Goal: Task Accomplishment & Management: Use online tool/utility

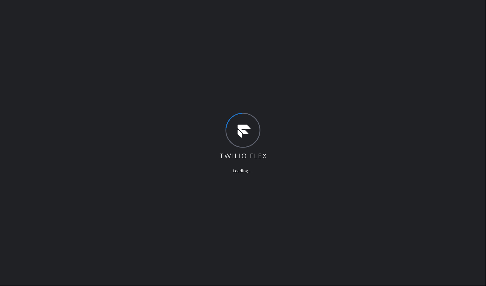
click at [258, 85] on div "Loading ..." at bounding box center [243, 143] width 486 height 286
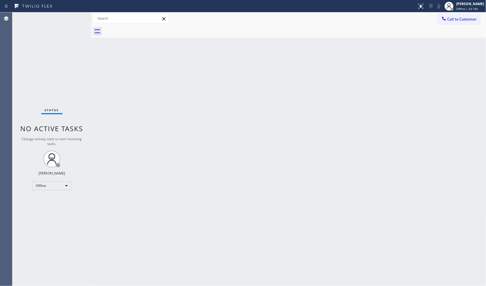
drag, startPoint x: 31, startPoint y: 60, endPoint x: 45, endPoint y: 12, distance: 50.2
click at [37, 49] on div "Status No active tasks Change activity state to start receiving tasks. JENIZA A…" at bounding box center [51, 149] width 79 height 274
click at [44, 187] on div "Offline" at bounding box center [51, 185] width 39 height 9
click at [47, 204] on li "Unavailable" at bounding box center [51, 207] width 38 height 7
click at [47, 184] on div "Offline" at bounding box center [51, 185] width 39 height 9
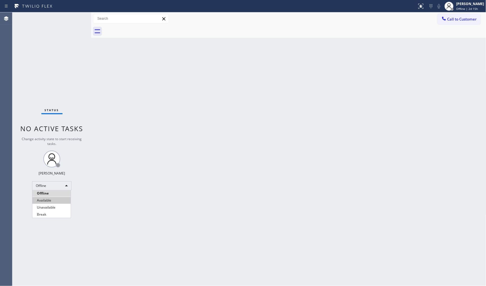
click at [48, 199] on li "Available" at bounding box center [51, 200] width 38 height 7
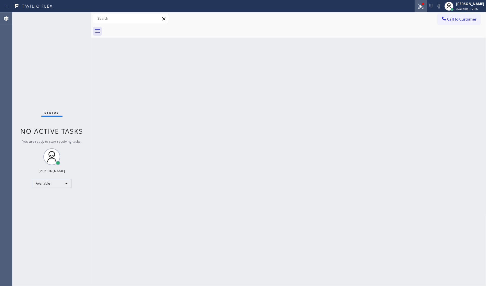
click at [426, 6] on div at bounding box center [421, 6] width 12 height 7
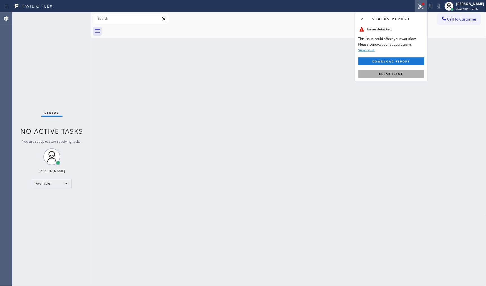
drag, startPoint x: 412, startPoint y: 71, endPoint x: 412, endPoint y: 75, distance: 4.8
click at [412, 75] on button "Clear issue" at bounding box center [391, 74] width 66 height 8
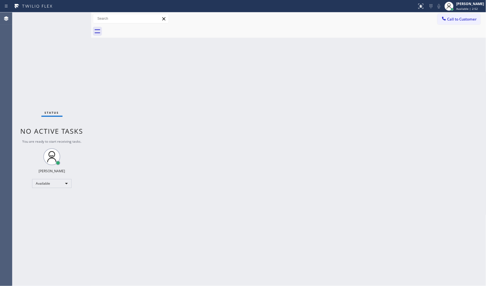
click at [40, 45] on div "Status No active tasks You are ready to start receiving tasks. JENIZA ALCAYDE A…" at bounding box center [51, 149] width 79 height 274
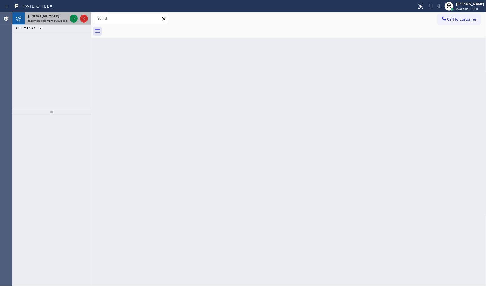
drag, startPoint x: 37, startPoint y: 80, endPoint x: 67, endPoint y: 12, distance: 74.1
click at [37, 76] on div "+19179162834 Incoming call from queue [Test] All ALL TASKS ALL TASKS ACTIVE TAS…" at bounding box center [51, 60] width 79 height 96
click at [59, 30] on div "ALL TASKS ALL TASKS ACTIVE TASKS TASKS IN WRAP UP" at bounding box center [51, 28] width 79 height 7
click at [59, 14] on div "Status report No issues detected If you experience an issue, please download th…" at bounding box center [243, 143] width 486 height 286
click at [60, 14] on div "+19179162834" at bounding box center [47, 16] width 39 height 5
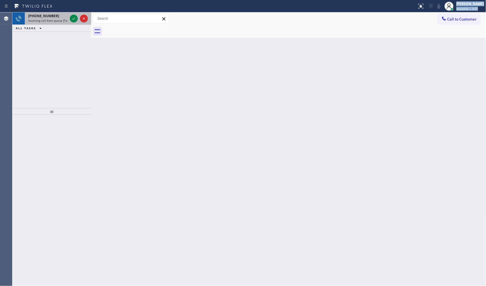
click at [60, 14] on div "+19179162834" at bounding box center [47, 16] width 39 height 5
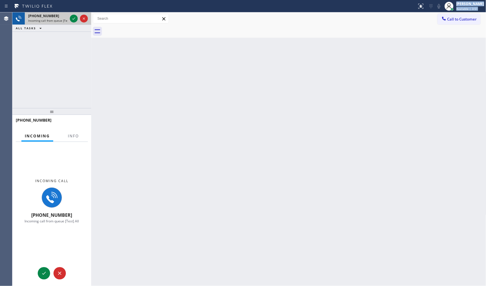
drag, startPoint x: 60, startPoint y: 14, endPoint x: 60, endPoint y: 17, distance: 2.8
click at [60, 17] on div "+19179162834" at bounding box center [47, 16] width 39 height 5
click at [65, 20] on span "Incoming call from queue [Test] All" at bounding box center [51, 21] width 47 height 4
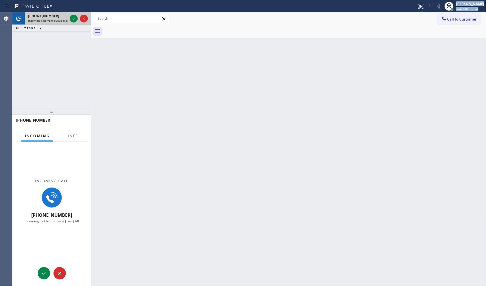
click at [68, 20] on div "+19179162834 Incoming call from queue [Test] All" at bounding box center [47, 18] width 44 height 12
click at [68, 21] on div "+19179162834 Incoming call from queue [Test] All" at bounding box center [47, 18] width 44 height 12
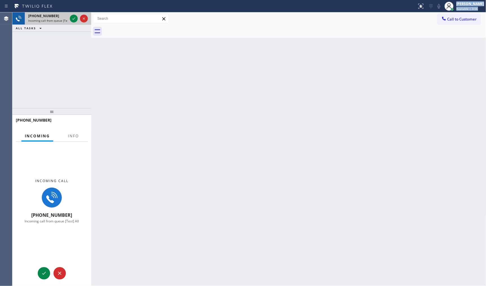
click at [68, 21] on div "+19179162834 Incoming call from queue [Test] All" at bounding box center [47, 18] width 44 height 12
click at [71, 17] on icon at bounding box center [73, 18] width 7 height 7
click at [66, 137] on button "Info" at bounding box center [73, 136] width 18 height 11
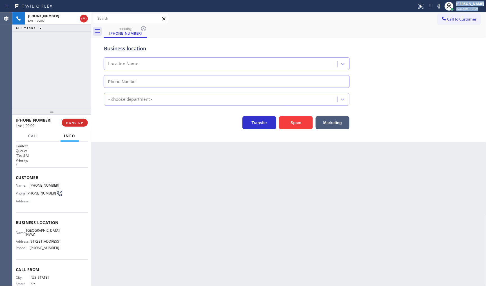
type input "(347) 493-0357"
click at [36, 69] on div "+19179162834 Live | 00:04 ALL TASKS ALL TASKS ACTIVE TASKS TASKS IN WRAP UP" at bounding box center [51, 60] width 79 height 96
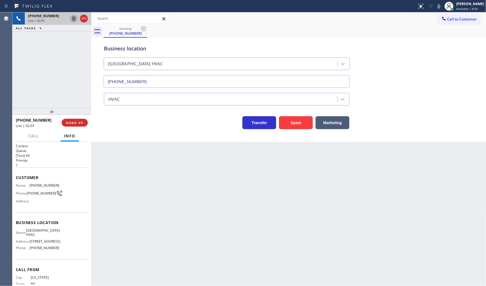
click at [72, 19] on icon at bounding box center [73, 18] width 7 height 7
click at [438, 5] on icon at bounding box center [439, 6] width 7 height 7
drag, startPoint x: 51, startPoint y: 103, endPoint x: 61, endPoint y: 33, distance: 71.1
click at [55, 92] on div "+19179162834 Live | 02:20 ALL TASKS ALL TASKS ACTIVE TASKS TASKS IN WRAP UP" at bounding box center [51, 60] width 79 height 96
drag, startPoint x: 18, startPoint y: 51, endPoint x: 51, endPoint y: 32, distance: 38.1
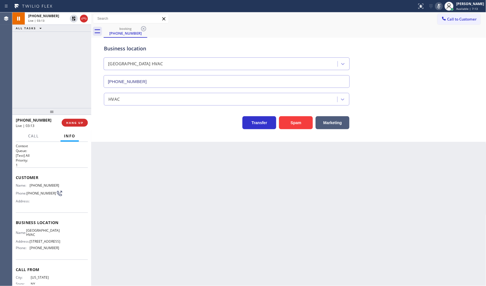
click at [24, 45] on div "+19179162834 Live | 03:13 ALL TASKS ALL TASKS ACTIVE TASKS TASKS IN WRAP UP" at bounding box center [51, 60] width 79 height 96
click at [69, 16] on div at bounding box center [79, 18] width 20 height 12
click at [440, 4] on icon at bounding box center [439, 6] width 7 height 7
click at [75, 19] on icon at bounding box center [74, 19] width 4 height 4
drag, startPoint x: 27, startPoint y: 184, endPoint x: 66, endPoint y: 185, distance: 38.9
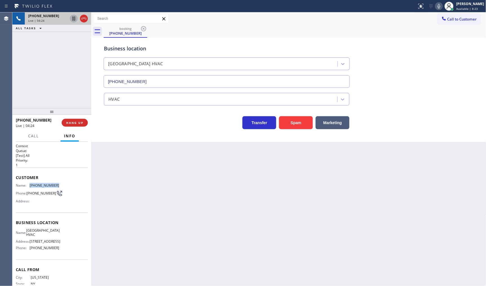
click at [66, 185] on div "Name: (917) 916-2834 Phone: (917) 916-2834 Address:" at bounding box center [52, 194] width 72 height 22
copy div "(917) 916-2834"
click at [72, 37] on icon at bounding box center [73, 38] width 7 height 7
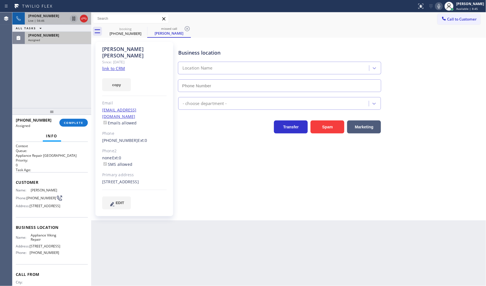
type input "(617) 219-9255"
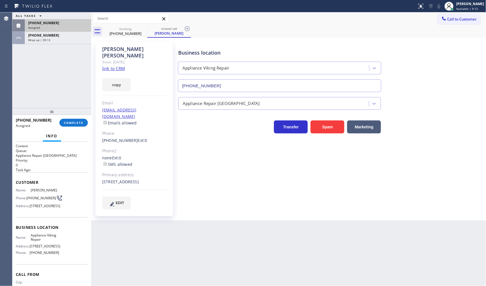
click at [53, 16] on div "ALL TASKS ALL TASKS ACTIVE TASKS TASKS IN WRAP UP" at bounding box center [51, 15] width 79 height 7
click at [51, 21] on span "(347) 245-1887" at bounding box center [43, 23] width 31 height 5
click at [75, 122] on span "COMPLETE" at bounding box center [73, 123] width 19 height 4
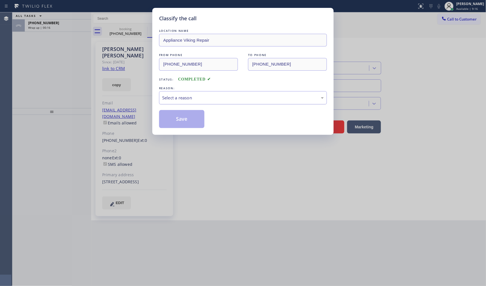
click at [179, 98] on div "Select a reason" at bounding box center [243, 98] width 162 height 6
click at [172, 117] on button "Save" at bounding box center [181, 119] width 45 height 18
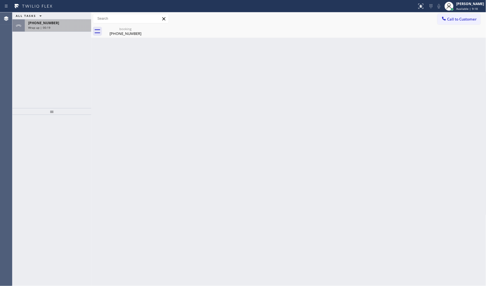
click at [46, 27] on span "Wrap up | 00:19" at bounding box center [39, 28] width 22 height 4
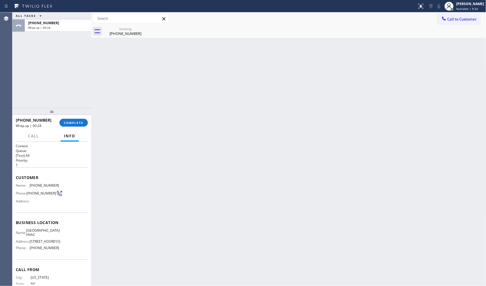
scroll to position [19, 0]
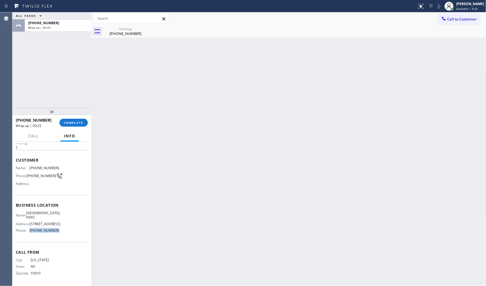
drag, startPoint x: 29, startPoint y: 233, endPoint x: 76, endPoint y: 235, distance: 46.8
click at [76, 235] on div "Name: Long Island City HVAC Address: 4711 25th Ave Phone: (347) 493-0357" at bounding box center [52, 223] width 72 height 24
copy div "(347) 493-0357"
drag, startPoint x: 27, startPoint y: 214, endPoint x: 45, endPoint y: 216, distance: 17.9
click at [45, 216] on div "Name: Long Island City HVAC" at bounding box center [37, 215] width 43 height 9
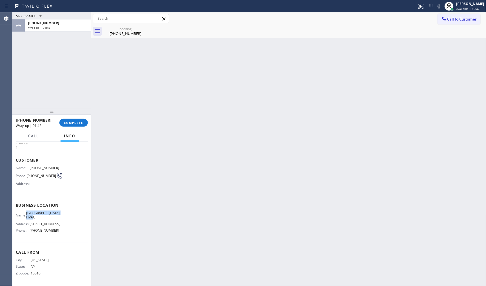
copy div "Long Island City HVAC"
click at [29, 76] on div "ALL TASKS ALL TASKS ACTIVE TASKS TASKS IN WRAP UP +19179162834 Wrap up | 03:43" at bounding box center [51, 60] width 79 height 96
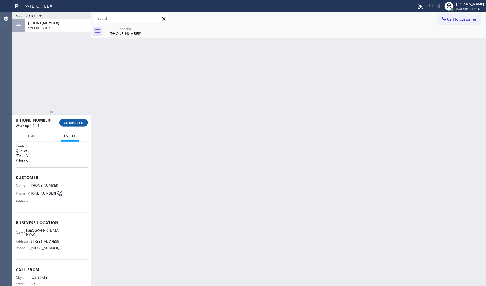
click at [73, 121] on span "COMPLETE" at bounding box center [73, 123] width 19 height 4
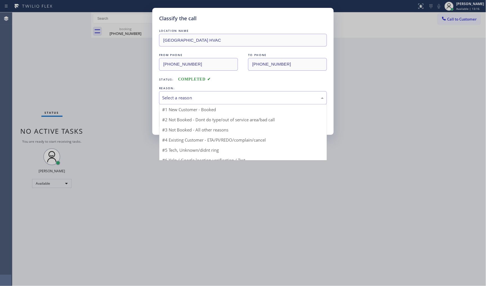
click at [174, 99] on div "Select a reason" at bounding box center [243, 98] width 162 height 6
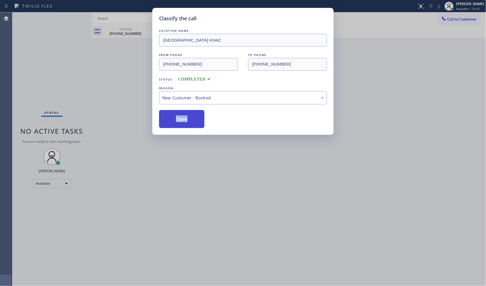
drag, startPoint x: 173, startPoint y: 108, endPoint x: 173, endPoint y: 114, distance: 5.9
click at [173, 114] on div "LOCATION NAME Long Island City HVAC FROM PHONE (917) 916-2834 TO PHONE (347) 49…" at bounding box center [243, 78] width 168 height 100
click at [173, 115] on button "Save" at bounding box center [181, 119] width 45 height 18
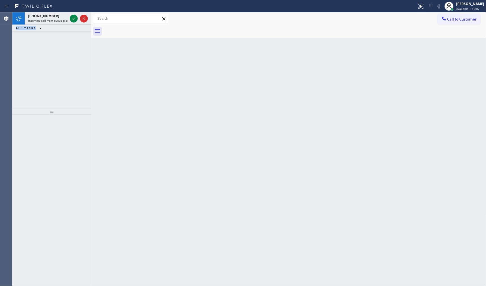
drag, startPoint x: 21, startPoint y: 133, endPoint x: 39, endPoint y: 75, distance: 60.9
click at [25, 117] on div "Agent Desktop Classify the call LOCATION NAME Appliance Viking Repair FROM PHON…" at bounding box center [243, 149] width 486 height 274
click at [56, 53] on div "+16174076530 Incoming call from queue [Test] All ALL TASKS ALL TASKS ACTIVE TAS…" at bounding box center [51, 60] width 79 height 96
click at [84, 64] on div "+19543405177 Incoming call from queue [PaidCalls] HVAC ALL TASKS ALL TASKS ACTI…" at bounding box center [51, 60] width 79 height 96
click at [81, 63] on div "+19543405177 Incoming call from queue [PaidCalls] HVAC ALL TASKS ALL TASKS ACTI…" at bounding box center [51, 60] width 79 height 96
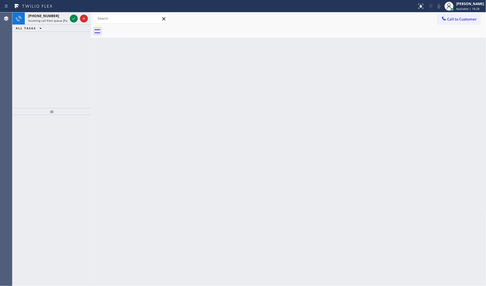
click at [81, 63] on div "+19543405177 Incoming call from queue [PaidCalls] HVAC ALL TASKS ALL TASKS ACTI…" at bounding box center [51, 60] width 79 height 96
click at [81, 62] on div "+19543405177 Incoming call from queue [PaidCalls] HVAC ALL TASKS ALL TASKS ACTI…" at bounding box center [51, 60] width 79 height 96
click at [50, 15] on span "+19543405177" at bounding box center [43, 16] width 31 height 5
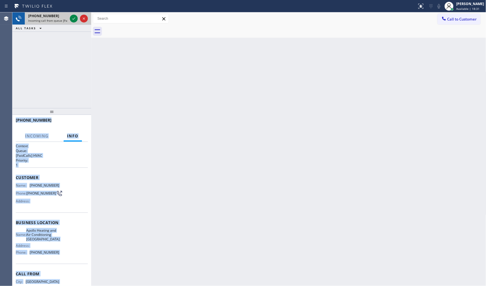
click at [50, 15] on span "+19543405177" at bounding box center [43, 16] width 31 height 5
click at [66, 15] on div "+19543405177" at bounding box center [47, 16] width 39 height 5
click at [72, 17] on icon at bounding box center [73, 18] width 7 height 7
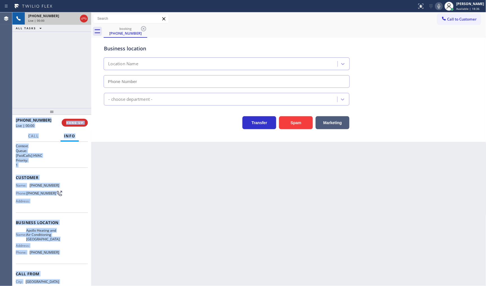
type input "(954) 807-2422"
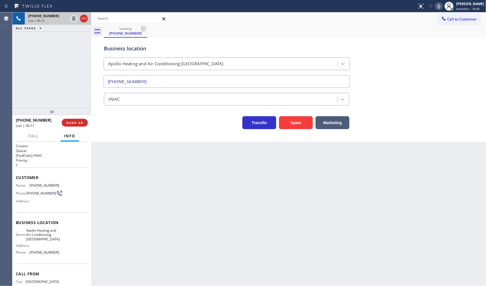
click at [299, 63] on div "Apollo Heating and Air Conditioning Coral Springs" at bounding box center [221, 64] width 232 height 10
click at [414, 53] on div "Business location Apollo Heating and Air Conditioning Coral Springs (954) 807-2…" at bounding box center [289, 62] width 372 height 51
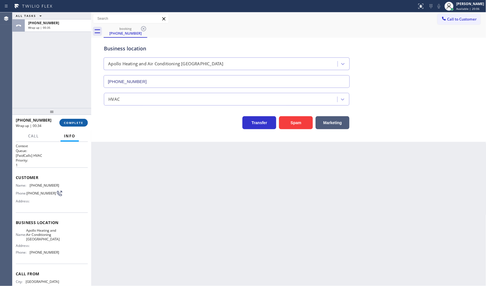
click at [63, 119] on button "COMPLETE" at bounding box center [73, 123] width 28 height 8
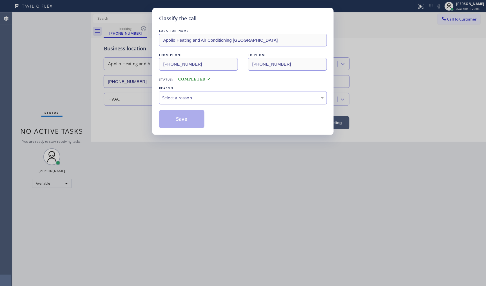
drag, startPoint x: 183, startPoint y: 98, endPoint x: 183, endPoint y: 102, distance: 4.8
click at [183, 101] on div "Select a reason" at bounding box center [243, 98] width 162 height 6
click at [176, 122] on button "Save" at bounding box center [181, 119] width 45 height 18
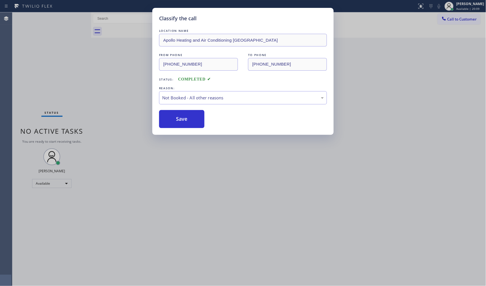
click at [176, 122] on button "Save" at bounding box center [181, 119] width 45 height 18
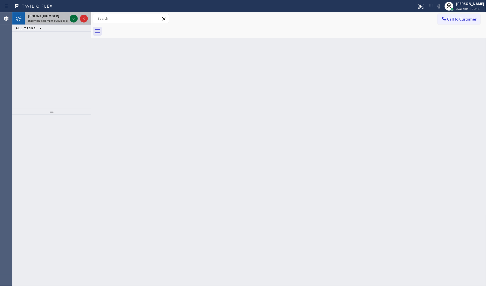
click at [75, 21] on icon at bounding box center [73, 18] width 7 height 7
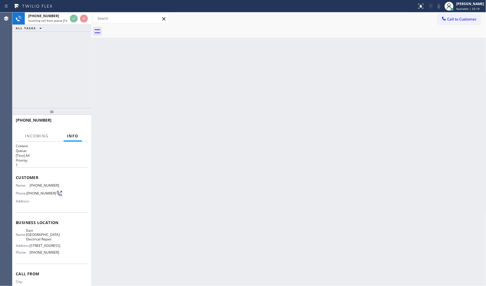
click at [80, 28] on div "+19452333565 Incoming call from queue [Test] All ALL TASKS ALL TASKS ACTIVE TAS…" at bounding box center [51, 21] width 79 height 19
click at [87, 37] on div "+19452333565 Incoming call from queue [Test] All ALL TASKS ALL TASKS ACTIVE TAS…" at bounding box center [51, 60] width 79 height 96
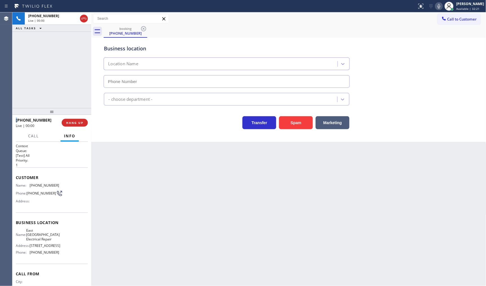
type input "(682) 356-6759"
click at [74, 125] on span "HANG UP" at bounding box center [74, 123] width 17 height 4
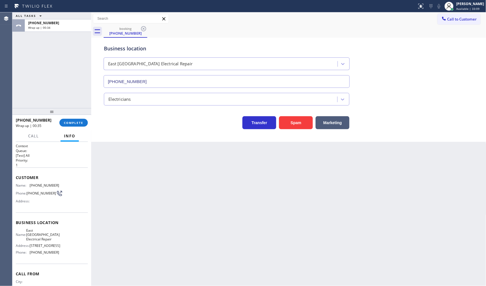
click at [32, 50] on div "ALL TASKS ALL TASKS ACTIVE TASKS TASKS IN WRAP UP +19452333565 Wrap up | 00:34" at bounding box center [51, 60] width 79 height 96
click at [74, 119] on button "COMPLETE" at bounding box center [73, 123] width 28 height 8
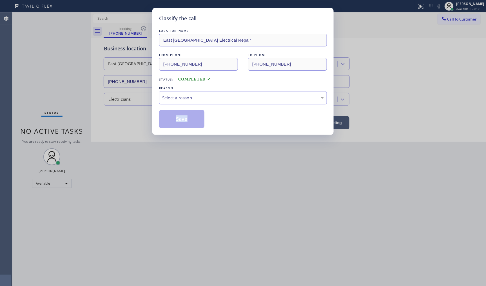
click at [75, 125] on div "Classify the call LOCATION NAME East Arlington Electrical Repair FROM PHONE (94…" at bounding box center [243, 143] width 486 height 286
click at [172, 100] on div "Select a reason" at bounding box center [243, 98] width 162 height 6
click at [190, 126] on button "Save" at bounding box center [181, 119] width 45 height 18
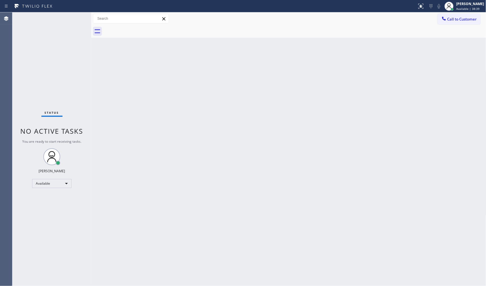
click at [240, 120] on div "Back to Dashboard Change Sender ID Customers Technicians Select a contact Outbo…" at bounding box center [288, 149] width 395 height 274
click at [126, 103] on div "Back to Dashboard Change Sender ID Customers Technicians Select a contact Outbo…" at bounding box center [288, 149] width 395 height 274
click at [242, 186] on div "Back to Dashboard Change Sender ID Customers Technicians Select a contact Outbo…" at bounding box center [288, 149] width 395 height 274
click at [197, 201] on div "Back to Dashboard Change Sender ID Customers Technicians Select a contact Outbo…" at bounding box center [288, 149] width 395 height 274
drag, startPoint x: 34, startPoint y: 228, endPoint x: 37, endPoint y: 222, distance: 7.2
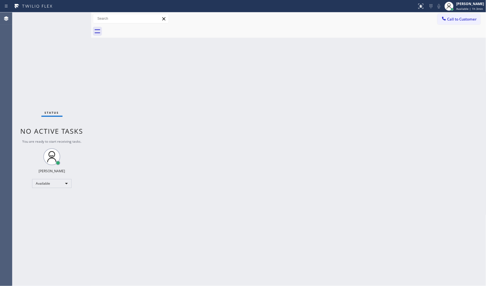
click at [34, 227] on div "Status No active tasks You are ready to start receiving tasks. JENIZA ALCAYDE A…" at bounding box center [51, 149] width 79 height 274
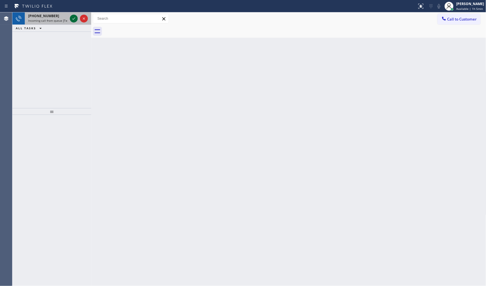
click at [75, 19] on icon at bounding box center [73, 18] width 7 height 7
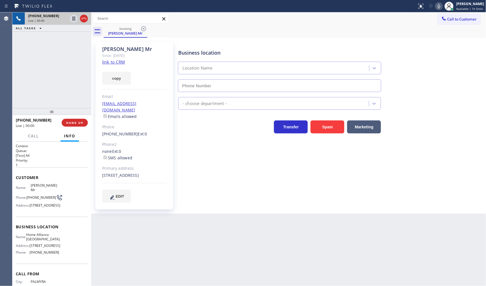
type input "(312) 241-1219"
click at [111, 63] on link "link to CRM" at bounding box center [113, 62] width 23 height 6
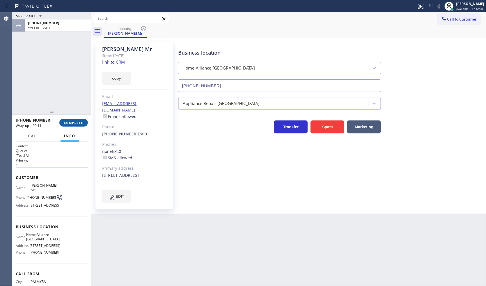
click at [77, 124] on span "COMPLETE" at bounding box center [73, 123] width 19 height 4
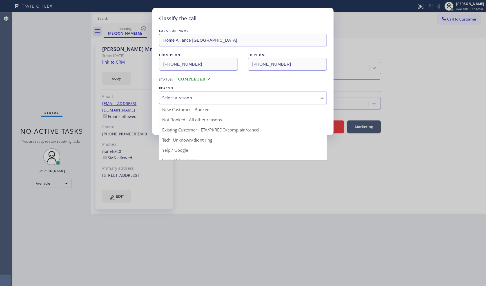
click at [205, 95] on div "Select a reason" at bounding box center [243, 98] width 162 height 6
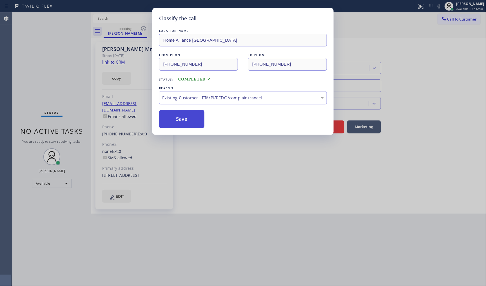
click at [187, 121] on button "Save" at bounding box center [181, 119] width 45 height 18
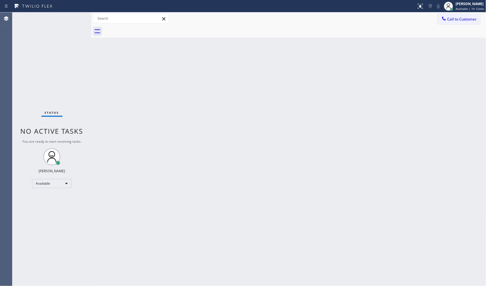
click at [102, 237] on div "Back to Dashboard Change Sender ID Customers Technicians Select a contact Outbo…" at bounding box center [288, 149] width 395 height 274
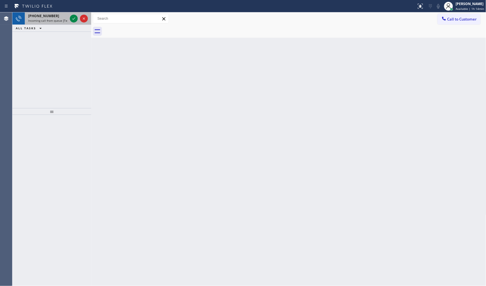
click at [62, 16] on div "+13476106799" at bounding box center [47, 16] width 39 height 5
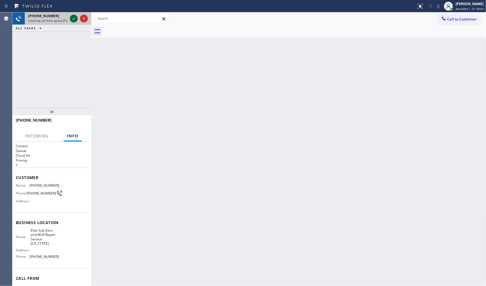
click at [72, 19] on icon at bounding box center [73, 18] width 7 height 7
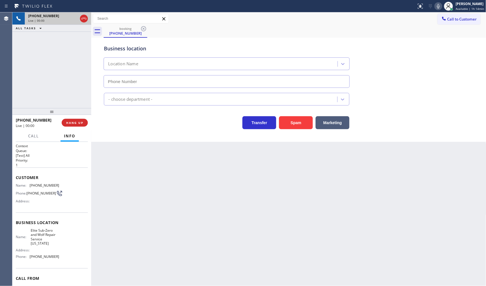
type input "(917) 920-9568"
click at [484, 161] on div "Back to Dashboard Change Sender ID Customers Technicians Select a contact Outbo…" at bounding box center [288, 149] width 395 height 274
drag, startPoint x: 30, startPoint y: 186, endPoint x: 57, endPoint y: 184, distance: 26.8
click at [57, 184] on div "Name: (347) 610-6799 Phone: (347) 610-6799 Address:" at bounding box center [52, 194] width 72 height 22
copy span "347) 610-6799"
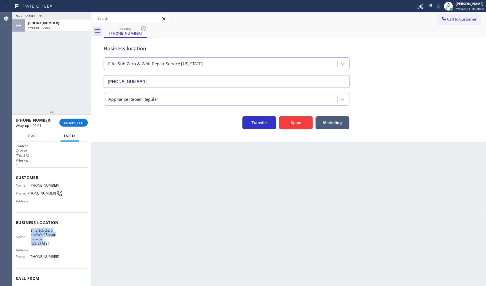
drag, startPoint x: 30, startPoint y: 232, endPoint x: 41, endPoint y: 247, distance: 18.2
click at [41, 246] on span "Elite Sub-Zero and Wolf Repair Service New York" at bounding box center [45, 236] width 28 height 17
copy span "Elite Sub-Zero and Wolf Repair Service New York"
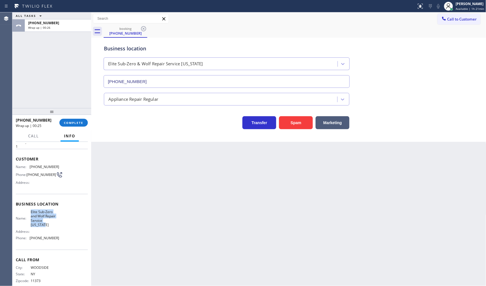
scroll to position [27, 0]
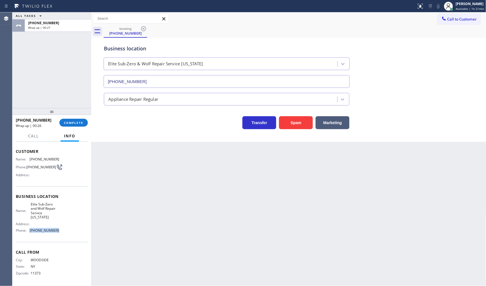
drag, startPoint x: 29, startPoint y: 230, endPoint x: 56, endPoint y: 231, distance: 26.5
click at [56, 231] on div "Phone: (917) 920-9568" at bounding box center [37, 230] width 43 height 4
copy div "(917) 920-9568"
click at [75, 118] on div "+13476106799 Wrap up | 02:11 COMPLETE" at bounding box center [52, 122] width 72 height 15
click at [76, 120] on button "COMPLETE" at bounding box center [73, 123] width 28 height 8
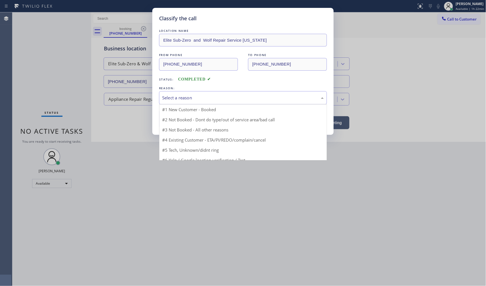
click at [170, 100] on div "Select a reason" at bounding box center [243, 98] width 162 height 6
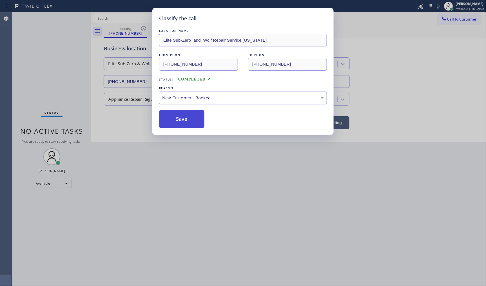
click at [174, 118] on button "Save" at bounding box center [181, 119] width 45 height 18
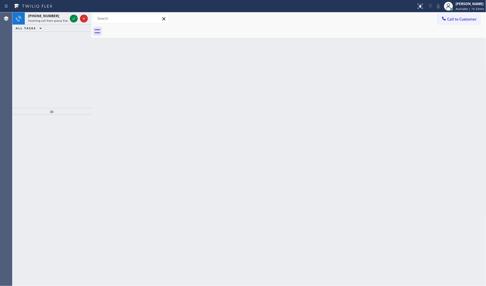
click at [73, 59] on div "+17864870917 Incoming call from queue Everybody ALL TASKS ALL TASKS ACTIVE TASK…" at bounding box center [51, 60] width 79 height 96
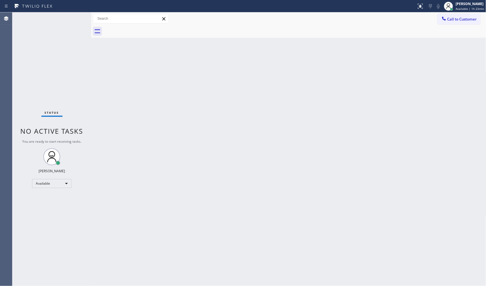
click at [71, 52] on div "Status No active tasks You are ready to start receiving tasks. JENIZA ALCAYDE A…" at bounding box center [51, 149] width 79 height 274
click at [68, 51] on div "Status No active tasks You are ready to start receiving tasks. JENIZA ALCAYDE A…" at bounding box center [51, 149] width 79 height 274
click at [391, 187] on div "Back to Dashboard Change Sender ID Customers Technicians Select a contact Outbo…" at bounding box center [288, 149] width 395 height 274
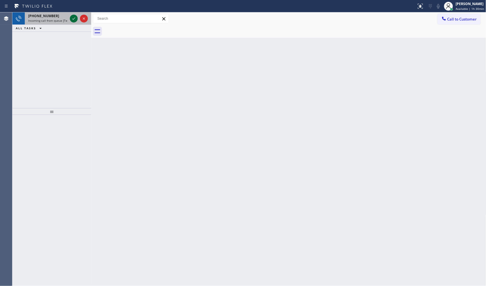
click at [74, 16] on icon at bounding box center [73, 18] width 7 height 7
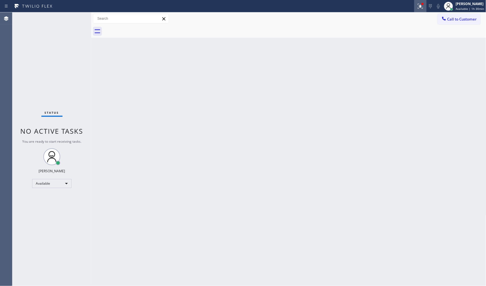
click at [419, 5] on icon at bounding box center [420, 6] width 7 height 7
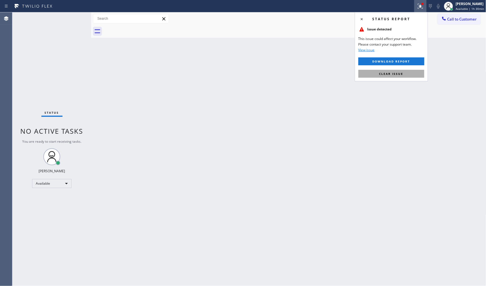
click at [410, 75] on button "Clear issue" at bounding box center [391, 74] width 66 height 8
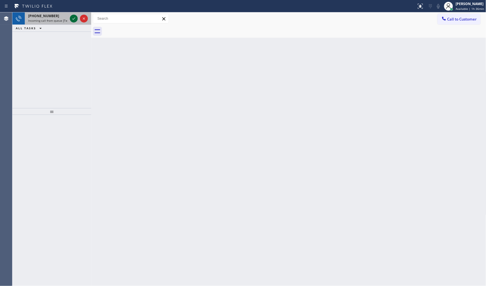
click at [74, 17] on icon at bounding box center [73, 18] width 7 height 7
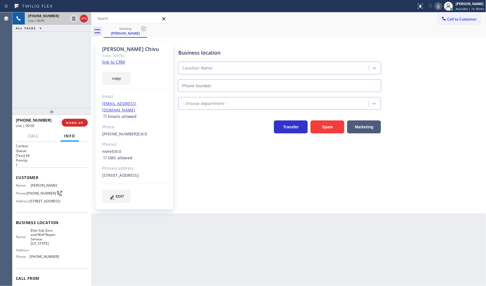
type input "(917) 920-9568"
click at [115, 61] on link "link to CRM" at bounding box center [113, 62] width 23 height 6
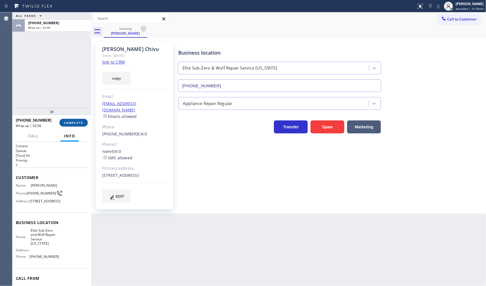
click at [73, 122] on span "COMPLETE" at bounding box center [73, 123] width 19 height 4
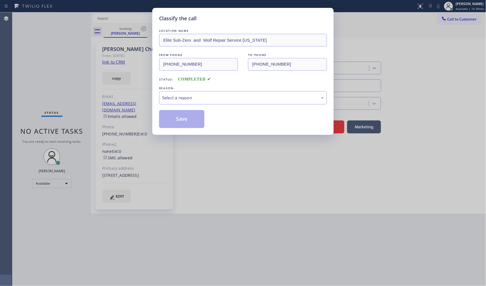
click at [162, 98] on div "Select a reason" at bounding box center [243, 98] width 162 height 6
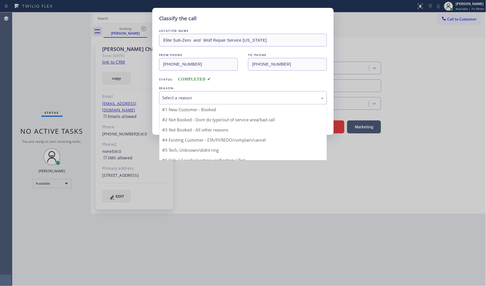
click at [162, 98] on div "Select a reason" at bounding box center [243, 98] width 162 height 6
click at [183, 103] on div "Select a reason" at bounding box center [243, 97] width 168 height 13
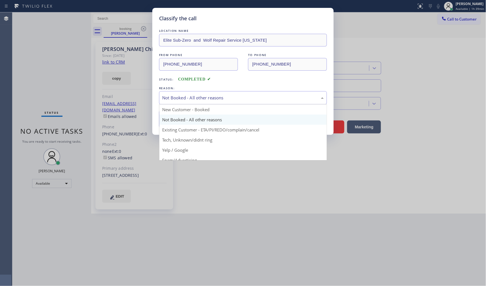
click at [184, 96] on div "Not Booked - All other reasons" at bounding box center [243, 98] width 162 height 6
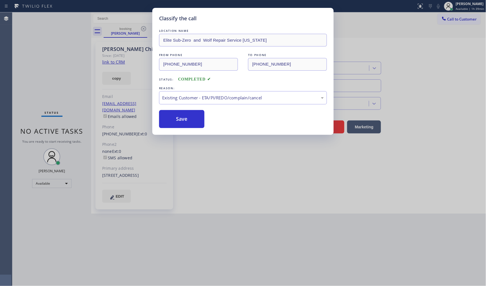
click at [182, 127] on button "Save" at bounding box center [181, 119] width 45 height 18
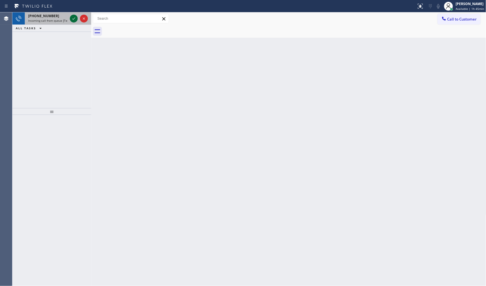
click at [72, 17] on icon at bounding box center [73, 18] width 7 height 7
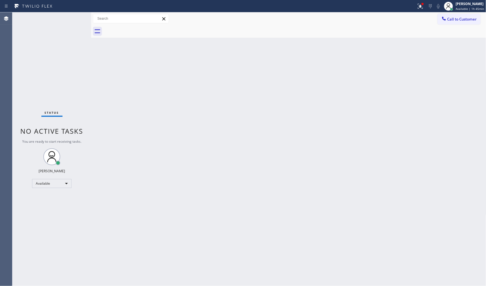
click at [74, 19] on div "Status No active tasks You are ready to start receiving tasks. JENIZA ALCAYDE A…" at bounding box center [51, 149] width 79 height 274
click at [416, 5] on div at bounding box center [420, 6] width 12 height 7
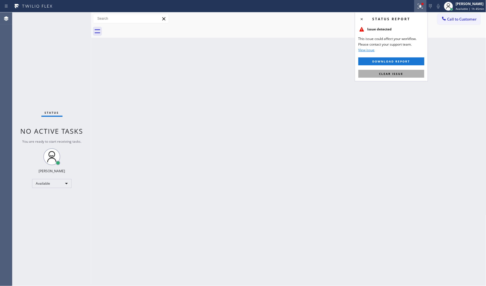
click at [412, 71] on button "Clear issue" at bounding box center [391, 74] width 66 height 8
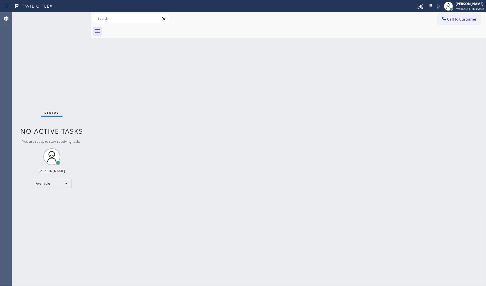
click at [29, 89] on div "Status No active tasks You are ready to start receiving tasks. JENIZA ALCAYDE A…" at bounding box center [51, 149] width 79 height 274
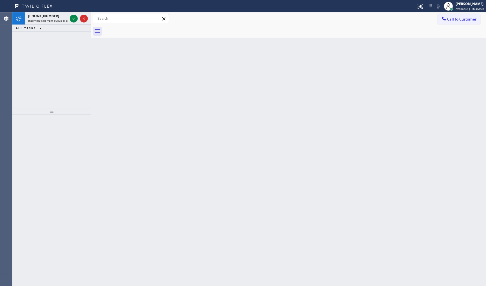
drag, startPoint x: 52, startPoint y: 43, endPoint x: 54, endPoint y: 37, distance: 6.1
click at [54, 37] on div "+15167215917 Incoming call from queue [Test] All ALL TASKS ALL TASKS ACTIVE TAS…" at bounding box center [51, 60] width 79 height 96
click at [71, 21] on icon at bounding box center [73, 18] width 7 height 7
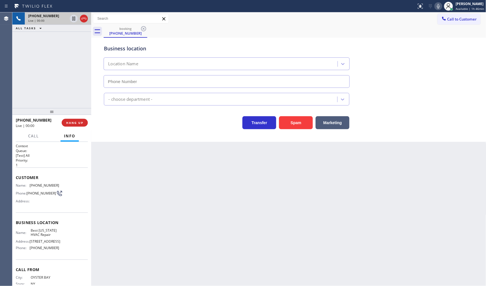
type input "(917) 924-6063"
click at [440, 5] on icon at bounding box center [438, 6] width 7 height 7
click at [73, 18] on icon at bounding box center [73, 18] width 7 height 7
drag, startPoint x: 39, startPoint y: 184, endPoint x: 68, endPoint y: 182, distance: 29.1
click at [68, 182] on div "Customer Name: (516) 721-5917 Phone: (516) 721-5917 Address:" at bounding box center [52, 190] width 72 height 45
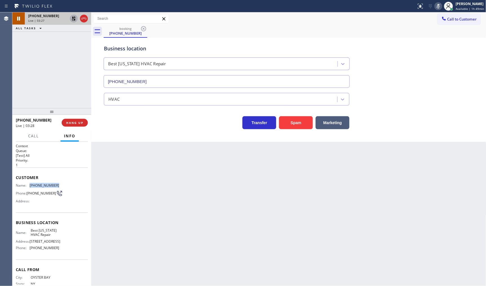
copy div "(516) 721-5917"
click at [75, 20] on icon at bounding box center [74, 19] width 4 height 4
click at [436, 8] on icon at bounding box center [438, 6] width 7 height 7
click at [37, 128] on div "+15167215917 Live | 04:13" at bounding box center [39, 122] width 46 height 15
click at [35, 133] on span "Call" at bounding box center [33, 135] width 11 height 5
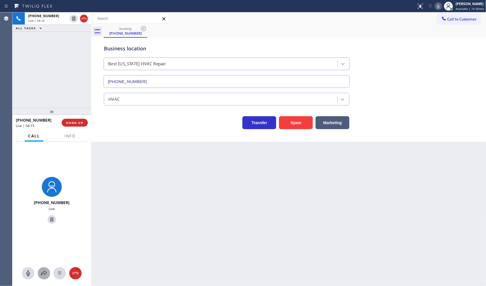
click at [45, 275] on icon at bounding box center [44, 273] width 7 height 7
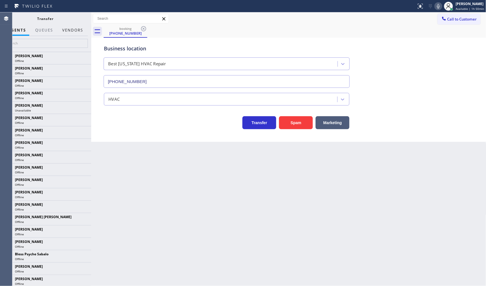
click at [67, 27] on button "Vendors" at bounding box center [73, 30] width 28 height 11
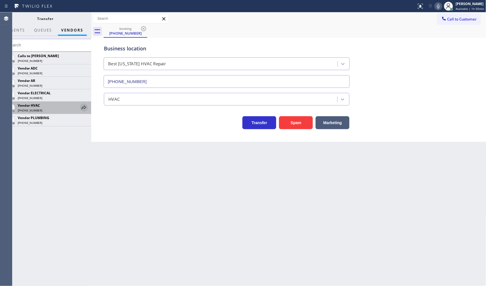
click at [82, 108] on icon at bounding box center [84, 107] width 7 height 7
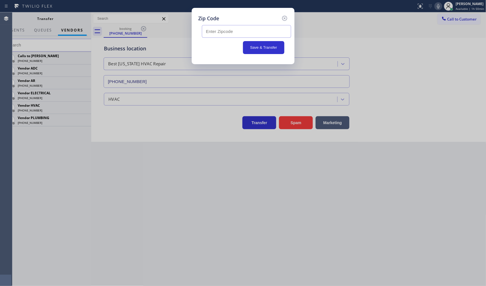
click at [244, 30] on input "text" at bounding box center [246, 31] width 89 height 13
paste input "10012,"
type input "10012"
click at [262, 46] on button "Save & Transfer" at bounding box center [263, 47] width 41 height 13
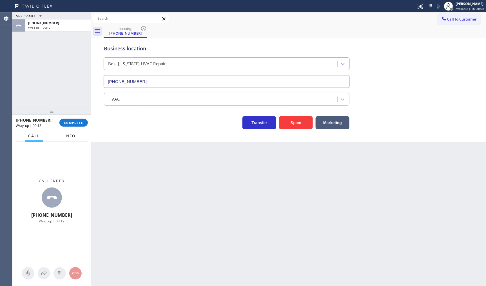
click at [66, 136] on span "Info" at bounding box center [69, 135] width 11 height 5
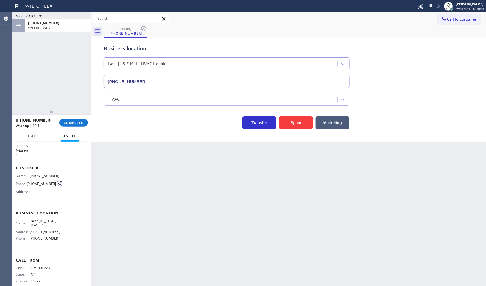
scroll to position [19, 0]
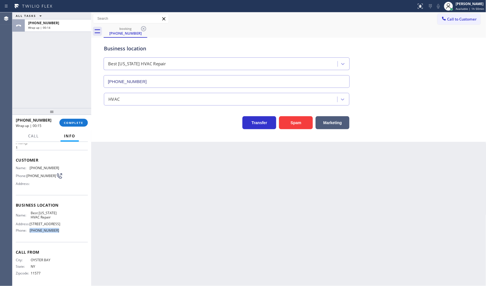
drag, startPoint x: 40, startPoint y: 234, endPoint x: 57, endPoint y: 235, distance: 17.2
click at [57, 235] on div "Business location Name: Best New York HVAC Repair Address: 109 Avenue A Phone: …" at bounding box center [52, 218] width 72 height 47
drag, startPoint x: 28, startPoint y: 231, endPoint x: 64, endPoint y: 230, distance: 36.0
click at [64, 230] on div "Name: Best New York HVAC Repair Address: 109 Avenue A Phone: (917) 924-6063" at bounding box center [52, 223] width 72 height 24
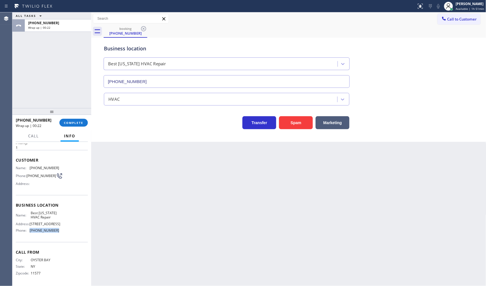
copy div "(917) 924-6063"
click at [72, 122] on div "+15167215917 Wrap up | 03:28 COMPLETE" at bounding box center [52, 122] width 72 height 15
click at [72, 122] on span "COMPLETE" at bounding box center [73, 123] width 19 height 4
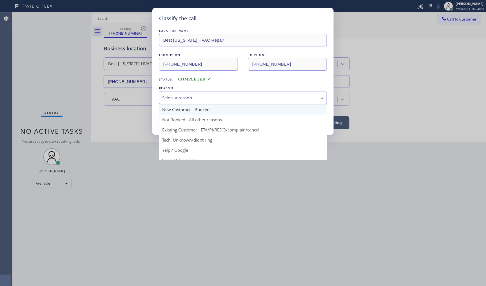
drag, startPoint x: 172, startPoint y: 101, endPoint x: 172, endPoint y: 110, distance: 8.4
click at [172, 102] on div "Select a reason" at bounding box center [243, 97] width 168 height 13
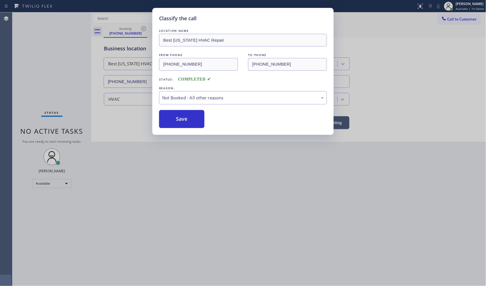
click at [172, 117] on button "Save" at bounding box center [181, 119] width 45 height 18
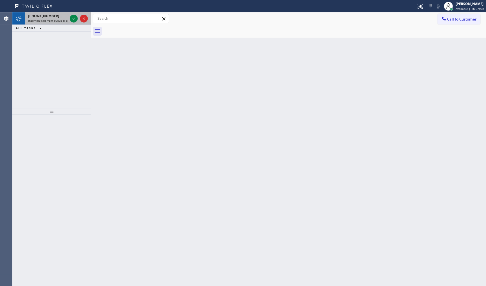
click at [75, 23] on div at bounding box center [79, 18] width 20 height 12
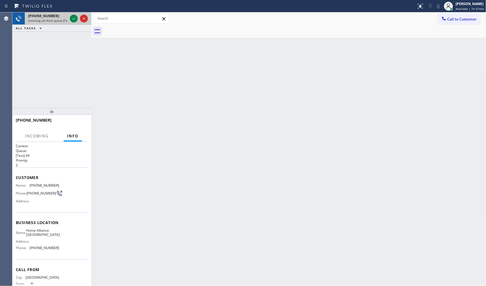
click at [68, 18] on div "+19047083468" at bounding box center [47, 16] width 39 height 5
click at [71, 18] on icon at bounding box center [73, 18] width 7 height 7
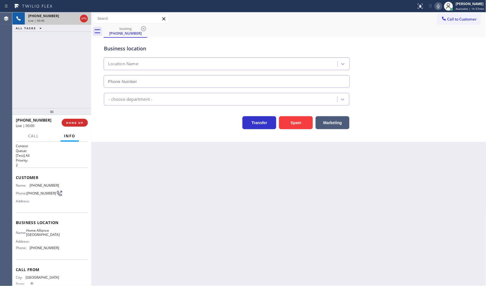
type input "(904) 351-0757"
click at [80, 125] on span "HANG UP" at bounding box center [74, 123] width 17 height 4
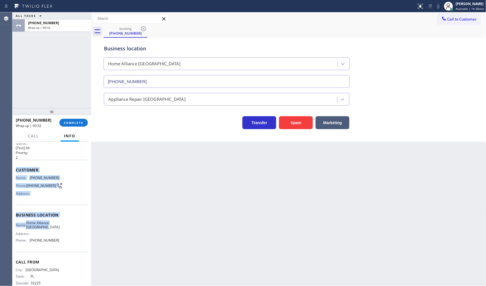
scroll to position [19, 0]
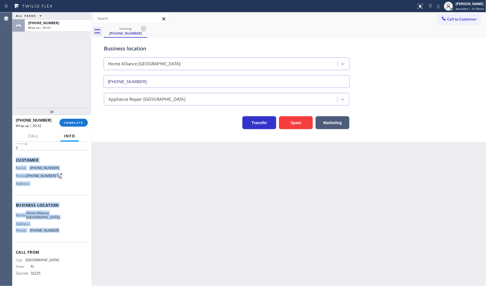
drag, startPoint x: 14, startPoint y: 170, endPoint x: 80, endPoint y: 237, distance: 93.4
click at [80, 237] on div "Context Queue: [Test] All Priority: 2 Customer Name: (904) 708-3468 Phone: (904…" at bounding box center [51, 214] width 79 height 144
copy div "Customer Name: (904) 708-3468 Phone: (904) 708-3468 Address: Business location …"
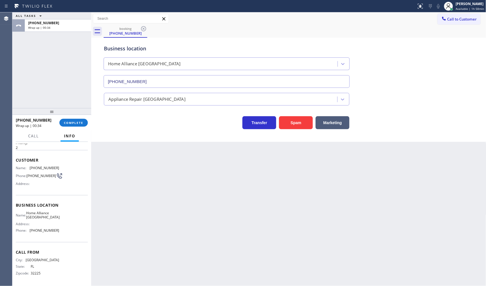
click at [72, 130] on div "+19047083468 Wrap up | 00:34 COMPLETE" at bounding box center [52, 122] width 72 height 15
click at [77, 122] on span "COMPLETE" at bounding box center [73, 123] width 19 height 4
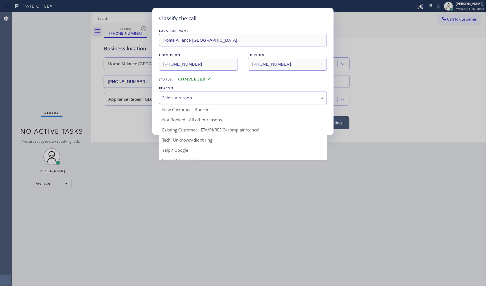
click at [177, 95] on div "Select a reason" at bounding box center [243, 98] width 162 height 6
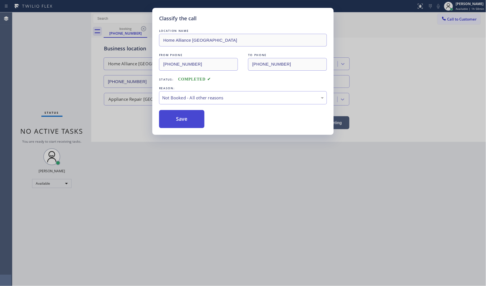
click at [179, 122] on button "Save" at bounding box center [181, 119] width 45 height 18
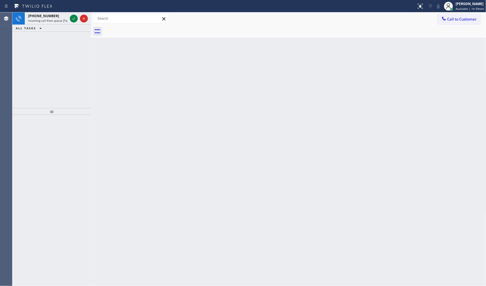
click at [45, 39] on div "+19047083468 Incoming call from queue [Test] All ALL TASKS ALL TASKS ACTIVE TAS…" at bounding box center [51, 60] width 79 height 96
drag, startPoint x: 45, startPoint y: 39, endPoint x: 65, endPoint y: 22, distance: 25.7
click at [46, 39] on div "+19047083468 Incoming call from queue [Test] All ALL TASKS ALL TASKS ACTIVE TAS…" at bounding box center [51, 60] width 79 height 96
click at [72, 20] on icon at bounding box center [73, 18] width 7 height 7
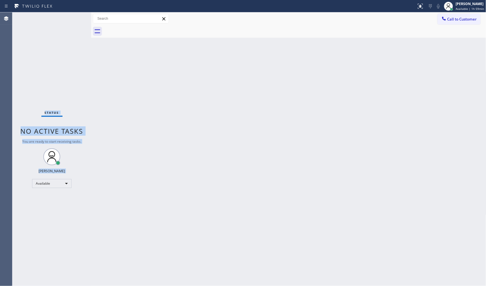
click at [72, 20] on div "Status No active tasks You are ready to start receiving tasks. JENIZA ALCAYDE A…" at bounding box center [51, 149] width 79 height 274
click at [182, 99] on div "Back to Dashboard Change Sender ID Customers Technicians Select a contact Outbo…" at bounding box center [288, 149] width 395 height 274
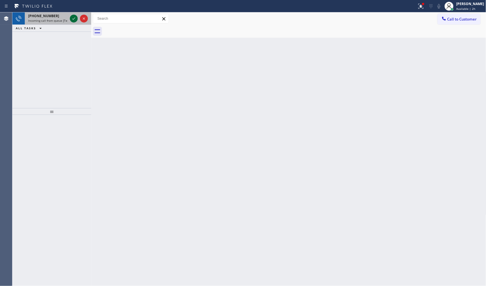
click at [70, 17] on div at bounding box center [74, 18] width 8 height 7
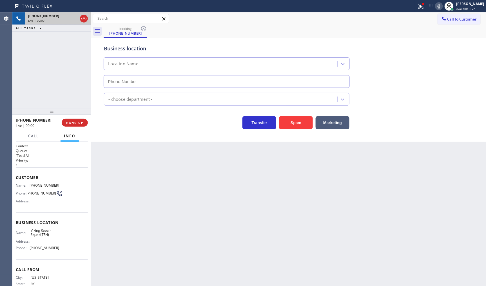
type input "(877) 280-4714"
click at [422, 9] on icon at bounding box center [421, 6] width 7 height 7
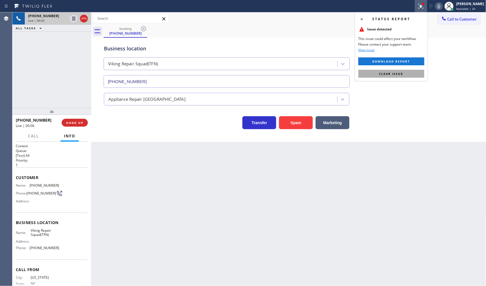
click at [413, 72] on button "Clear issue" at bounding box center [391, 74] width 66 height 8
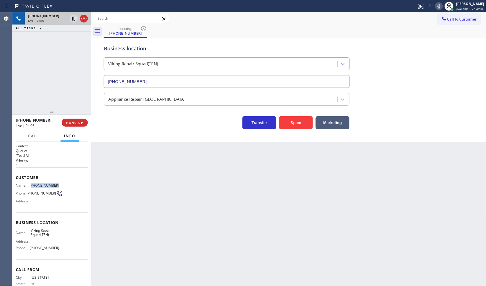
drag, startPoint x: 31, startPoint y: 185, endPoint x: 61, endPoint y: 184, distance: 29.6
click at [61, 184] on div "Name: (202) 299-6475 Phone: (202) 299-6475 Address:" at bounding box center [52, 194] width 72 height 22
copy span "202) 299-6475"
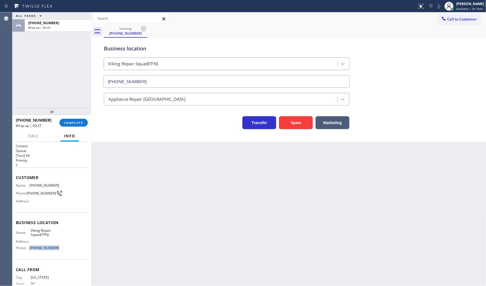
drag, startPoint x: 29, startPoint y: 249, endPoint x: 64, endPoint y: 250, distance: 34.6
click at [63, 251] on div "Name: Viking Repair Squad(TFN) Address: Phone: (877) 280-4714" at bounding box center [52, 240] width 72 height 24
drag, startPoint x: 29, startPoint y: 233, endPoint x: 48, endPoint y: 238, distance: 20.4
click at [48, 237] on div "Name: Viking Repair Squad(TFN)" at bounding box center [37, 232] width 43 height 9
click at [77, 119] on div "+12022996475 Wrap up | 04:20 COMPLETE" at bounding box center [52, 122] width 72 height 15
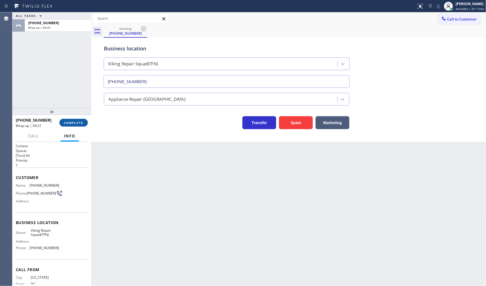
click at [77, 122] on span "COMPLETE" at bounding box center [73, 123] width 19 height 4
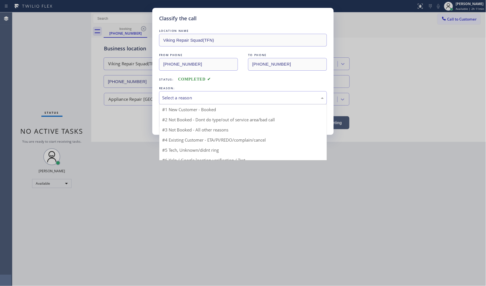
click at [169, 97] on div "Select a reason" at bounding box center [243, 98] width 162 height 6
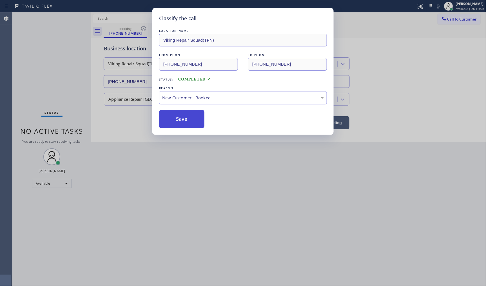
click at [170, 117] on button "Save" at bounding box center [181, 119] width 45 height 18
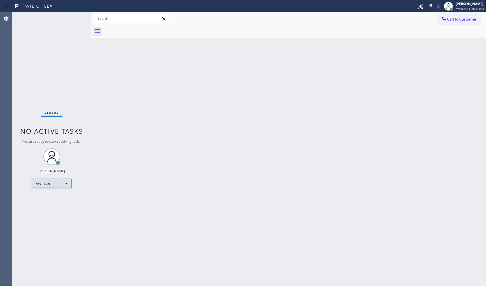
click at [57, 183] on div "Available" at bounding box center [51, 183] width 39 height 9
click at [49, 204] on li "Unavailable" at bounding box center [51, 205] width 38 height 7
click at [40, 189] on div "Unavailable" at bounding box center [51, 185] width 39 height 9
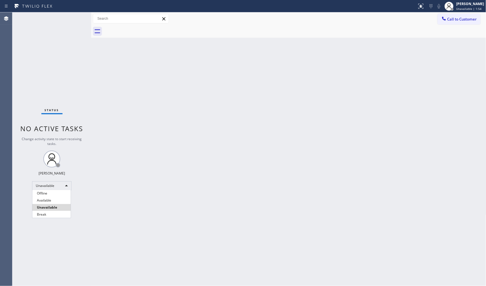
click at [40, 189] on div at bounding box center [243, 143] width 486 height 286
click at [45, 191] on div "Status No active tasks Change activity state to start receiving tasks. JENIZA A…" at bounding box center [51, 149] width 79 height 274
click at [47, 185] on div "Unavailable" at bounding box center [51, 185] width 39 height 9
click at [50, 216] on li "Break" at bounding box center [51, 214] width 38 height 7
click at [445, 91] on div "Back to Dashboard Change Sender ID Customers Technicians Select a contact Outbo…" at bounding box center [288, 149] width 395 height 274
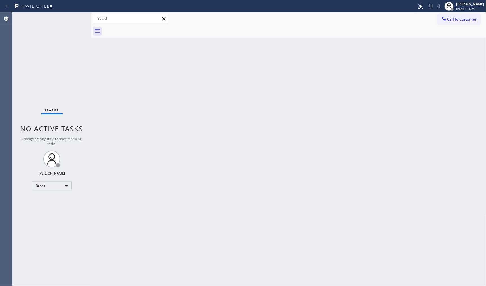
click at [453, 46] on div "Back to Dashboard Change Sender ID Customers Technicians Select a contact Outbo…" at bounding box center [288, 149] width 395 height 274
click at [42, 186] on div "Break" at bounding box center [51, 185] width 39 height 9
click at [44, 198] on li "Available" at bounding box center [51, 200] width 38 height 7
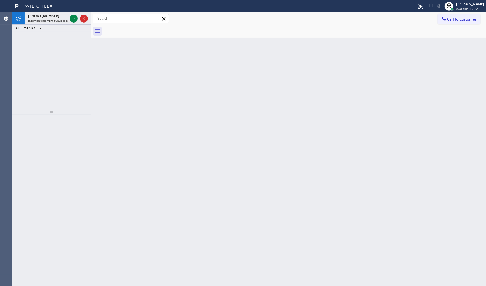
drag, startPoint x: 13, startPoint y: 55, endPoint x: 37, endPoint y: 38, distance: 28.9
click at [18, 51] on div "+18053407815 Incoming call from queue [Test] All ALL TASKS ALL TASKS ACTIVE TAS…" at bounding box center [51, 60] width 79 height 96
click at [74, 18] on icon at bounding box center [73, 18] width 3 height 2
click at [73, 17] on icon at bounding box center [73, 18] width 7 height 7
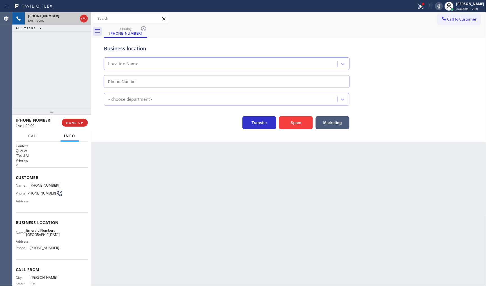
type input "(805) 813-8394"
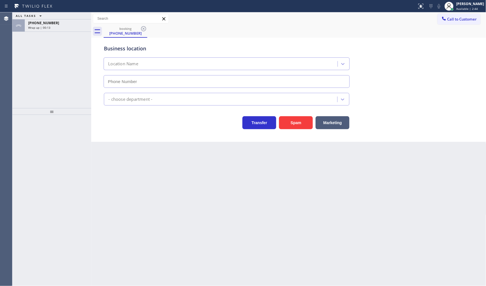
type input "[PHONE_NUMBER]"
click at [44, 15] on button "ALL TASKS" at bounding box center [29, 15] width 35 height 7
click at [46, 23] on button "ALL TASKS" at bounding box center [32, 22] width 41 height 7
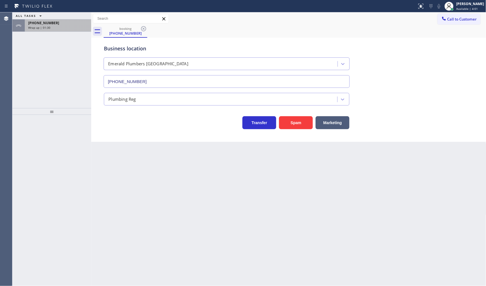
click at [63, 26] on div "Wrap up | 01:30" at bounding box center [58, 28] width 60 height 4
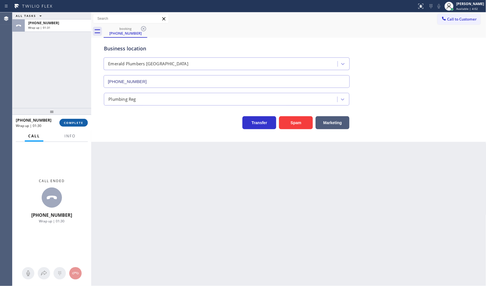
click at [73, 123] on span "COMPLETE" at bounding box center [73, 123] width 19 height 4
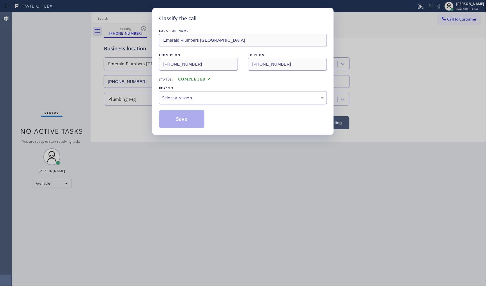
click at [167, 99] on div "Select a reason" at bounding box center [243, 98] width 162 height 6
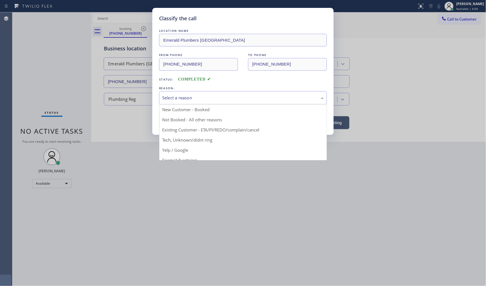
click at [177, 118] on button "Save" at bounding box center [181, 119] width 45 height 18
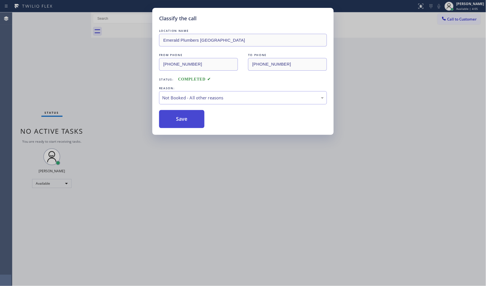
click at [177, 118] on button "Save" at bounding box center [181, 119] width 45 height 18
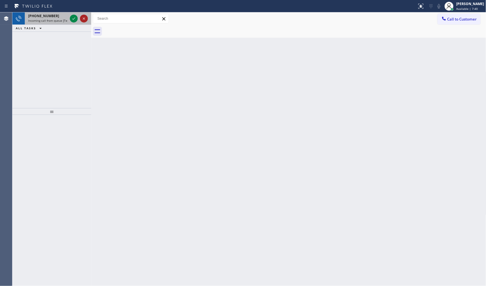
drag, startPoint x: 58, startPoint y: 15, endPoint x: 81, endPoint y: 21, distance: 23.5
click at [60, 15] on div "+16466627344" at bounding box center [47, 16] width 39 height 5
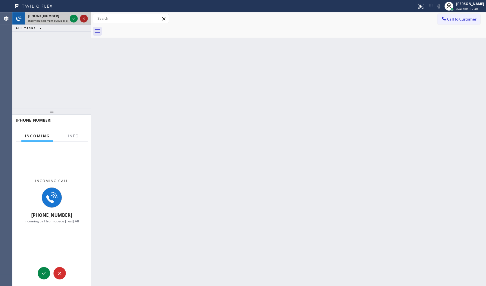
click at [81, 21] on icon at bounding box center [84, 18] width 7 height 7
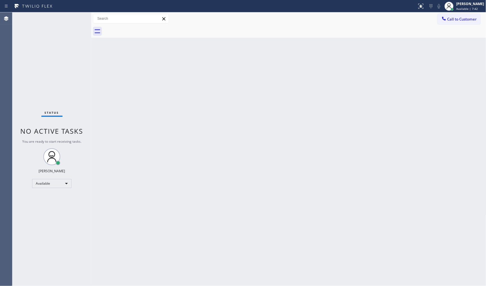
drag, startPoint x: 79, startPoint y: 135, endPoint x: 191, endPoint y: 101, distance: 117.0
click at [80, 134] on span "No active tasks" at bounding box center [52, 130] width 63 height 9
click at [71, 19] on div "Status No active tasks You are ready to start receiving tasks. JENIZA ALCAYDE A…" at bounding box center [51, 149] width 79 height 274
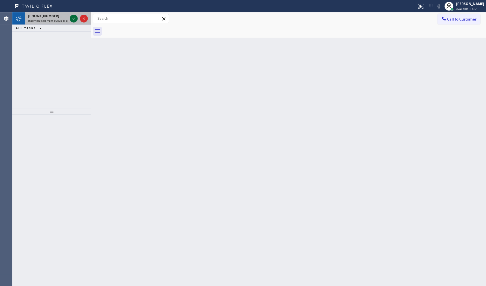
click at [73, 18] on icon at bounding box center [73, 18] width 7 height 7
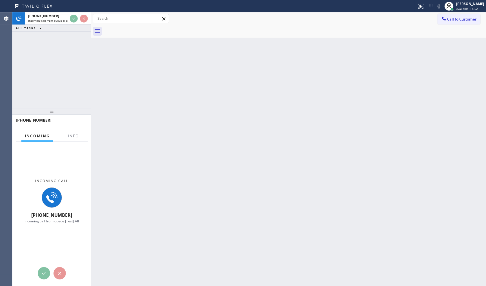
click at [82, 137] on div "Incoming Info" at bounding box center [52, 136] width 72 height 11
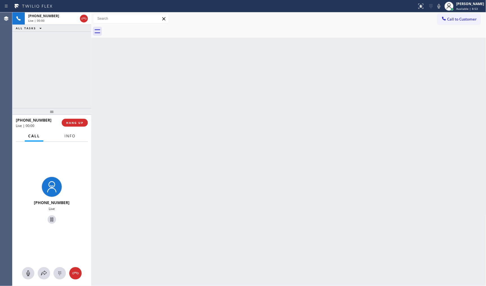
click at [82, 137] on div "Call Info" at bounding box center [52, 136] width 72 height 11
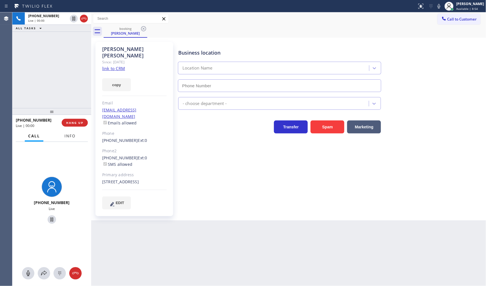
click at [71, 137] on span "Info" at bounding box center [69, 135] width 11 height 5
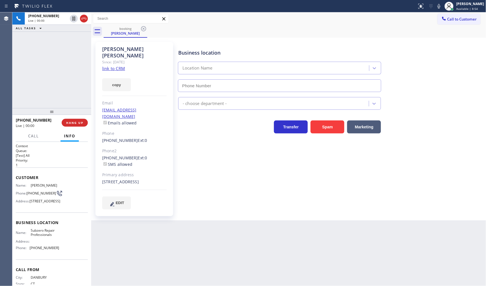
type input "(630) 394-6070"
click at [117, 66] on link "link to CRM" at bounding box center [113, 69] width 23 height 6
click at [75, 19] on icon at bounding box center [73, 18] width 7 height 7
click at [441, 5] on div at bounding box center [439, 6] width 8 height 7
click at [117, 79] on button "copy" at bounding box center [116, 84] width 29 height 13
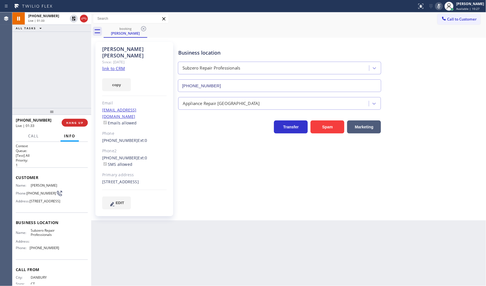
drag, startPoint x: 60, startPoint y: 34, endPoint x: 75, endPoint y: 27, distance: 17.3
click at [60, 34] on div "+12032416061 Live | 01:33 ALL TASKS ALL TASKS ACTIVE TASKS TASKS IN WRAP UP" at bounding box center [51, 60] width 79 height 96
click at [72, 21] on icon at bounding box center [73, 18] width 7 height 7
click at [437, 5] on icon at bounding box center [439, 6] width 7 height 7
click at [77, 121] on span "HANG UP" at bounding box center [74, 123] width 17 height 4
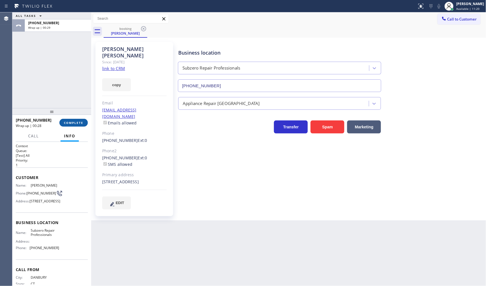
click at [77, 122] on span "COMPLETE" at bounding box center [73, 123] width 19 height 4
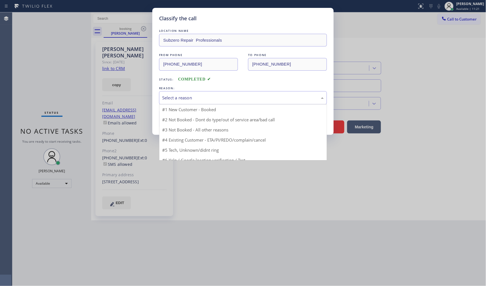
click at [183, 99] on div "Select a reason" at bounding box center [243, 98] width 162 height 6
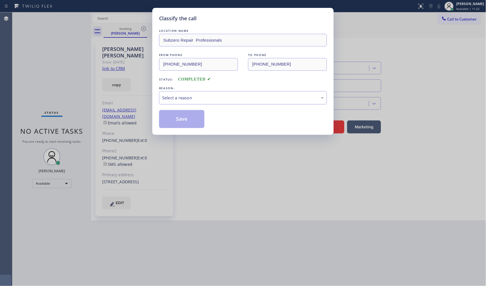
click at [180, 101] on div "Select a reason" at bounding box center [243, 97] width 168 height 13
click at [180, 121] on button "Save" at bounding box center [181, 119] width 45 height 18
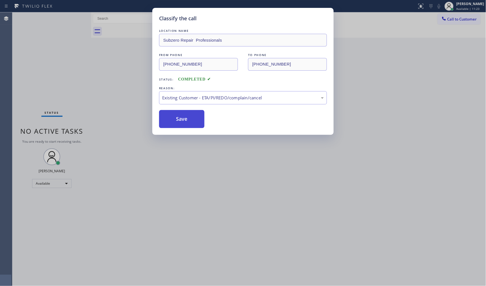
click at [180, 121] on button "Save" at bounding box center [181, 119] width 45 height 18
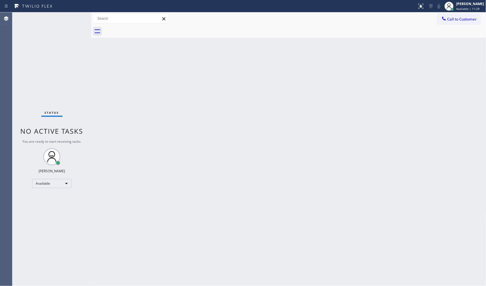
click at [348, 142] on div "Back to Dashboard Change Sender ID Customers Technicians Select a contact Outbo…" at bounding box center [288, 149] width 395 height 274
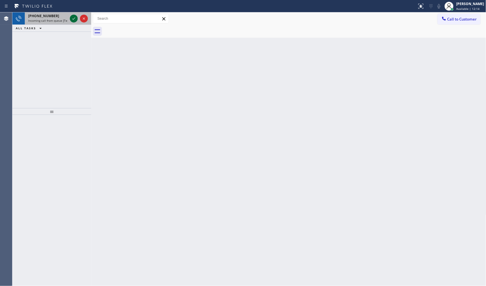
drag, startPoint x: 72, startPoint y: 14, endPoint x: 72, endPoint y: 19, distance: 4.2
click at [72, 17] on div at bounding box center [79, 18] width 20 height 12
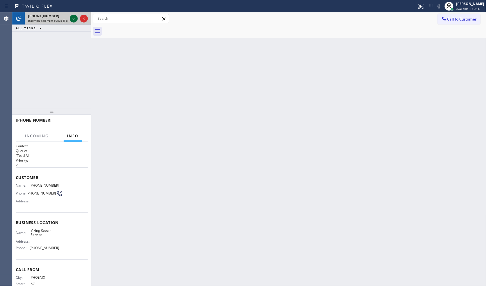
click at [73, 19] on icon at bounding box center [73, 18] width 7 height 7
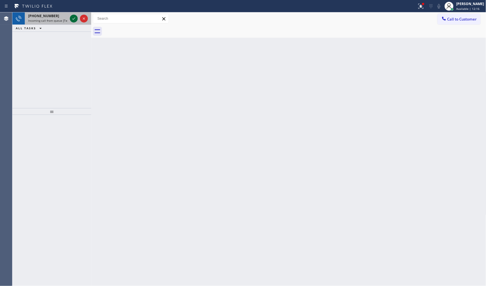
click at [77, 20] on div at bounding box center [79, 18] width 20 height 12
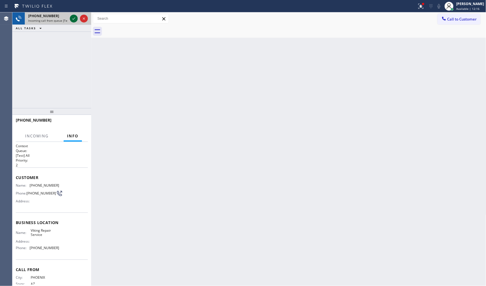
click at [77, 18] on div at bounding box center [74, 18] width 8 height 7
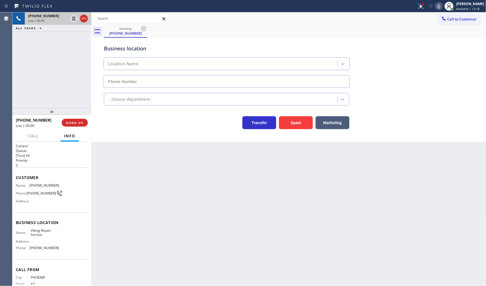
type input "(602) 878-4370"
click at [415, 6] on div at bounding box center [421, 6] width 12 height 7
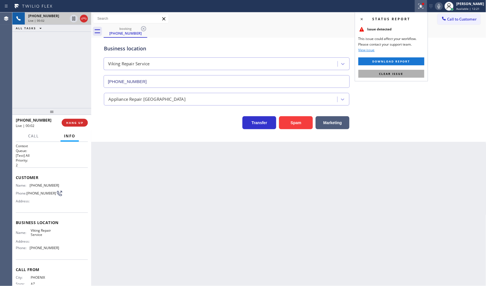
click at [411, 75] on button "Clear issue" at bounding box center [391, 74] width 66 height 8
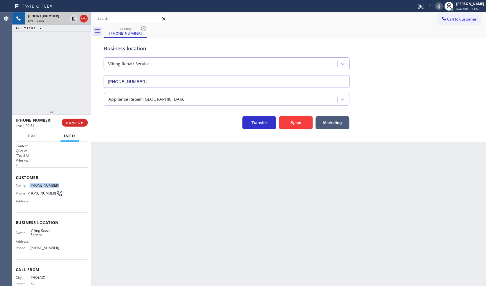
drag, startPoint x: 28, startPoint y: 185, endPoint x: 63, endPoint y: 186, distance: 34.6
click at [63, 186] on div "Name: (602) 740-1901 Phone: (602) 740-1901 Address:" at bounding box center [52, 194] width 72 height 22
copy div "(602) 740-1901"
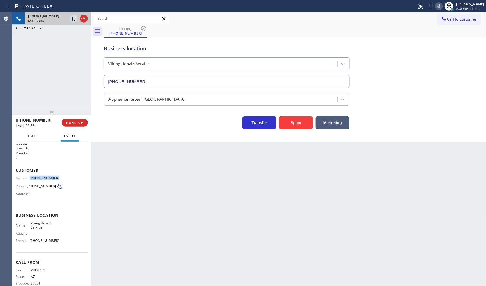
scroll to position [19, 0]
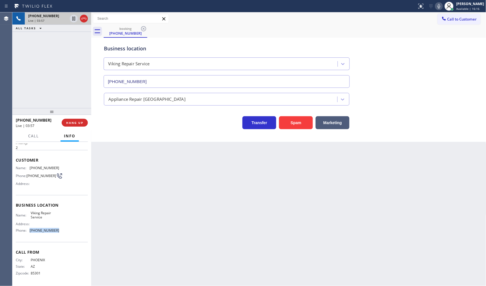
drag, startPoint x: 30, startPoint y: 227, endPoint x: 63, endPoint y: 231, distance: 33.7
click at [63, 231] on div "Name: Viking Repair Service Address: Phone: (602) 878-4370" at bounding box center [52, 223] width 72 height 24
copy span "(602) 878-4370"
drag, startPoint x: 30, startPoint y: 211, endPoint x: 51, endPoint y: 218, distance: 21.5
click at [51, 218] on span "Viking Repair Service" at bounding box center [45, 215] width 28 height 9
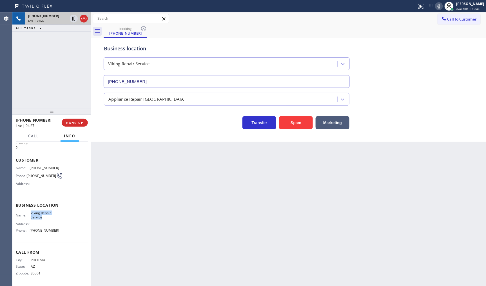
copy span "Viking Repair Service"
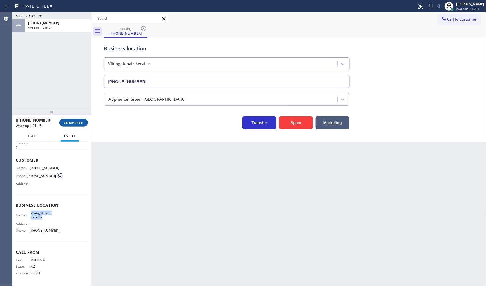
click at [74, 120] on button "COMPLETE" at bounding box center [73, 123] width 28 height 8
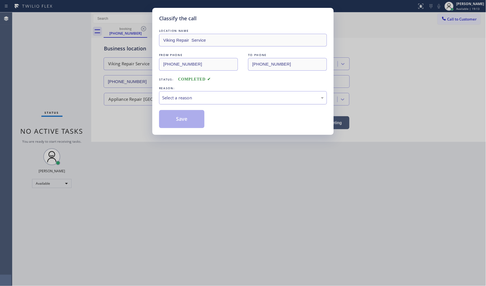
click at [181, 97] on div "Select a reason" at bounding box center [243, 98] width 162 height 6
drag, startPoint x: 176, startPoint y: 109, endPoint x: 173, endPoint y: 115, distance: 6.2
click at [173, 115] on button "Save" at bounding box center [181, 119] width 45 height 18
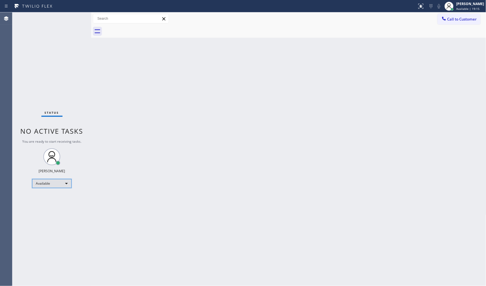
click at [48, 180] on div "Available" at bounding box center [51, 183] width 39 height 9
click at [42, 200] on li "Available" at bounding box center [51, 198] width 38 height 7
click at [40, 181] on div "Available" at bounding box center [51, 183] width 39 height 9
click at [41, 182] on div "Available" at bounding box center [51, 183] width 39 height 9
click at [41, 186] on div "Available" at bounding box center [51, 183] width 39 height 9
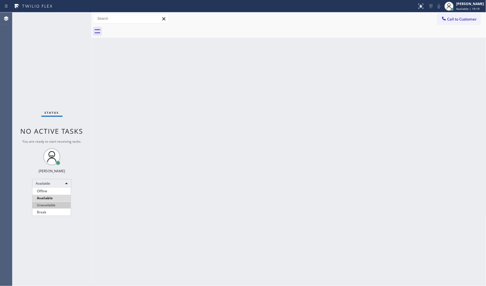
click at [44, 206] on li "Unavailable" at bounding box center [51, 205] width 38 height 7
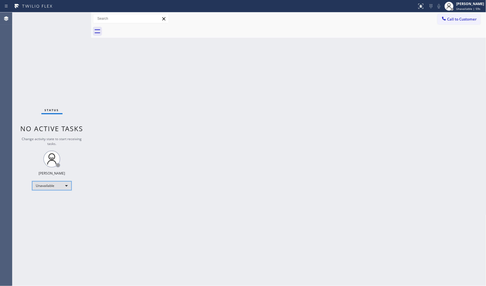
click at [51, 182] on div "Unavailable" at bounding box center [51, 185] width 39 height 9
click at [48, 199] on li "Available" at bounding box center [51, 200] width 38 height 7
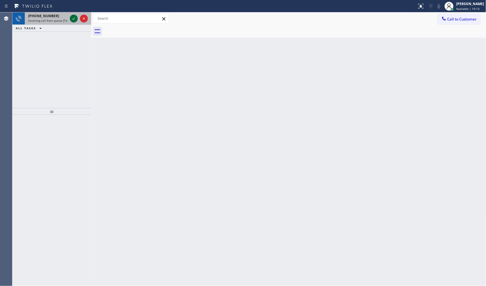
click at [72, 17] on icon at bounding box center [73, 18] width 7 height 7
drag, startPoint x: 37, startPoint y: 55, endPoint x: 60, endPoint y: 29, distance: 34.7
click at [40, 53] on div "+17604859939 Incoming call from queue [Test] All ALL TASKS ALL TASKS ACTIVE TAS…" at bounding box center [51, 60] width 79 height 96
click at [74, 16] on icon at bounding box center [73, 18] width 7 height 7
click at [75, 18] on icon at bounding box center [73, 18] width 3 height 2
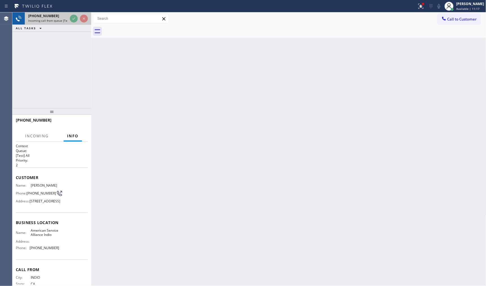
click at [78, 18] on div at bounding box center [79, 18] width 20 height 12
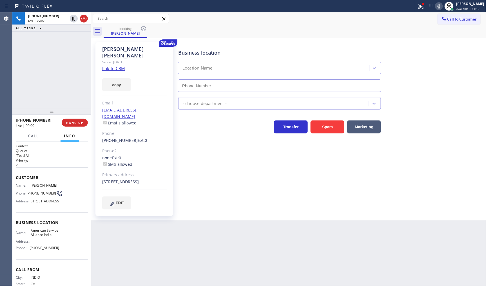
type input "(760) 452-3788"
click at [106, 66] on link "link to CRM" at bounding box center [113, 69] width 23 height 6
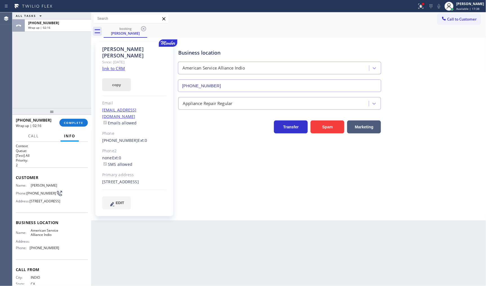
click at [108, 78] on button "copy" at bounding box center [116, 84] width 29 height 13
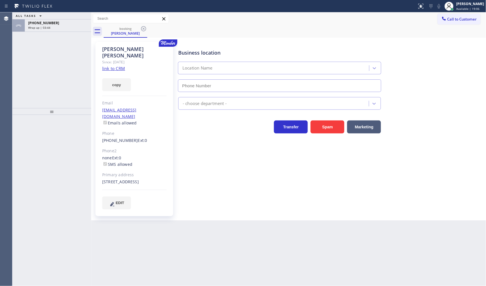
type input "[PHONE_NUMBER]"
drag, startPoint x: 113, startPoint y: 81, endPoint x: 139, endPoint y: 96, distance: 30.2
click at [113, 81] on button "copy" at bounding box center [116, 84] width 29 height 13
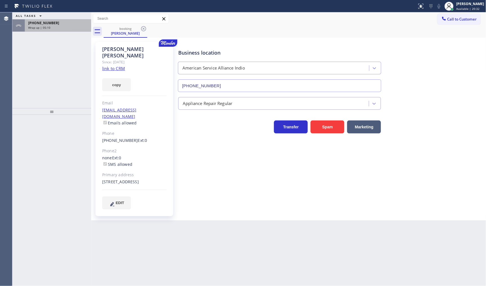
click at [35, 24] on span "+17604859939" at bounding box center [43, 23] width 31 height 5
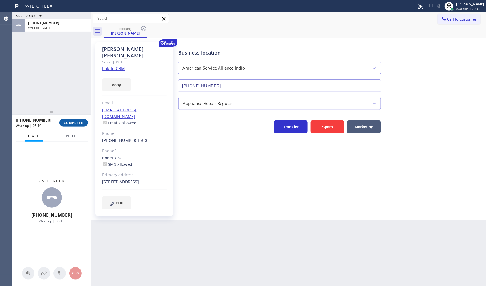
click at [79, 119] on button "COMPLETE" at bounding box center [73, 123] width 28 height 8
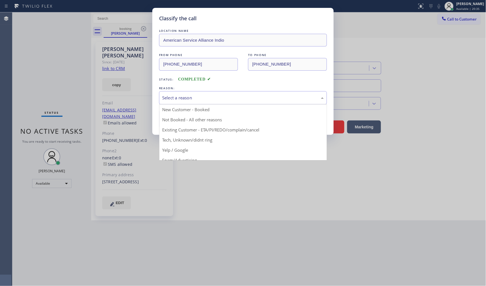
click at [192, 94] on div "Select a reason" at bounding box center [243, 97] width 168 height 13
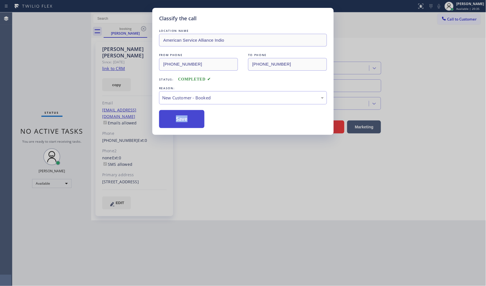
click at [185, 110] on div "LOCATION NAME American Service Alliance Indio FROM PHONE (760) 485-9939 TO PHON…" at bounding box center [243, 78] width 168 height 100
click at [181, 122] on button "Save" at bounding box center [181, 119] width 45 height 18
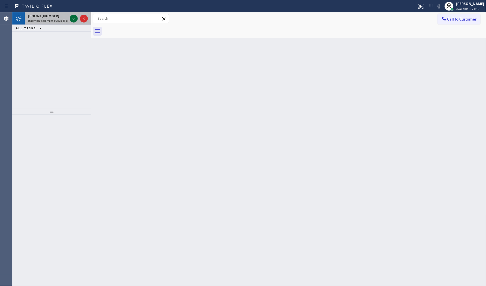
click at [72, 16] on icon at bounding box center [73, 18] width 7 height 7
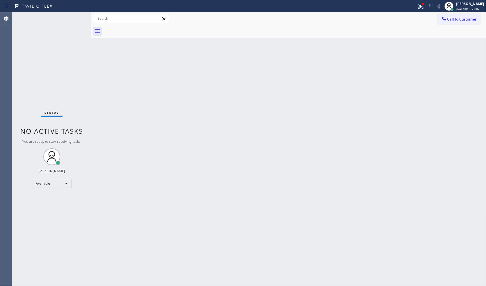
click at [37, 50] on div "Status No active tasks You are ready to start receiving tasks. JENIZA ALCAYDE A…" at bounding box center [51, 149] width 79 height 274
click at [35, 7] on icon at bounding box center [33, 6] width 42 height 9
click at [3, 6] on icon at bounding box center [6, 6] width 7 height 7
drag, startPoint x: 95, startPoint y: 83, endPoint x: 44, endPoint y: 18, distance: 82.6
click at [95, 82] on div "Back to Dashboard Change Sender ID Customers Technicians Select a contact Outbo…" at bounding box center [288, 149] width 395 height 274
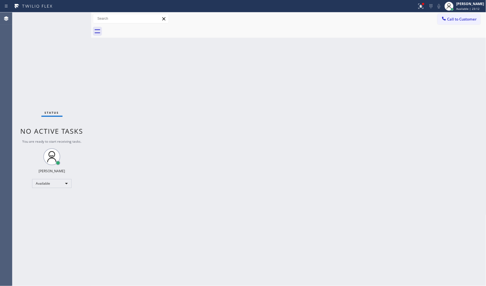
drag, startPoint x: 12, startPoint y: 3, endPoint x: 15, endPoint y: 8, distance: 5.6
click at [15, 8] on div at bounding box center [208, 6] width 412 height 9
click at [16, 6] on icon at bounding box center [33, 6] width 37 height 5
click at [424, 4] on div at bounding box center [423, 4] width 2 height 2
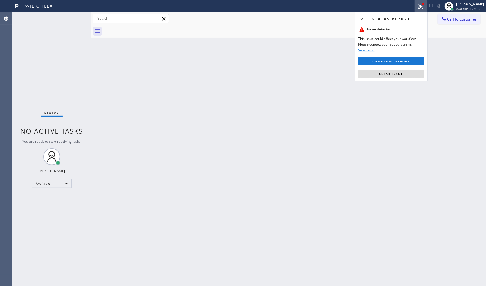
click at [416, 79] on div "Status report Issue detected This issue could affect your workflow. Please cont…" at bounding box center [391, 46] width 73 height 69
click at [415, 73] on button "Clear issue" at bounding box center [391, 74] width 66 height 8
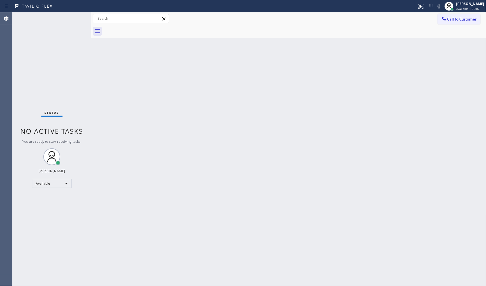
click at [32, 65] on div "Status No active tasks You are ready to start receiving tasks. JENIZA ALCAYDE A…" at bounding box center [51, 149] width 79 height 274
click at [241, 215] on div "Back to Dashboard Change Sender ID Customers Technicians Select a contact Outbo…" at bounding box center [288, 149] width 395 height 274
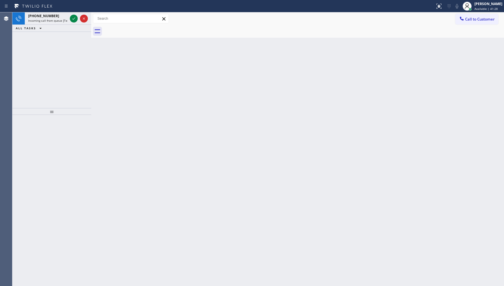
click at [63, 54] on div "+12532297686 Incoming call from queue [Test] All ALL TASKS ALL TASKS ACTIVE TAS…" at bounding box center [51, 60] width 79 height 96
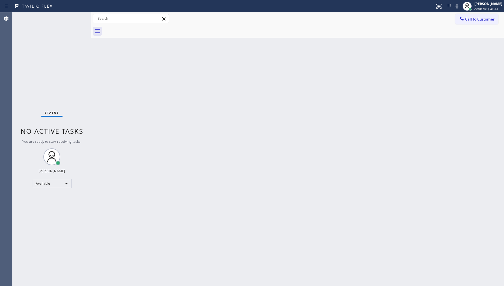
click at [68, 31] on div "Status No active tasks You are ready to start receiving tasks. JENIZA ALCAYDE A…" at bounding box center [51, 149] width 79 height 274
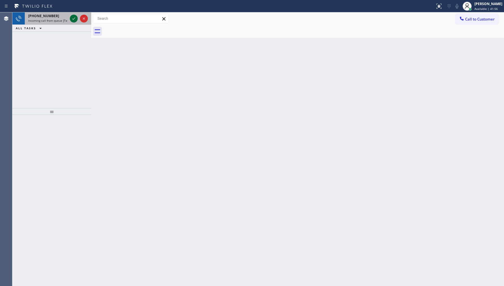
click at [72, 15] on button at bounding box center [74, 19] width 8 height 8
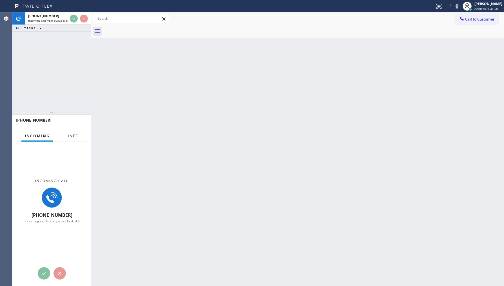
drag, startPoint x: 66, startPoint y: 139, endPoint x: 72, endPoint y: 136, distance: 6.4
click at [66, 139] on button "Info" at bounding box center [73, 136] width 18 height 11
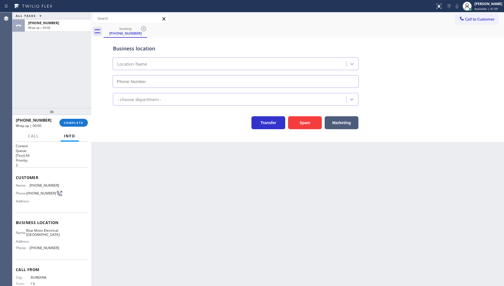
type input "(818) 532-5473"
click at [71, 120] on button "COMPLETE" at bounding box center [73, 123] width 28 height 8
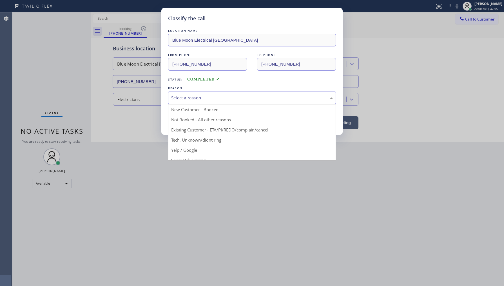
click at [177, 102] on div "Select a reason" at bounding box center [252, 97] width 168 height 13
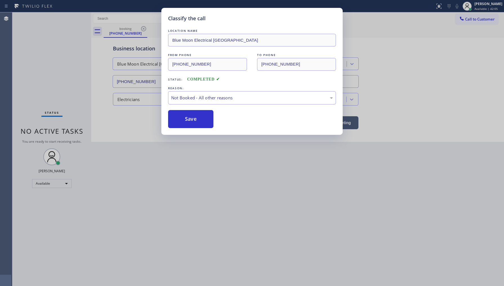
click at [178, 119] on button "Save" at bounding box center [190, 119] width 45 height 18
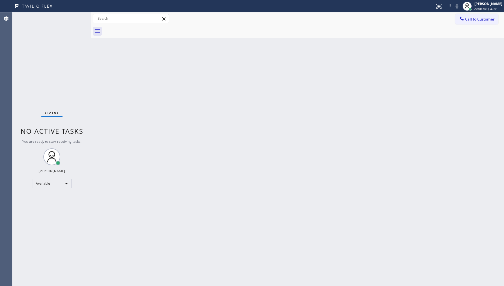
drag, startPoint x: 44, startPoint y: 61, endPoint x: 48, endPoint y: 47, distance: 14.3
click at [46, 61] on div "Status No active tasks You are ready to start receiving tasks. JENIZA ALCAYDE A…" at bounding box center [51, 149] width 79 height 274
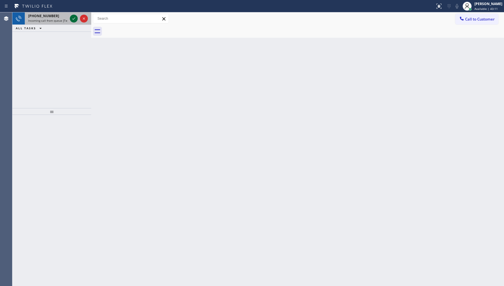
click at [75, 15] on icon at bounding box center [73, 18] width 7 height 7
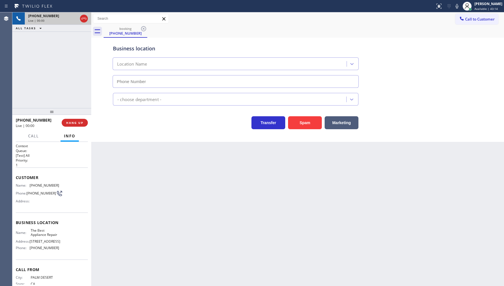
type input "(562) 252-8193"
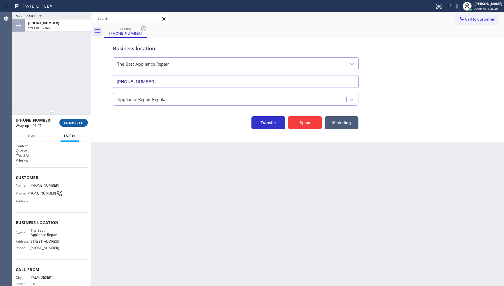
click at [72, 122] on span "COMPLETE" at bounding box center [73, 123] width 19 height 4
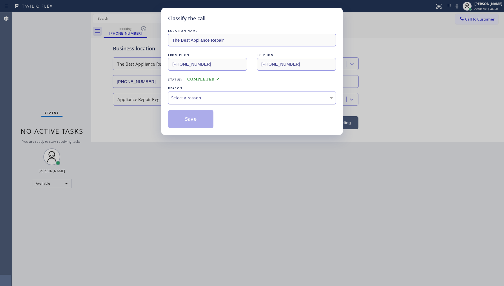
drag, startPoint x: 185, startPoint y: 93, endPoint x: 183, endPoint y: 102, distance: 8.7
click at [184, 94] on div "Select a reason" at bounding box center [252, 97] width 168 height 13
click at [184, 119] on button "Save" at bounding box center [190, 119] width 45 height 18
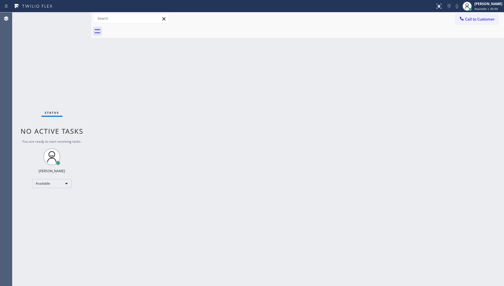
click at [59, 85] on div "Status No active tasks You are ready to start receiving tasks. JENIZA ALCAYDE A…" at bounding box center [51, 149] width 79 height 274
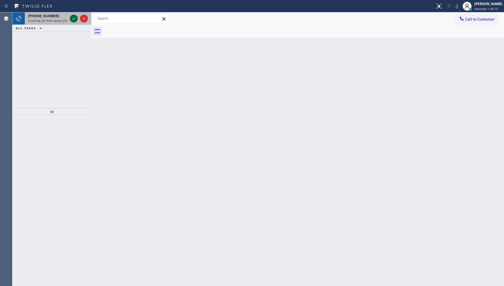
click at [73, 18] on icon at bounding box center [73, 18] width 7 height 7
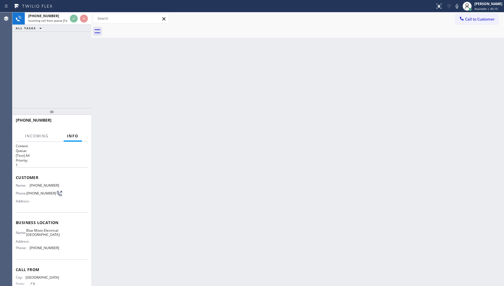
click at [77, 94] on div "+19499227752 Incoming call from queue [Test] All ALL TASKS ALL TASKS ACTIVE TAS…" at bounding box center [51, 60] width 79 height 96
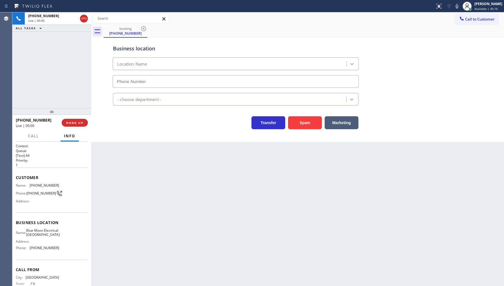
type input "(760) 388-9556"
click at [86, 132] on div "Call Info" at bounding box center [52, 136] width 72 height 11
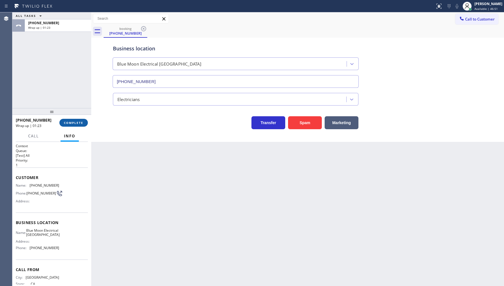
click at [68, 120] on button "COMPLETE" at bounding box center [73, 123] width 28 height 8
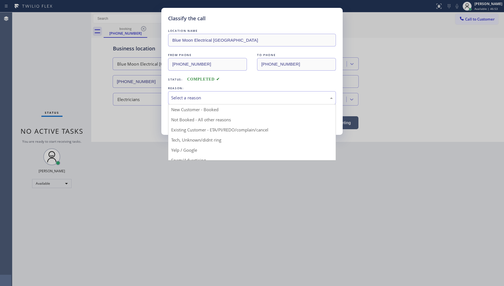
click at [181, 104] on div "Select a reason" at bounding box center [252, 97] width 168 height 13
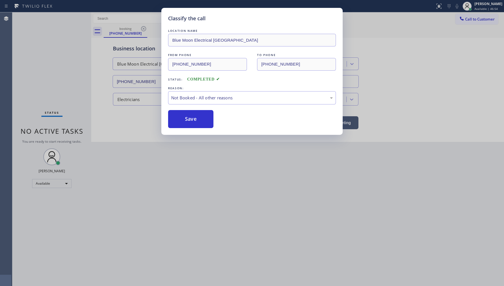
click at [184, 115] on button "Save" at bounding box center [190, 119] width 45 height 18
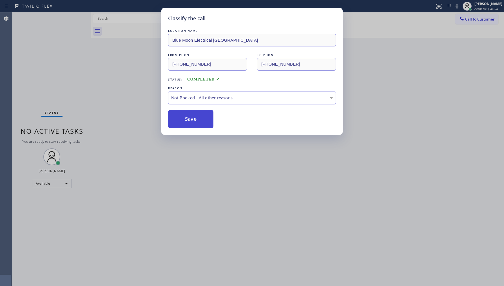
click at [184, 117] on button "Save" at bounding box center [190, 119] width 45 height 18
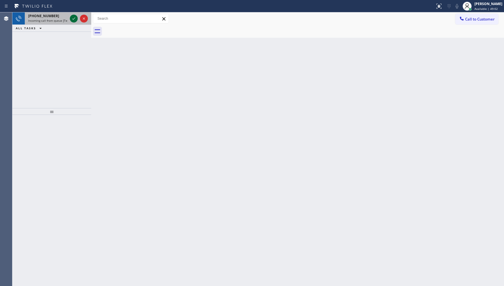
click at [72, 18] on icon at bounding box center [73, 18] width 7 height 7
click at [74, 19] on icon at bounding box center [73, 18] width 3 height 2
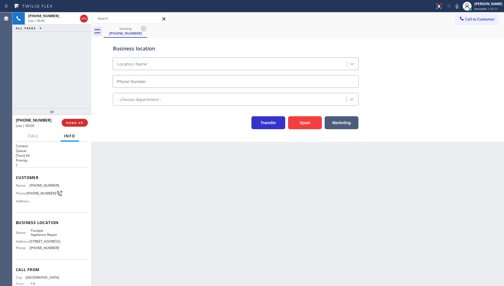
type input "(909) 219-9052"
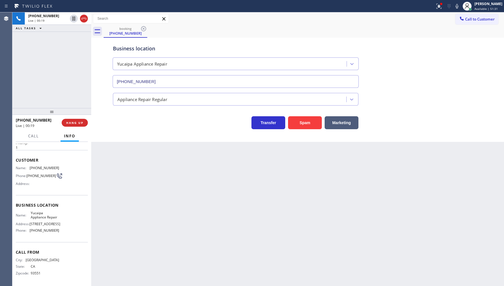
scroll to position [27, 0]
click at [70, 123] on button "COMPLETE" at bounding box center [73, 123] width 28 height 8
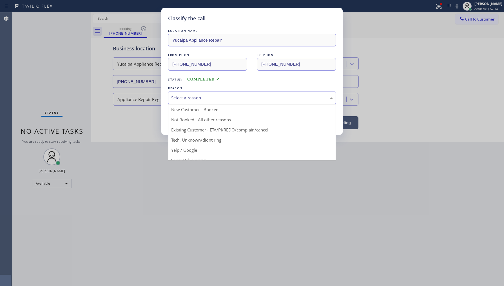
click at [189, 97] on div "Select a reason" at bounding box center [252, 98] width 162 height 6
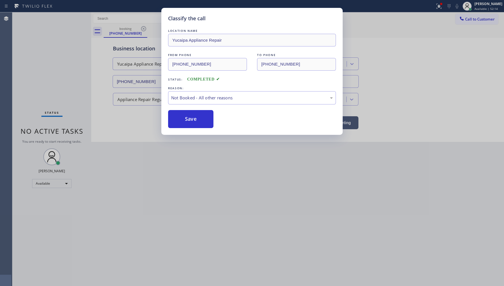
click at [190, 118] on button "Save" at bounding box center [190, 119] width 45 height 18
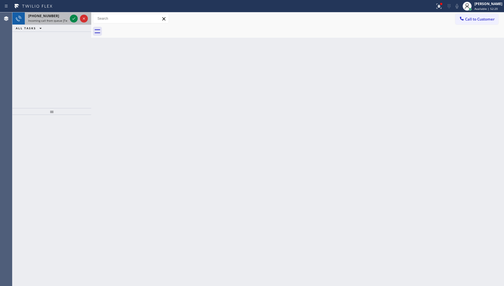
click at [50, 16] on span "[PHONE_NUMBER]" at bounding box center [43, 16] width 31 height 5
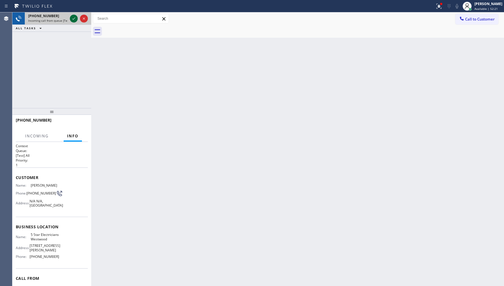
click at [74, 19] on icon at bounding box center [73, 18] width 7 height 7
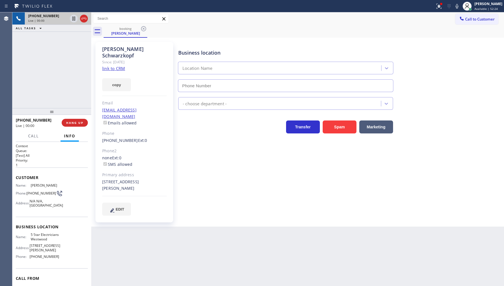
type input "[PHONE_NUMBER]"
click at [119, 66] on link "link to CRM" at bounding box center [113, 69] width 23 height 6
click at [439, 5] on icon at bounding box center [438, 6] width 3 height 2
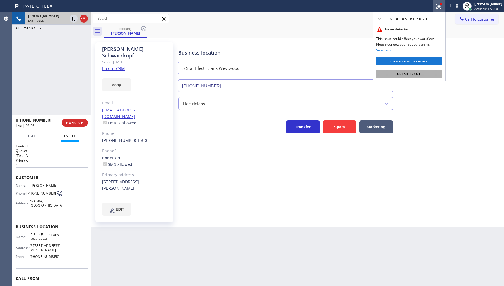
click at [417, 76] on button "Clear issue" at bounding box center [409, 74] width 66 height 8
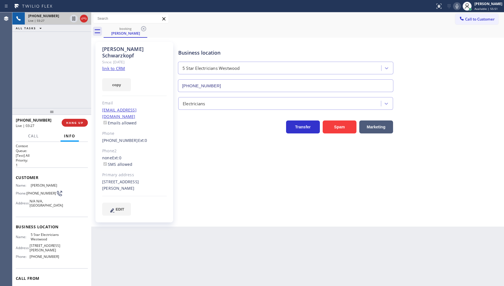
click at [458, 9] on icon at bounding box center [457, 6] width 7 height 7
click at [74, 19] on icon at bounding box center [73, 19] width 3 height 4
click at [122, 80] on button "copy" at bounding box center [116, 84] width 29 height 13
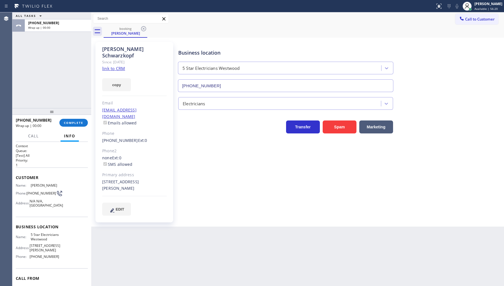
drag, startPoint x: 43, startPoint y: 77, endPoint x: 101, endPoint y: 75, distance: 58.3
click at [67, 77] on div "ALL TASKS ALL TASKS ACTIVE TASKS TASKS IN WRAP UP +13109854060 Wrap up | 00:00" at bounding box center [51, 60] width 79 height 96
click at [476, 6] on div "[PERSON_NAME]" at bounding box center [488, 3] width 28 height 5
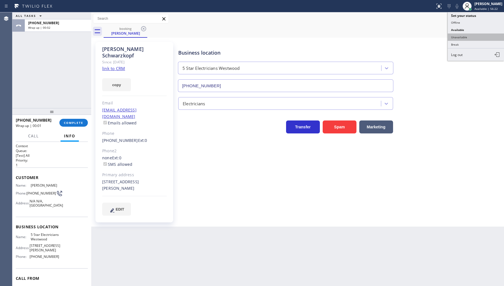
click at [468, 36] on button "Unavailable" at bounding box center [476, 37] width 56 height 7
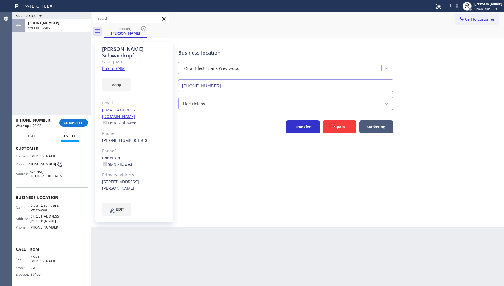
scroll to position [32, 0]
drag, startPoint x: 29, startPoint y: 236, endPoint x: 65, endPoint y: 239, distance: 36.4
click at [65, 237] on div "Business location Name: 5 Star Electricians Westwood Address: 926 Broxton Ave P…" at bounding box center [52, 211] width 72 height 51
copy div "[PHONE_NUMBER]"
click at [469, 17] on span "Call to Customer" at bounding box center [480, 19] width 30 height 5
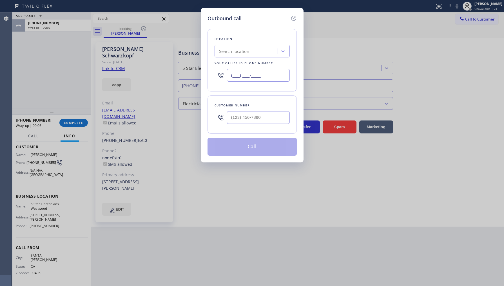
click at [261, 75] on input "(___) ___-____" at bounding box center [258, 75] width 63 height 13
paste input "213) 699-3771"
type input "[PHONE_NUMBER]"
click at [249, 120] on input "(___) ___-____" at bounding box center [258, 117] width 63 height 13
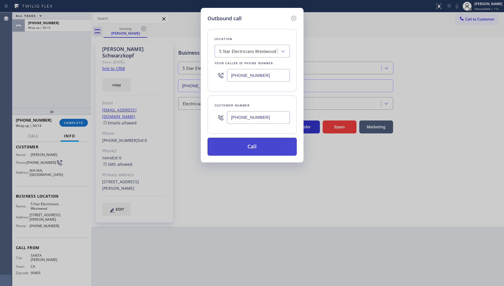
type input "[PHONE_NUMBER]"
click at [263, 144] on button "Call" at bounding box center [252, 147] width 89 height 18
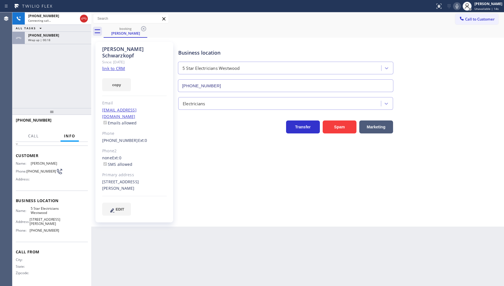
scroll to position [27, 0]
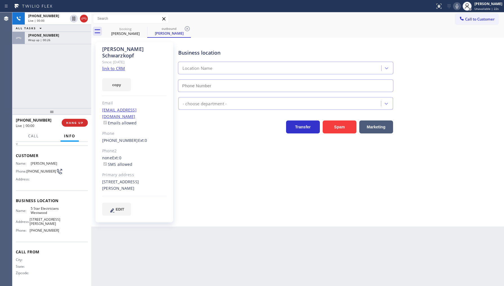
type input "[PHONE_NUMBER]"
click at [36, 57] on div "+13109854060 Live | 00:08 ALL TASKS ALL TASKS ACTIVE TASKS TASKS IN WRAP UP +13…" at bounding box center [51, 60] width 79 height 96
click at [456, 6] on icon at bounding box center [457, 6] width 7 height 7
click at [75, 18] on icon at bounding box center [73, 18] width 7 height 7
click at [70, 43] on div "+13109854060 Wrap up | 00:38" at bounding box center [57, 38] width 64 height 12
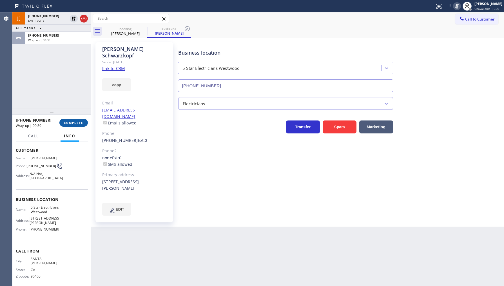
click at [73, 124] on span "COMPLETE" at bounding box center [73, 123] width 19 height 4
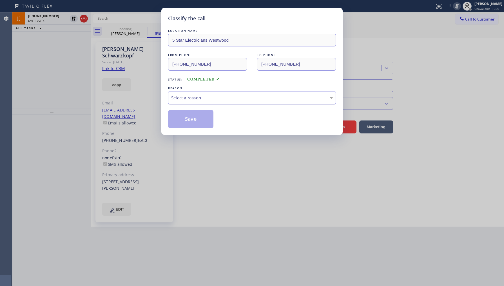
click at [199, 101] on div "Select a reason" at bounding box center [252, 98] width 162 height 6
click at [193, 119] on button "Save" at bounding box center [190, 119] width 45 height 18
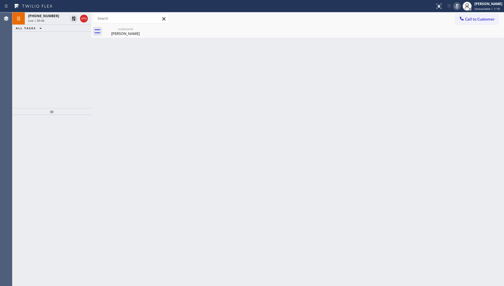
drag, startPoint x: 65, startPoint y: 80, endPoint x: 64, endPoint y: 42, distance: 38.0
click at [66, 69] on div "+13109854060 Live | 00:56 ALL TASKS ALL TASKS ACTIVE TASKS TASKS IN WRAP UP" at bounding box center [51, 60] width 79 height 96
click at [41, 18] on span "[PHONE_NUMBER]" at bounding box center [43, 16] width 31 height 5
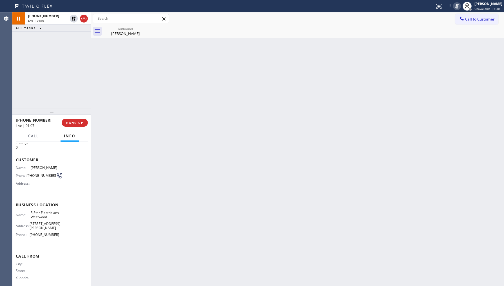
scroll to position [27, 0]
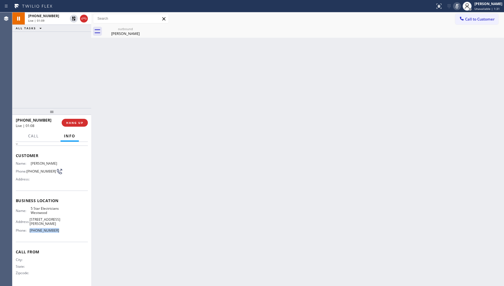
drag, startPoint x: 28, startPoint y: 233, endPoint x: 60, endPoint y: 232, distance: 31.3
click at [60, 232] on div "Name: 5 Star Electricians Westwood Address: 926 Broxton Ave Phone: (213) 699-37…" at bounding box center [52, 220] width 72 height 28
copy div "[PHONE_NUMBER]"
click at [75, 16] on icon at bounding box center [73, 18] width 7 height 7
click at [457, 6] on rect at bounding box center [457, 6] width 4 height 4
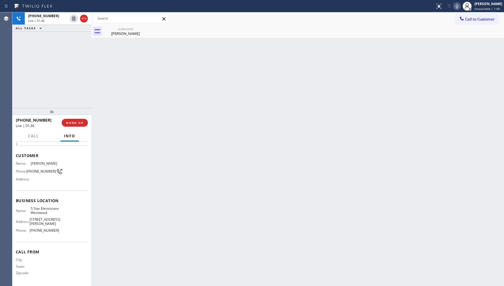
click at [181, 141] on div "Back to Dashboard Change Sender ID Customers Technicians Select a contact Outbo…" at bounding box center [297, 149] width 413 height 274
click at [291, 95] on div "Back to Dashboard Change Sender ID Customers Technicians Select a contact Outbo…" at bounding box center [297, 149] width 413 height 274
click at [48, 77] on div "+13109854060 Live | 01:59 ALL TASKS ALL TASKS ACTIVE TASKS TASKS IN WRAP UP" at bounding box center [51, 60] width 79 height 96
click at [460, 7] on icon at bounding box center [457, 6] width 7 height 7
click at [455, 6] on icon at bounding box center [457, 6] width 7 height 7
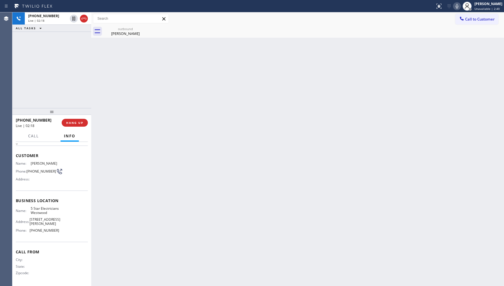
click at [49, 82] on div "+13109854060 Live | 02:18 ALL TASKS ALL TASKS ACTIVE TASKS TASKS IN WRAP UP" at bounding box center [51, 60] width 79 height 96
click at [71, 122] on span "HANG UP" at bounding box center [74, 123] width 17 height 4
drag, startPoint x: 27, startPoint y: 168, endPoint x: 30, endPoint y: 173, distance: 6.0
click at [27, 171] on div "Phone: (310) 985-4060" at bounding box center [37, 171] width 43 height 7
drag, startPoint x: 30, startPoint y: 173, endPoint x: 39, endPoint y: 171, distance: 9.1
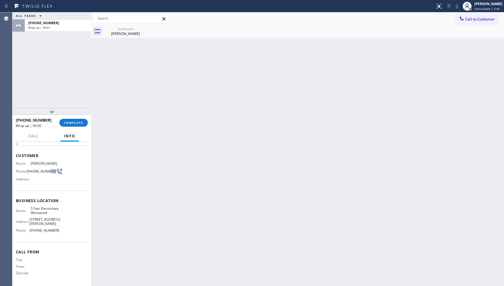
click at [39, 171] on span "[PHONE_NUMBER]" at bounding box center [41, 171] width 30 height 4
click at [28, 165] on div "Name: Zachary Schwarzkopf Phone: (310) 985-4060 Address:" at bounding box center [37, 172] width 43 height 22
drag, startPoint x: 28, startPoint y: 165, endPoint x: 41, endPoint y: 173, distance: 15.7
click at [41, 173] on div "Name: Zachary Schwarzkopf Phone: (310) 985-4060 Address:" at bounding box center [37, 172] width 43 height 22
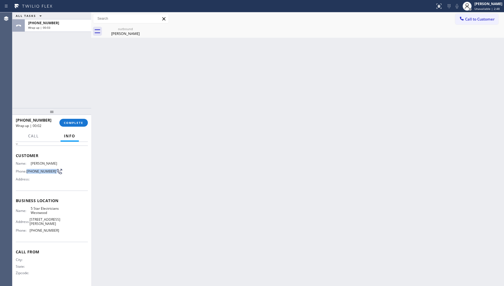
click at [41, 173] on span "[PHONE_NUMBER]" at bounding box center [41, 171] width 30 height 4
click at [462, 23] on button "Call to Customer" at bounding box center [476, 19] width 43 height 11
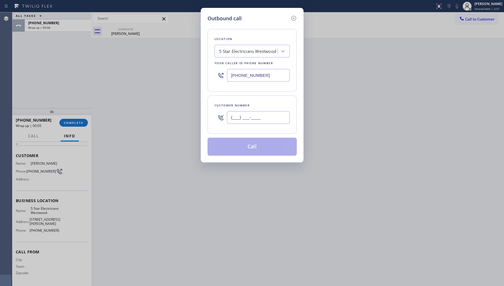
click at [271, 117] on input "(___) ___-____" at bounding box center [258, 117] width 63 height 13
paste input "213) 699-3771"
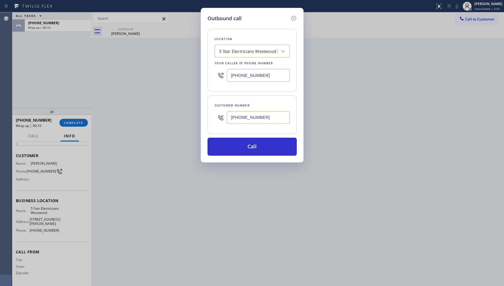
drag, startPoint x: 268, startPoint y: 117, endPoint x: 215, endPoint y: 113, distance: 52.8
click at [215, 113] on div "[PHONE_NUMBER]" at bounding box center [252, 117] width 75 height 18
drag, startPoint x: 213, startPoint y: 113, endPoint x: 210, endPoint y: 110, distance: 4.1
click at [212, 113] on div "Customer number (213) 699-3771" at bounding box center [252, 114] width 89 height 38
click at [296, 18] on icon at bounding box center [293, 18] width 5 height 5
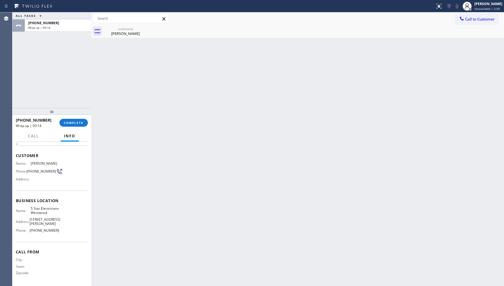
click at [29, 170] on span "[PHONE_NUMBER]" at bounding box center [41, 171] width 30 height 4
drag, startPoint x: 29, startPoint y: 170, endPoint x: 31, endPoint y: 173, distance: 3.4
click at [31, 172] on span "[PHONE_NUMBER]" at bounding box center [41, 171] width 30 height 4
click at [38, 176] on div "Name: Zachary Schwarzkopf Phone: (310) 985-4060 Address:" at bounding box center [37, 172] width 43 height 22
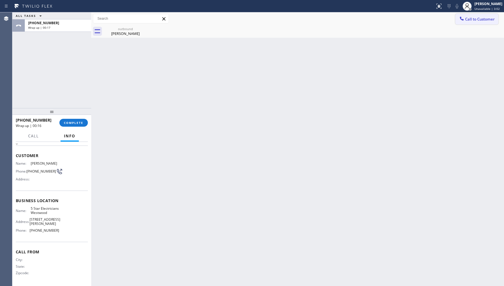
click at [461, 21] on icon at bounding box center [462, 19] width 6 height 6
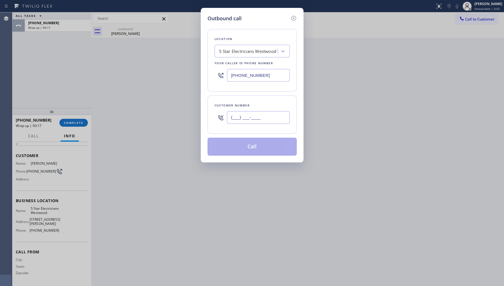
click at [265, 120] on input "(___) ___-____" at bounding box center [258, 117] width 63 height 13
paste input "213) 699-3771"
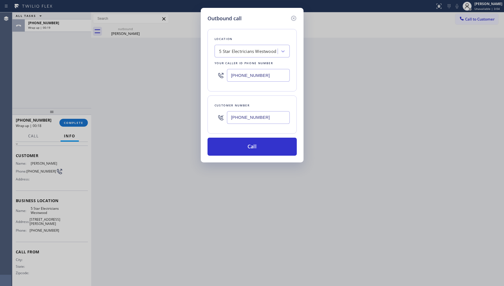
drag, startPoint x: 266, startPoint y: 120, endPoint x: 213, endPoint y: 118, distance: 53.0
click at [212, 118] on div "Customer number (213) 699-3771" at bounding box center [252, 114] width 89 height 38
type input "[PHONE_NUMBER]"
click at [240, 142] on button "Call" at bounding box center [252, 147] width 89 height 18
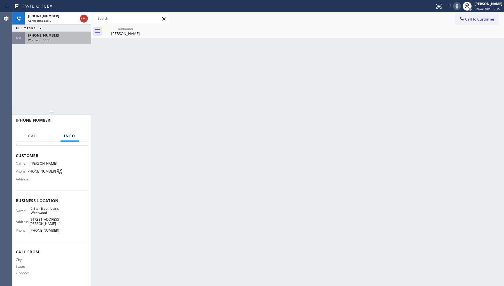
click at [46, 35] on span "[PHONE_NUMBER]" at bounding box center [43, 35] width 31 height 5
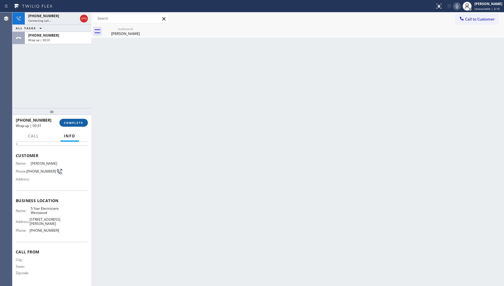
drag, startPoint x: 74, startPoint y: 127, endPoint x: 75, endPoint y: 122, distance: 4.9
click at [74, 124] on button "COMPLETE" at bounding box center [73, 123] width 28 height 8
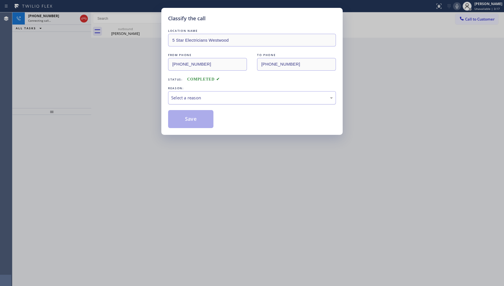
click at [202, 94] on div "Select a reason" at bounding box center [252, 97] width 168 height 13
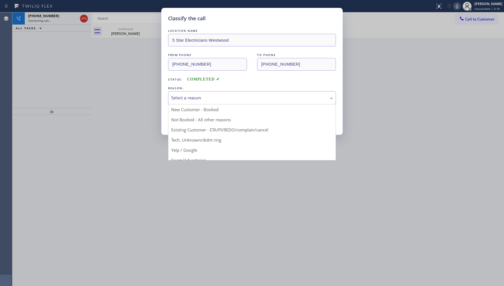
drag, startPoint x: 181, startPoint y: 127, endPoint x: 183, endPoint y: 120, distance: 7.5
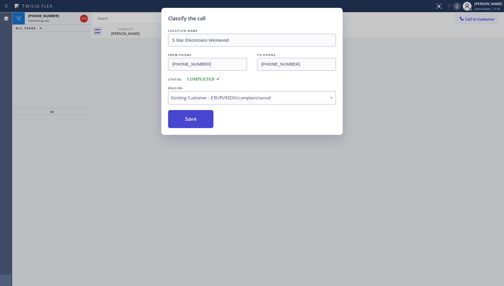
click at [183, 120] on button "Save" at bounding box center [190, 119] width 45 height 18
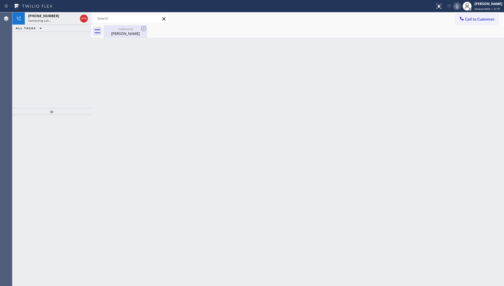
click at [124, 31] on div "[PERSON_NAME]" at bounding box center [125, 33] width 43 height 5
click at [456, 7] on icon at bounding box center [457, 6] width 7 height 7
click at [460, 6] on icon at bounding box center [457, 6] width 7 height 7
click at [84, 18] on icon at bounding box center [84, 18] width 7 height 7
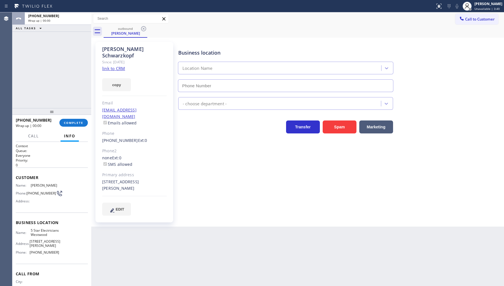
click at [35, 15] on span "[PHONE_NUMBER]" at bounding box center [43, 16] width 31 height 5
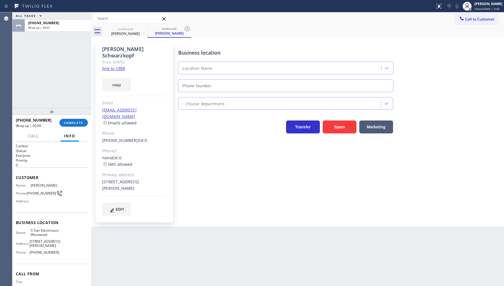
type input "[PHONE_NUMBER]"
drag, startPoint x: 29, startPoint y: 197, endPoint x: 42, endPoint y: 198, distance: 12.8
click at [42, 195] on span "[PHONE_NUMBER]" at bounding box center [41, 193] width 30 height 4
copy span "310) 985-4060"
click at [467, 19] on span "Call to Customer" at bounding box center [480, 19] width 30 height 5
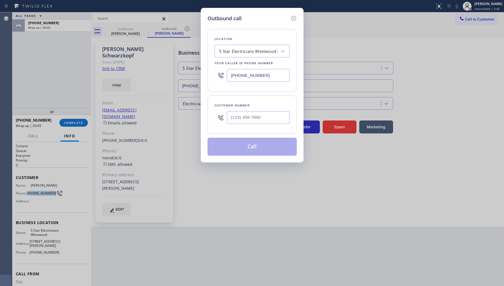
type input "(___) ___-____"
click at [282, 112] on input "(___) ___-____" at bounding box center [258, 117] width 63 height 13
drag, startPoint x: 292, startPoint y: 16, endPoint x: 234, endPoint y: 52, distance: 67.7
click at [291, 17] on icon at bounding box center [293, 18] width 5 height 5
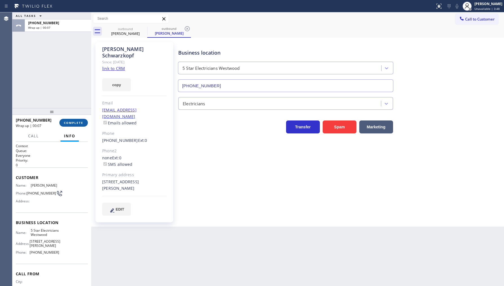
click at [72, 120] on button "COMPLETE" at bounding box center [73, 123] width 28 height 8
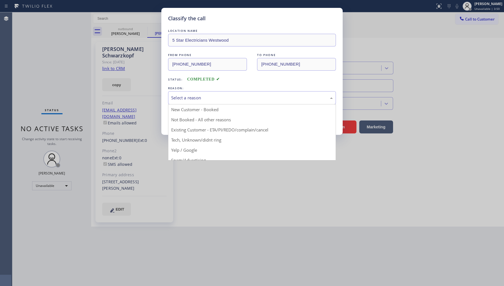
click at [186, 102] on div "Select a reason" at bounding box center [252, 97] width 168 height 13
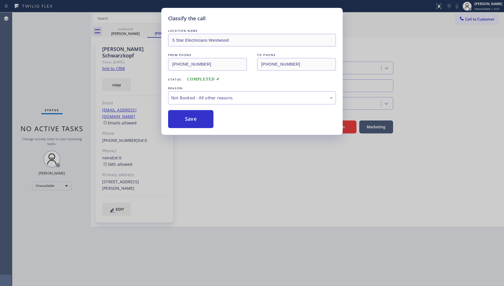
click at [185, 117] on button "Save" at bounding box center [190, 119] width 45 height 18
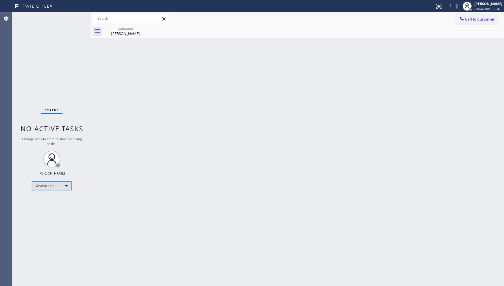
click at [46, 186] on div "Unavailable" at bounding box center [51, 185] width 39 height 9
click at [46, 199] on li "Available" at bounding box center [51, 200] width 38 height 7
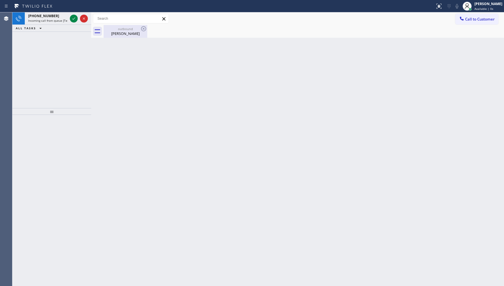
click at [131, 30] on div "outbound" at bounding box center [125, 29] width 43 height 4
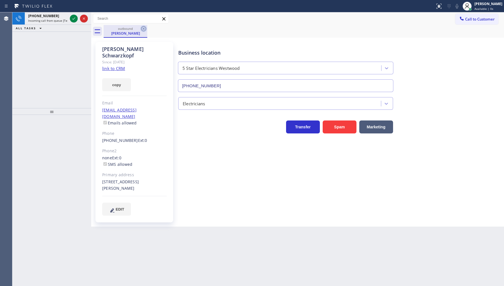
click at [144, 28] on icon at bounding box center [143, 28] width 7 height 7
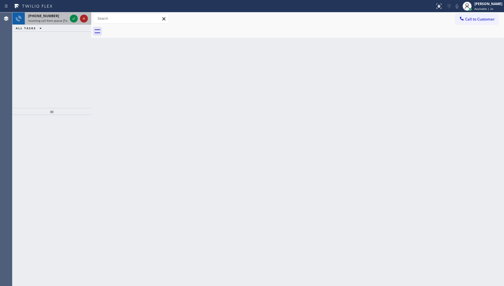
click at [83, 19] on icon at bounding box center [84, 18] width 2 height 2
click at [72, 18] on icon at bounding box center [73, 18] width 7 height 7
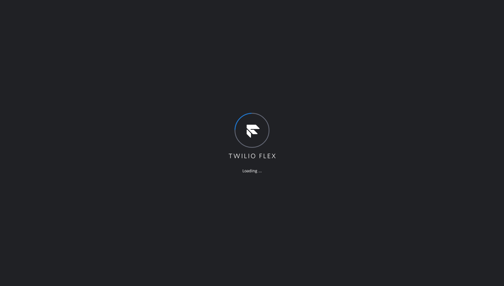
click at [94, 119] on div "Loading ..." at bounding box center [252, 143] width 504 height 286
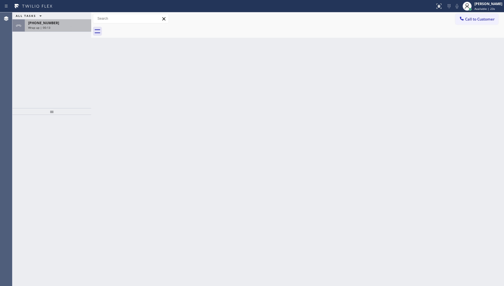
click at [51, 21] on span "+15623700722" at bounding box center [43, 23] width 31 height 5
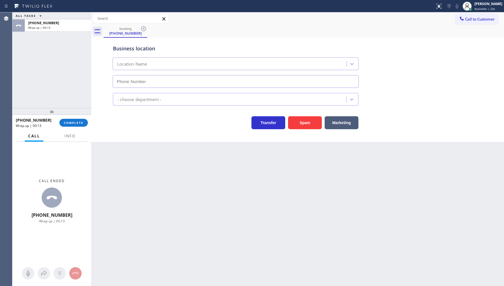
type input "(562) 418-6145"
click at [73, 121] on span "COMPLETE" at bounding box center [73, 123] width 19 height 4
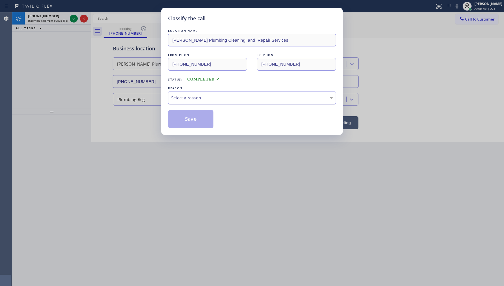
click at [183, 98] on div "Select a reason" at bounding box center [252, 98] width 162 height 6
click at [173, 117] on button "Save" at bounding box center [190, 119] width 45 height 18
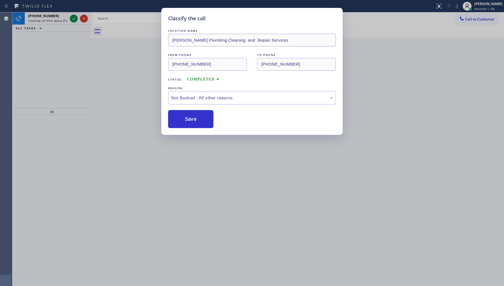
click at [173, 117] on button "Save" at bounding box center [190, 119] width 45 height 18
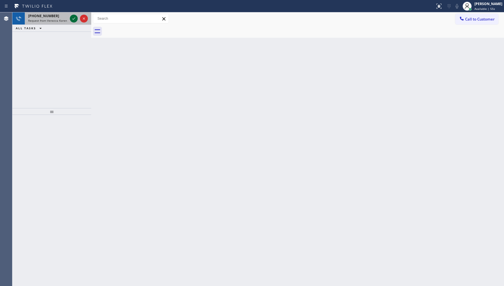
click at [74, 19] on icon at bounding box center [73, 18] width 7 height 7
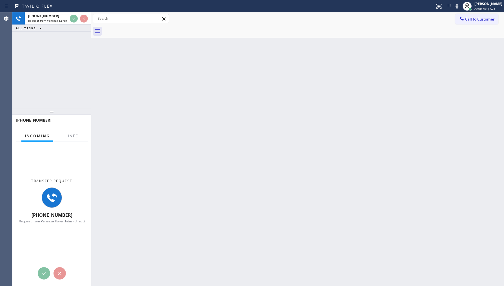
click at [71, 130] on div "[PHONE_NUMBER]" at bounding box center [52, 122] width 72 height 15
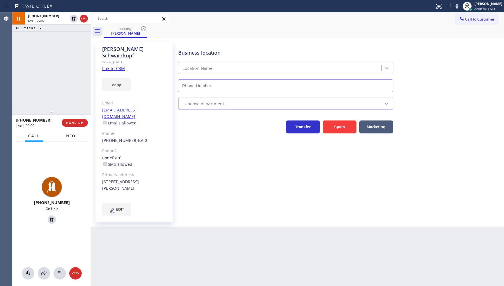
click at [71, 139] on button "Info" at bounding box center [70, 136] width 18 height 11
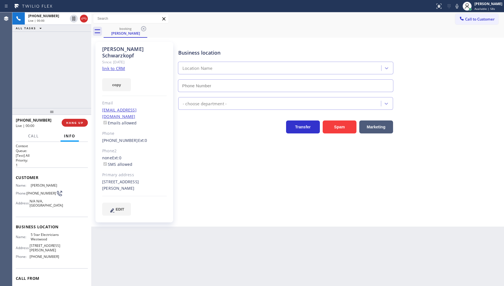
type input "[PHONE_NUMBER]"
click at [57, 103] on div "[PHONE_NUMBER] Live | 00:11 ALL TASKS ALL TASKS ACTIVE TASKS TASKS IN WRAP UP" at bounding box center [51, 60] width 79 height 96
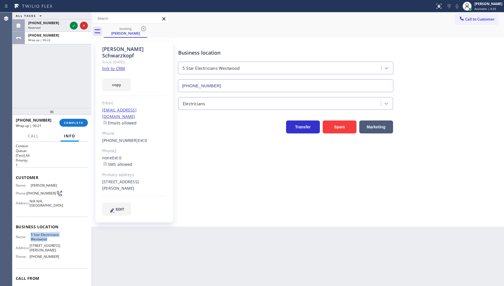
drag, startPoint x: 30, startPoint y: 241, endPoint x: 55, endPoint y: 249, distance: 26.2
click at [55, 241] on span "5 Star Electricians Westwood" at bounding box center [45, 237] width 28 height 9
copy span "5 Star Electricians Westwood"
click at [74, 26] on icon at bounding box center [73, 25] width 7 height 7
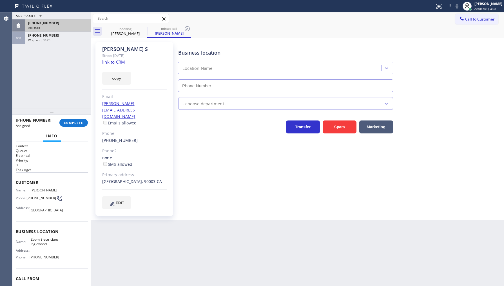
type input "[PHONE_NUMBER]"
click at [61, 23] on div "[PHONE_NUMBER]" at bounding box center [58, 23] width 60 height 5
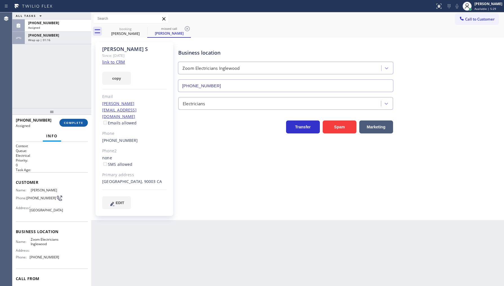
click at [77, 125] on button "COMPLETE" at bounding box center [73, 123] width 28 height 8
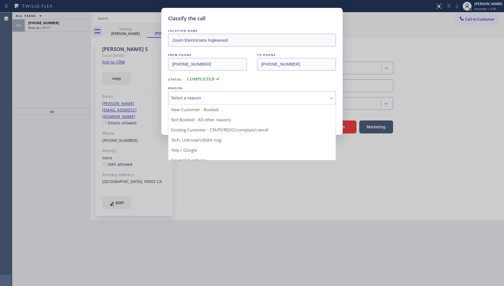
click at [190, 96] on div "Select a reason" at bounding box center [252, 98] width 162 height 6
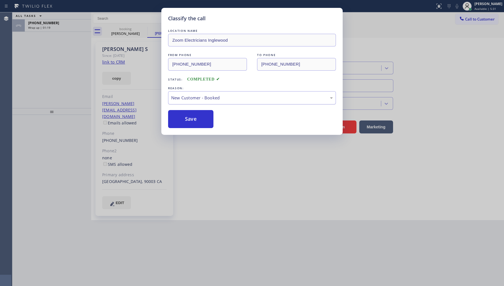
click at [187, 92] on div "New Customer - Booked" at bounding box center [252, 97] width 168 height 13
click at [189, 119] on button "Save" at bounding box center [190, 119] width 45 height 18
type input "[PHONE_NUMBER]"
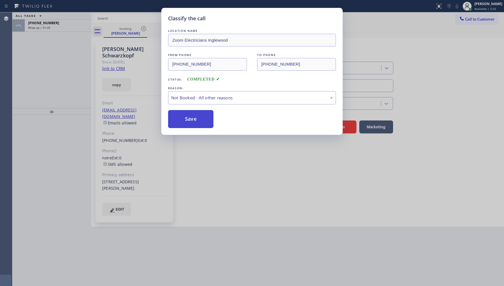
click at [189, 119] on button "Save" at bounding box center [190, 119] width 45 height 18
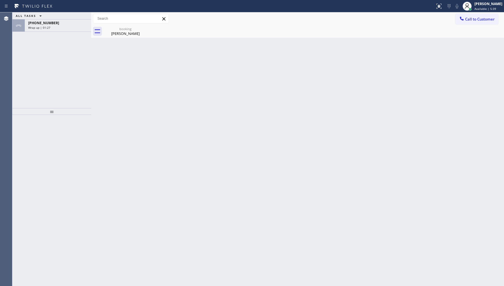
click at [49, 10] on icon at bounding box center [33, 6] width 42 height 9
click at [48, 23] on span "[PHONE_NUMBER]" at bounding box center [43, 23] width 31 height 5
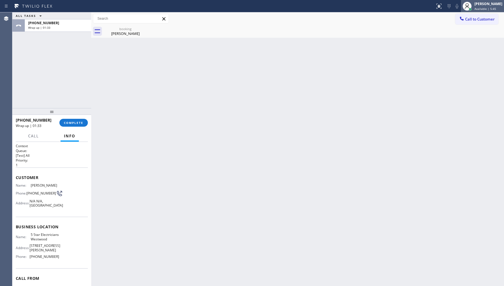
click at [471, 6] on div at bounding box center [467, 6] width 9 height 9
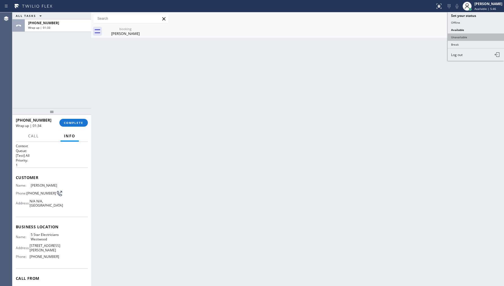
click at [469, 38] on button "Unavailable" at bounding box center [476, 37] width 56 height 7
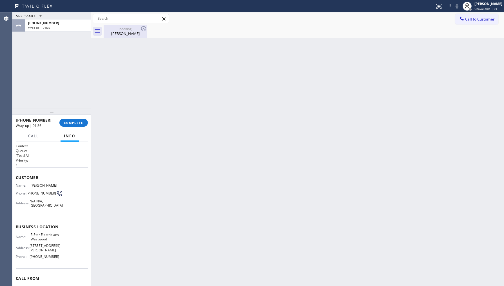
click at [124, 30] on div "booking" at bounding box center [125, 29] width 43 height 4
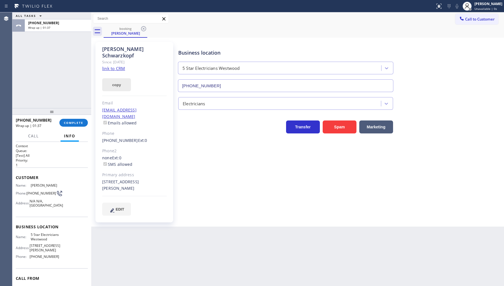
click at [120, 78] on button "copy" at bounding box center [116, 84] width 29 height 13
click at [75, 122] on span "COMPLETE" at bounding box center [73, 123] width 19 height 4
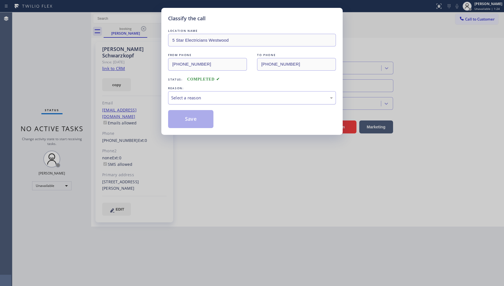
click at [180, 97] on div "Select a reason" at bounding box center [252, 98] width 162 height 6
click at [184, 119] on button "Save" at bounding box center [190, 119] width 45 height 18
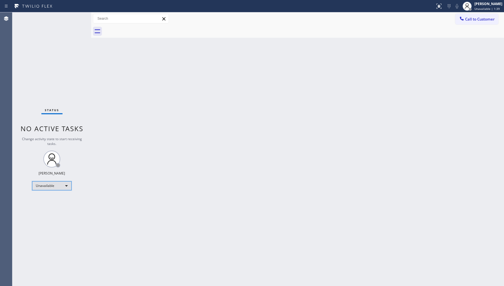
click at [42, 184] on div "Unavailable" at bounding box center [51, 185] width 39 height 9
click at [41, 216] on li "Break" at bounding box center [51, 214] width 38 height 7
click at [49, 188] on div "Break" at bounding box center [51, 185] width 39 height 9
click at [45, 207] on li "Unavailable" at bounding box center [51, 207] width 38 height 7
click at [48, 183] on div "Unavailable" at bounding box center [51, 185] width 39 height 9
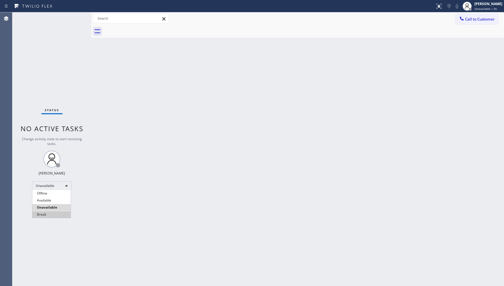
click at [41, 212] on li "Break" at bounding box center [51, 214] width 38 height 7
click at [46, 187] on div "Break" at bounding box center [51, 185] width 39 height 9
click at [46, 199] on li "Available" at bounding box center [51, 200] width 38 height 7
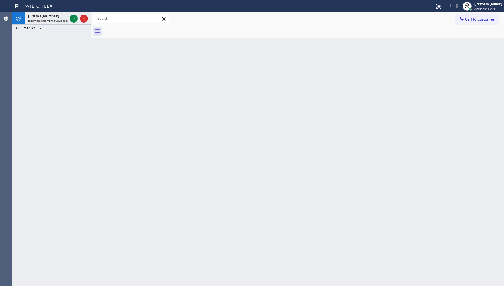
click at [57, 55] on div "[PHONE_NUMBER] Incoming call from queue [Test] All ALL TASKS ALL TASKS ACTIVE T…" at bounding box center [51, 60] width 79 height 96
click at [71, 19] on icon at bounding box center [73, 18] width 7 height 7
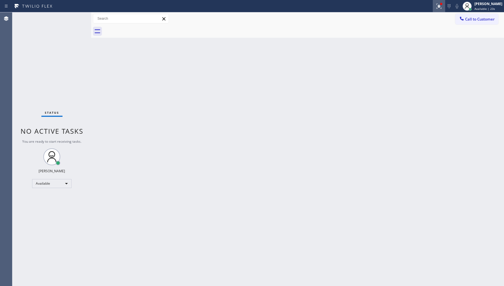
click at [441, 6] on icon at bounding box center [438, 6] width 5 height 5
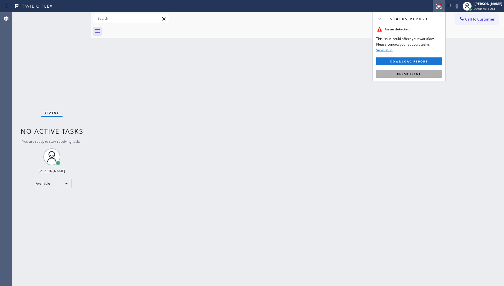
click at [419, 74] on span "Clear issue" at bounding box center [409, 74] width 24 height 4
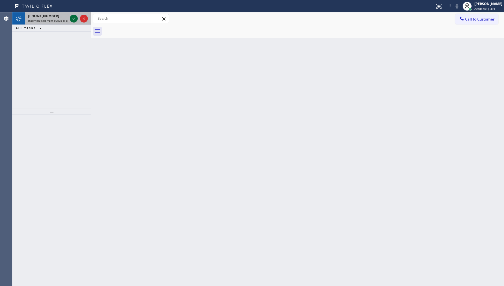
click at [73, 17] on icon at bounding box center [73, 18] width 7 height 7
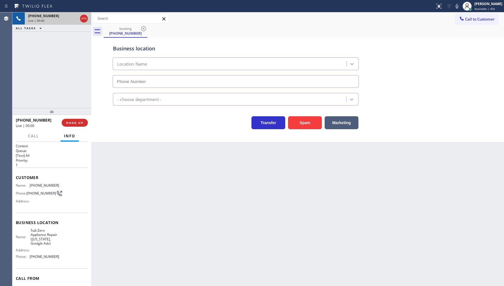
type input "[PHONE_NUMBER]"
click at [74, 124] on span "HANG UP" at bounding box center [74, 123] width 17 height 4
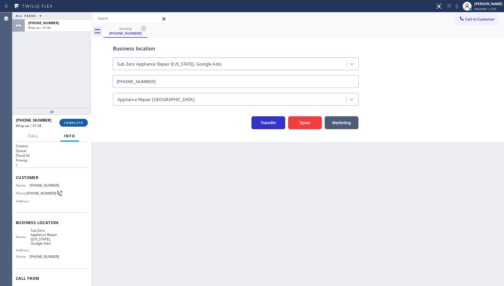
click at [75, 125] on span "COMPLETE" at bounding box center [73, 123] width 19 height 4
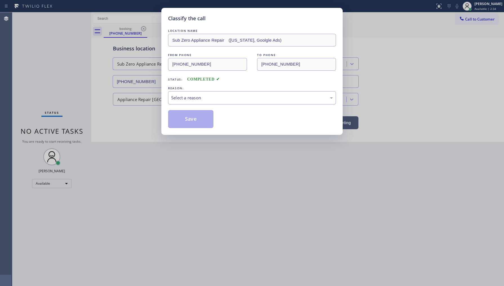
drag, startPoint x: 182, startPoint y: 100, endPoint x: 182, endPoint y: 103, distance: 3.2
click at [182, 101] on div "Select a reason" at bounding box center [252, 98] width 162 height 6
click at [190, 122] on button "Save" at bounding box center [190, 119] width 45 height 18
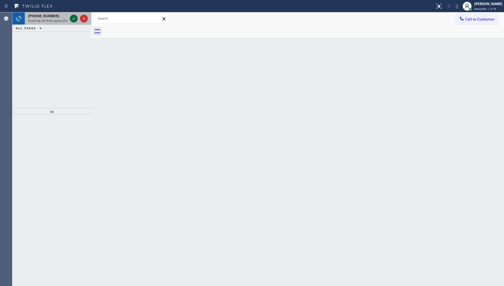
click at [76, 17] on icon at bounding box center [73, 18] width 7 height 7
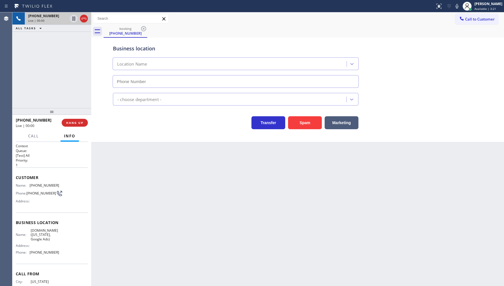
type input "[PHONE_NUMBER]"
click at [83, 123] on span "HANG UP" at bounding box center [74, 123] width 17 height 4
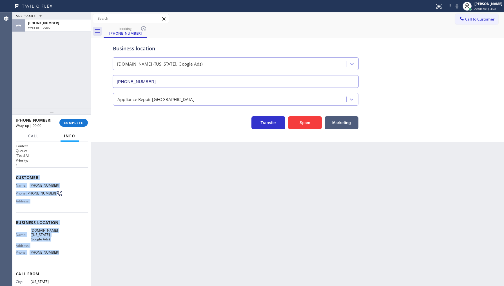
drag, startPoint x: 16, startPoint y: 173, endPoint x: 80, endPoint y: 261, distance: 108.8
click at [80, 261] on div "Context Queue: [Test] All Priority: 1 Customer Name: [PHONE_NUMBER] Phone: [PHO…" at bounding box center [52, 225] width 72 height 163
click at [80, 261] on div "Business location Name: SubzeroCare.online (New York, Google Ads) Address: Phon…" at bounding box center [52, 238] width 72 height 51
drag, startPoint x: 13, startPoint y: 175, endPoint x: 73, endPoint y: 248, distance: 94.5
click at [69, 252] on div "Context Queue: [Test] All Priority: 1 Customer Name: (646) 660-2150 Phone: (646…" at bounding box center [51, 214] width 79 height 144
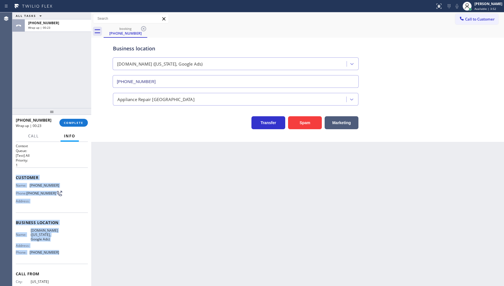
copy div "Customer Name: (646) 660-2150 Phone: (646) 660-2150 Address: Business location …"
click at [64, 124] on span "COMPLETE" at bounding box center [73, 123] width 19 height 4
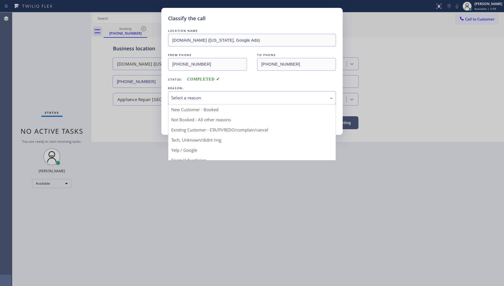
drag, startPoint x: 177, startPoint y: 96, endPoint x: 176, endPoint y: 106, distance: 10.2
click at [177, 97] on div "Select a reason" at bounding box center [252, 98] width 162 height 6
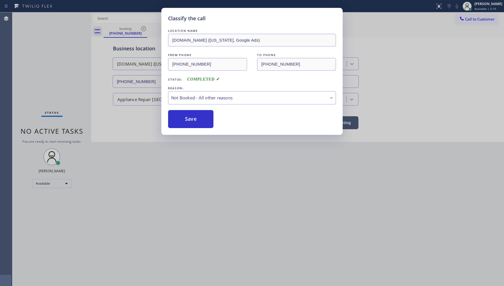
click at [178, 118] on button "Save" at bounding box center [190, 119] width 45 height 18
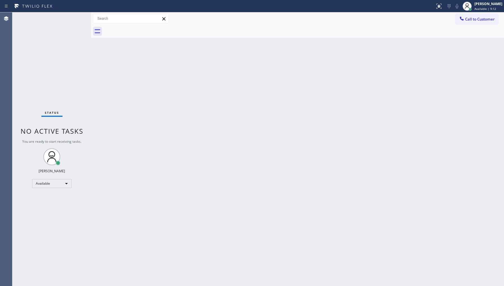
click at [70, 23] on div "Status No active tasks You are ready to start receiving tasks. JENIZA ALCAYDE A…" at bounding box center [51, 149] width 79 height 274
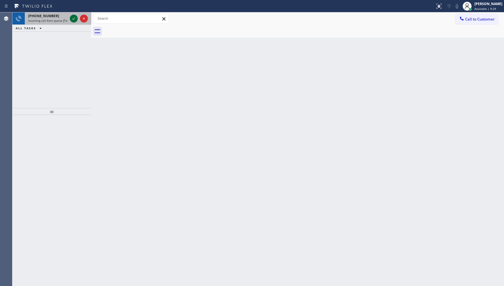
click at [77, 23] on div at bounding box center [79, 18] width 20 height 12
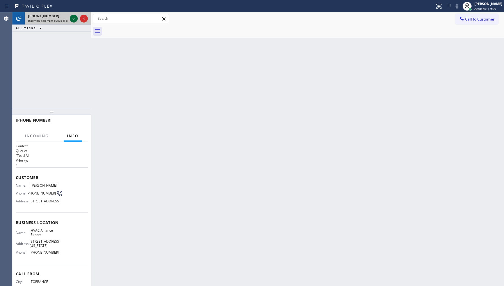
click at [74, 18] on icon at bounding box center [73, 18] width 7 height 7
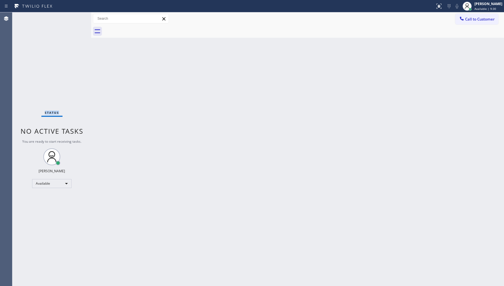
click at [74, 18] on div "Status No active tasks You are ready to start receiving tasks. JENIZA ALCAYDE A…" at bounding box center [51, 149] width 79 height 274
click at [73, 17] on div "Status No active tasks You are ready to start receiving tasks. JENIZA ALCAYDE A…" at bounding box center [51, 149] width 79 height 274
click at [318, 183] on div "Back to Dashboard Change Sender ID Customers Technicians Select a contact Outbo…" at bounding box center [297, 149] width 413 height 274
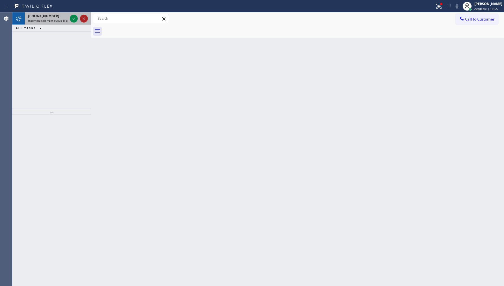
click at [81, 20] on icon at bounding box center [84, 18] width 7 height 7
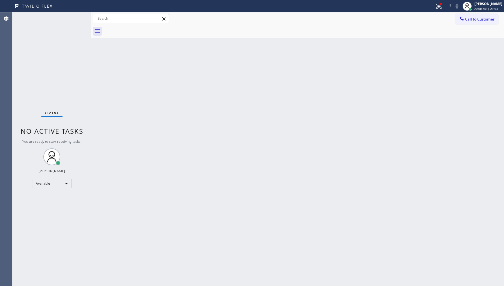
click at [22, 111] on div "Status No active tasks You are ready to start receiving tasks. JENIZA ALCAYDE A…" at bounding box center [51, 149] width 79 height 274
click at [9, 87] on div "Agent Desktop" at bounding box center [6, 149] width 12 height 274
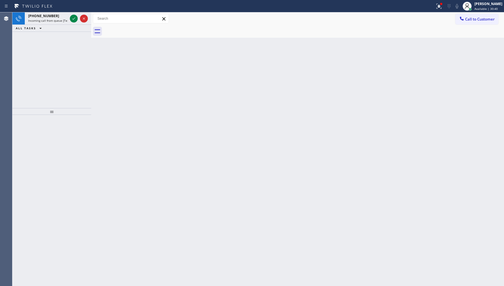
click at [73, 16] on icon at bounding box center [73, 18] width 7 height 7
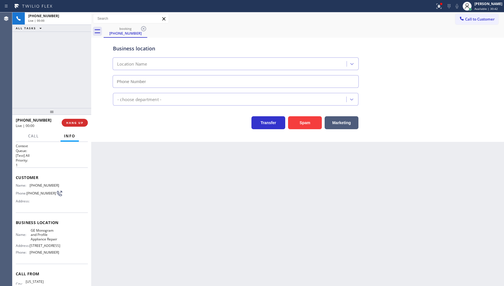
type input "(719) 249-6866"
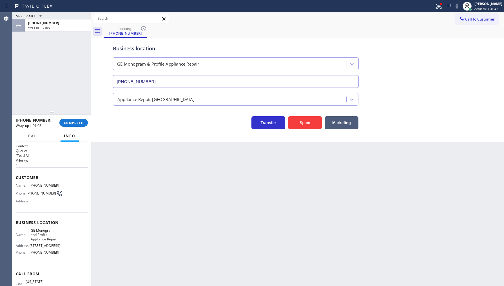
click at [76, 128] on div "+18166825915 Wrap up | 01:03 COMPLETE" at bounding box center [52, 122] width 72 height 15
click at [77, 126] on button "COMPLETE" at bounding box center [73, 123] width 28 height 8
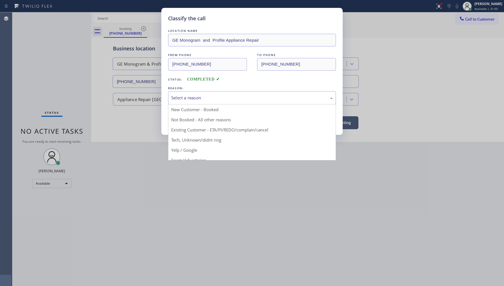
click at [185, 99] on div "Select a reason" at bounding box center [252, 98] width 162 height 6
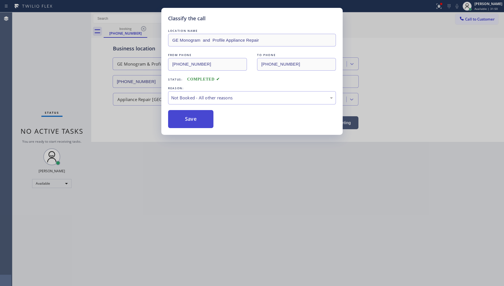
click at [185, 119] on button "Save" at bounding box center [190, 119] width 45 height 18
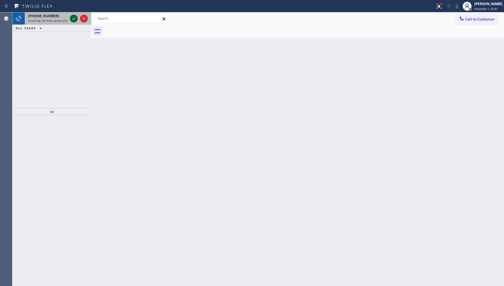
drag, startPoint x: 73, startPoint y: 24, endPoint x: 74, endPoint y: 21, distance: 2.9
click at [74, 22] on div at bounding box center [79, 18] width 20 height 12
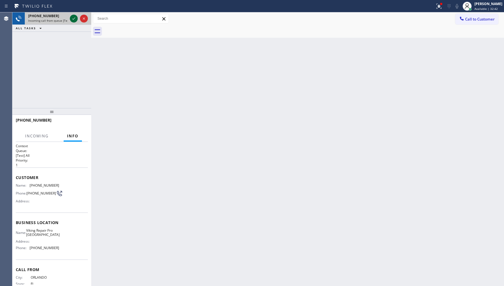
click at [74, 21] on icon at bounding box center [73, 18] width 7 height 7
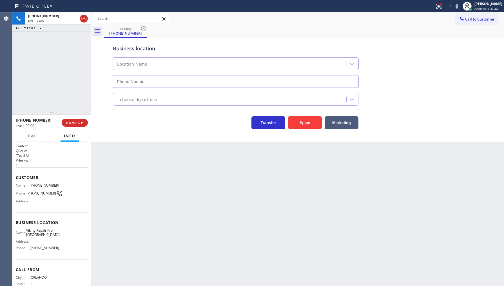
type input "(352) 661-1766"
click at [38, 131] on button "Call" at bounding box center [33, 136] width 17 height 11
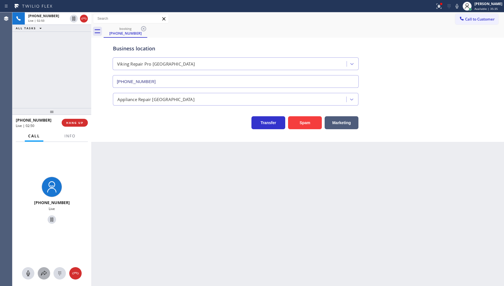
click at [47, 272] on div at bounding box center [44, 273] width 12 height 7
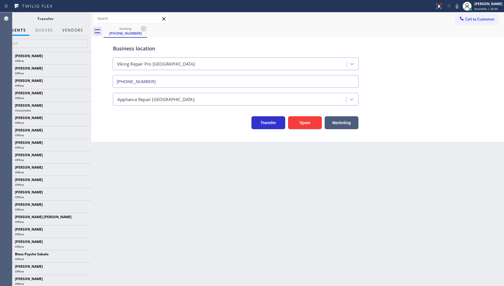
click at [81, 33] on button "Vendors" at bounding box center [73, 30] width 28 height 11
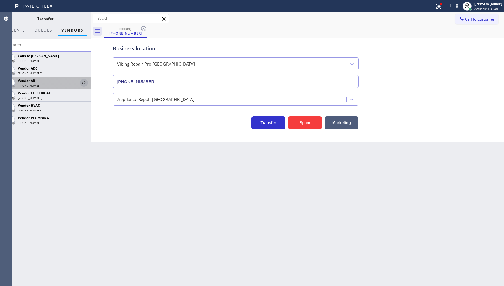
click at [81, 82] on icon at bounding box center [84, 82] width 7 height 7
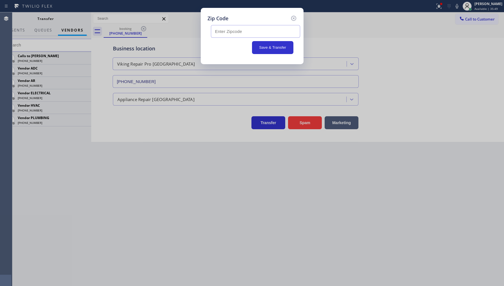
click at [237, 35] on input "text" at bounding box center [255, 31] width 89 height 13
type input "34715"
click at [263, 44] on button "Save & Transfer" at bounding box center [272, 47] width 41 height 13
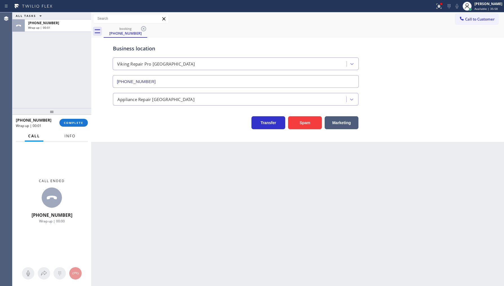
click at [72, 136] on span "Info" at bounding box center [69, 135] width 11 height 5
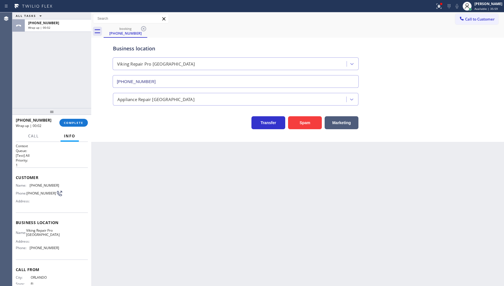
click at [31, 182] on div "Customer Name: (407) 468-5548 Phone: (407) 468-5548 Address:" at bounding box center [52, 190] width 72 height 45
drag, startPoint x: 31, startPoint y: 182, endPoint x: 62, endPoint y: 188, distance: 31.8
click at [60, 187] on div "Customer Name: (407) 468-5548 Phone: (407) 468-5548 Address:" at bounding box center [52, 190] width 72 height 45
click at [62, 188] on div "Name: (407) 468-5548 Phone: (407) 468-5548 Address:" at bounding box center [52, 194] width 72 height 22
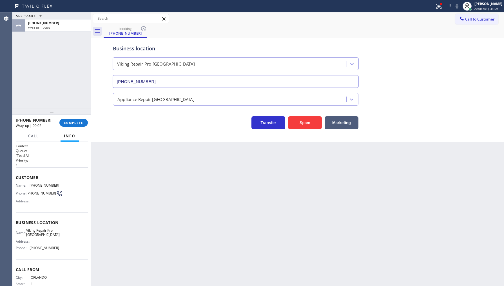
click at [62, 188] on div "Name: (407) 468-5548 Phone: (407) 468-5548 Address:" at bounding box center [52, 194] width 72 height 22
click at [142, 213] on div "Back to Dashboard Change Sender ID Customers Technicians Select a contact Outbo…" at bounding box center [297, 149] width 413 height 274
drag, startPoint x: 32, startPoint y: 189, endPoint x: 28, endPoint y: 183, distance: 7.0
click at [59, 188] on div "Name: (407) 468-5548 Phone: (407) 468-5548 Address:" at bounding box center [52, 194] width 72 height 22
drag, startPoint x: 27, startPoint y: 182, endPoint x: 50, endPoint y: 184, distance: 22.9
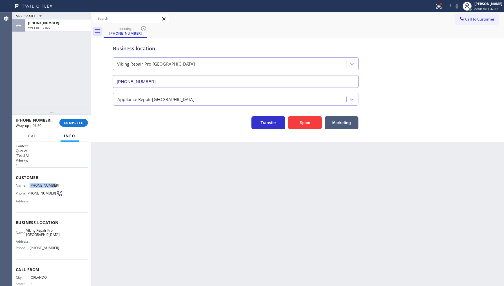
click at [49, 185] on div "Customer Name: (407) 468-5548 Phone: (407) 468-5548 Address:" at bounding box center [52, 190] width 72 height 45
click at [42, 195] on span "(407) 468-5548" at bounding box center [41, 193] width 30 height 4
drag, startPoint x: 30, startPoint y: 185, endPoint x: 74, endPoint y: 184, distance: 43.9
click at [74, 184] on div "Name: (407) 468-5548 Phone: (407) 468-5548 Address:" at bounding box center [52, 194] width 72 height 22
copy div "(407) 468-5548"
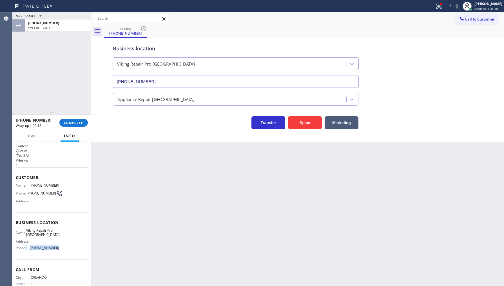
drag, startPoint x: 25, startPoint y: 251, endPoint x: 63, endPoint y: 244, distance: 38.4
click at [63, 244] on div "Name: Viking Repair Pro Spring Hill Address: Phone: (352) 661-1766" at bounding box center [52, 240] width 72 height 24
copy div "Phone"
click at [28, 240] on div "Name: Viking Repair Pro Spring Hill Address: Phone: (352) 661-1766" at bounding box center [37, 240] width 43 height 24
drag, startPoint x: 29, startPoint y: 185, endPoint x: 80, endPoint y: 184, distance: 50.7
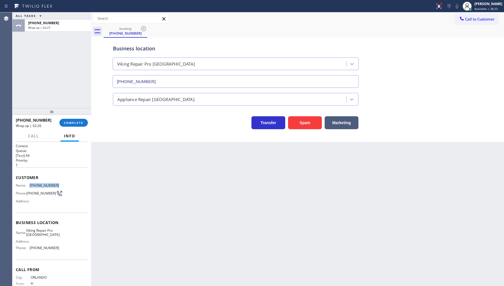
click at [80, 184] on div "Name: (407) 468-5548 Phone: (407) 468-5548 Address:" at bounding box center [52, 194] width 72 height 22
copy div "(407) 468-5548"
drag, startPoint x: 26, startPoint y: 252, endPoint x: 61, endPoint y: 252, distance: 34.1
click at [61, 252] on div "Name: Viking Repair Pro Spring Hill Address: Phone: (352) 661-1766" at bounding box center [52, 240] width 72 height 24
copy div "(352) 661-1766"
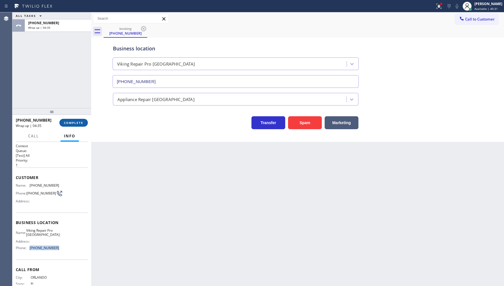
click at [68, 122] on span "COMPLETE" at bounding box center [73, 123] width 19 height 4
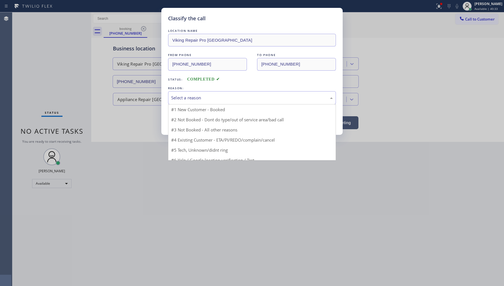
click at [185, 92] on div "Select a reason" at bounding box center [252, 97] width 168 height 13
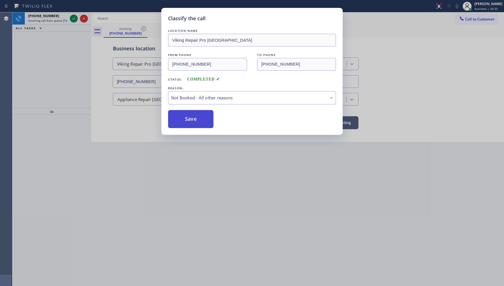
click at [187, 119] on button "Save" at bounding box center [190, 119] width 45 height 18
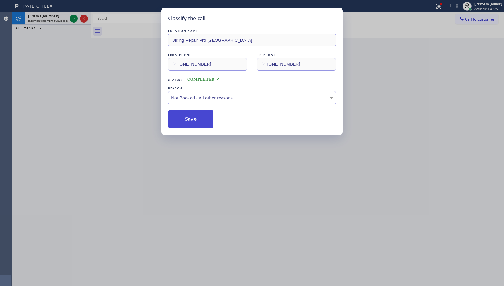
click at [187, 119] on button "Save" at bounding box center [190, 119] width 45 height 18
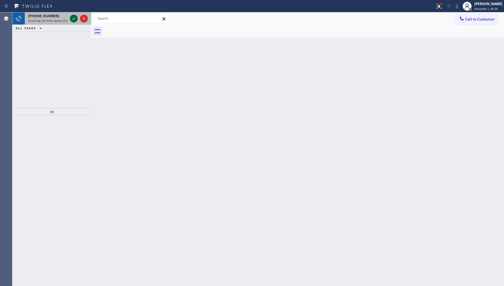
click at [76, 17] on icon at bounding box center [73, 18] width 7 height 7
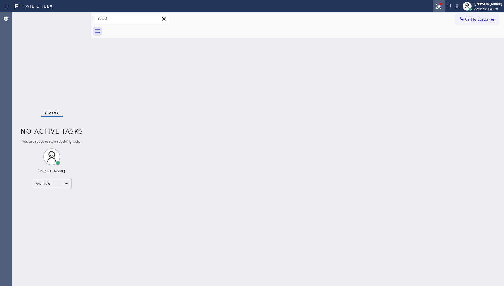
click at [437, 4] on icon at bounding box center [439, 6] width 7 height 7
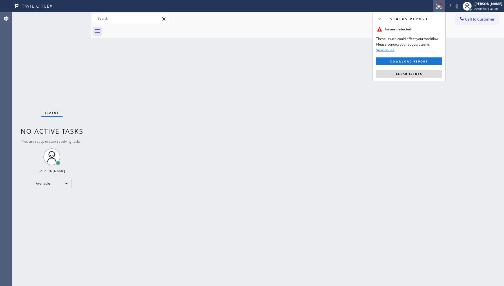
click at [427, 79] on div "Status report Issues detected These issues could affect your workflow. Please c…" at bounding box center [408, 46] width 73 height 69
click at [414, 71] on button "Clear issues" at bounding box center [409, 74] width 66 height 8
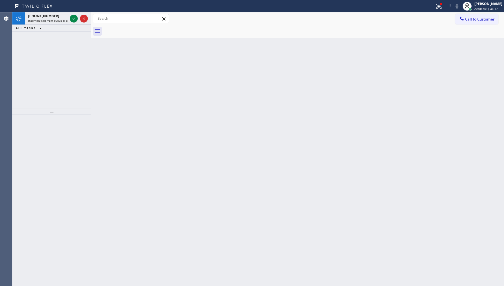
drag, startPoint x: 57, startPoint y: 64, endPoint x: 82, endPoint y: 12, distance: 57.8
click at [71, 44] on div "+17325223978 Incoming call from queue [Test] All ALL TASKS ALL TASKS ACTIVE TAS…" at bounding box center [51, 60] width 79 height 96
click at [72, 19] on icon at bounding box center [73, 18] width 7 height 7
drag, startPoint x: 58, startPoint y: 9, endPoint x: 65, endPoint y: 13, distance: 7.9
click at [57, 10] on div "Status report Issues detected These issues could affect your workflow. Please c…" at bounding box center [252, 6] width 504 height 12
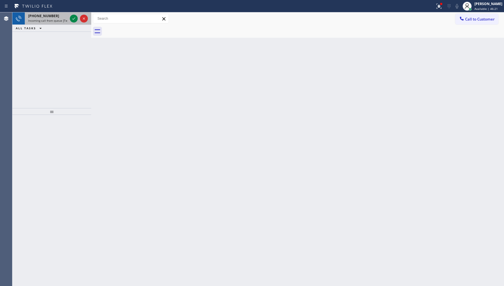
click at [73, 24] on div at bounding box center [79, 18] width 20 height 12
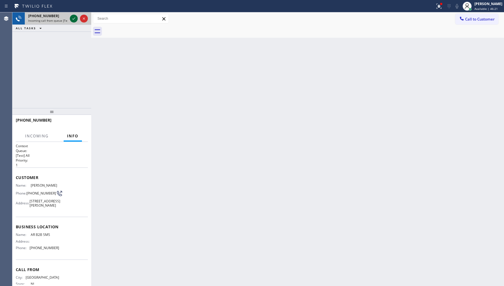
click at [73, 21] on icon at bounding box center [73, 18] width 7 height 7
click at [73, 23] on div at bounding box center [79, 18] width 20 height 12
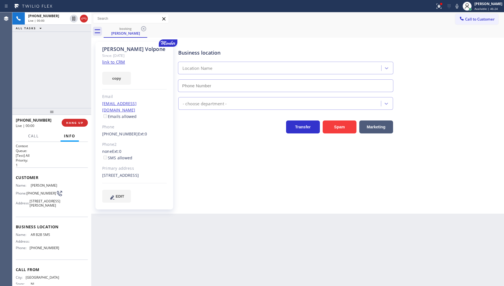
type input "(833) 692-2271"
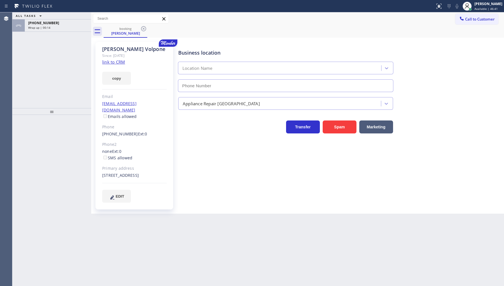
type input "[PHONE_NUMBER]"
click at [111, 61] on link "link to CRM" at bounding box center [113, 62] width 23 height 6
click at [52, 26] on div "Wrap up | 01:03" at bounding box center [58, 28] width 60 height 4
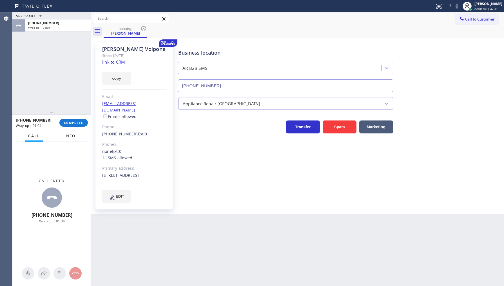
click at [64, 137] on span "Info" at bounding box center [69, 135] width 11 height 5
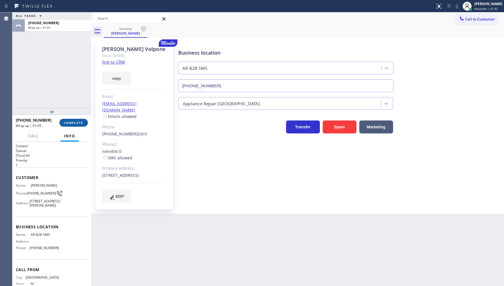
click at [82, 123] on span "COMPLETE" at bounding box center [73, 123] width 19 height 4
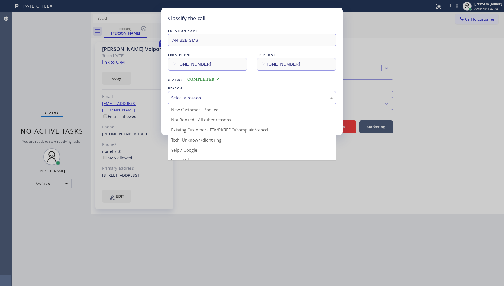
click at [198, 91] on div "Select a reason" at bounding box center [252, 97] width 168 height 13
drag, startPoint x: 198, startPoint y: 92, endPoint x: 197, endPoint y: 105, distance: 13.2
click at [198, 93] on div "Select a reason" at bounding box center [252, 97] width 168 height 13
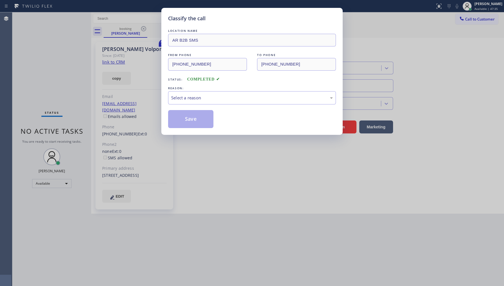
click at [198, 107] on div "LOCATION NAME AR B2B SMS FROM PHONE [PHONE_NUMBER] TO PHONE [PHONE_NUMBER] Stat…" at bounding box center [252, 78] width 168 height 100
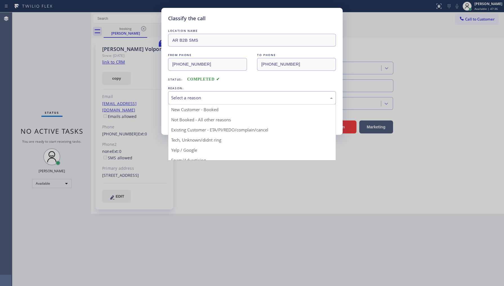
click at [199, 102] on div "Select a reason" at bounding box center [252, 97] width 168 height 13
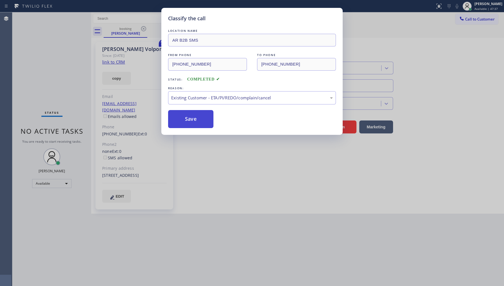
click at [197, 120] on button "Save" at bounding box center [190, 119] width 45 height 18
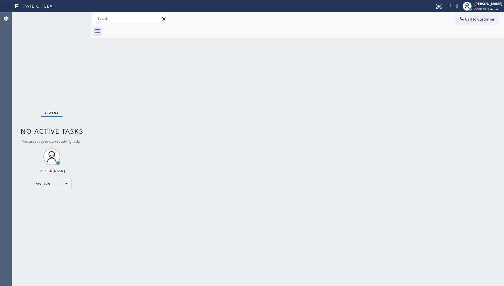
click at [67, 22] on div "Status No active tasks You are ready to start receiving tasks. JENIZA ALCAYDE A…" at bounding box center [51, 149] width 79 height 274
click at [67, 20] on div "Status No active tasks You are ready to start receiving tasks. JENIZA ALCAYDE A…" at bounding box center [51, 149] width 79 height 274
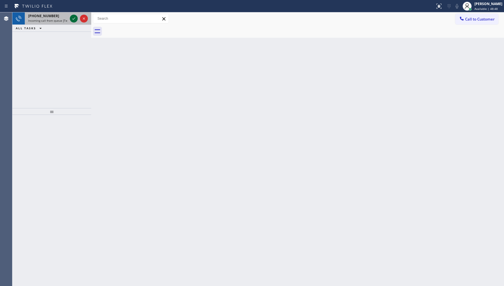
click at [73, 19] on icon at bounding box center [73, 18] width 3 height 2
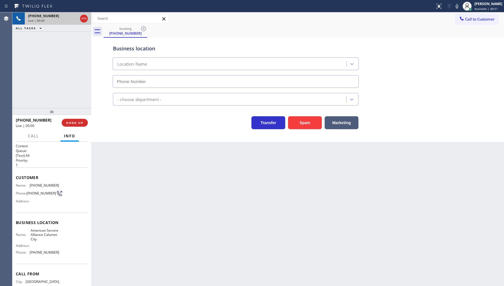
type input "[PHONE_NUMBER]"
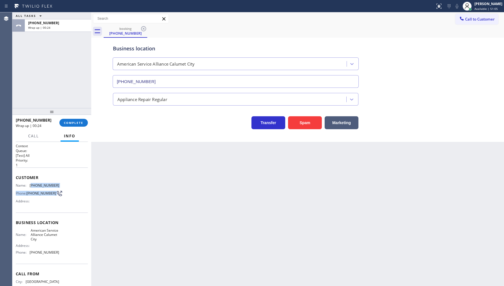
drag, startPoint x: 30, startPoint y: 186, endPoint x: 57, endPoint y: 189, distance: 27.5
click at [57, 189] on div "Name: [PHONE_NUMBER] Phone: [PHONE_NUMBER] Address:" at bounding box center [52, 194] width 72 height 22
click at [31, 180] on div "Customer Name: [PHONE_NUMBER] Phone: [PHONE_NUMBER] Address:" at bounding box center [52, 190] width 72 height 45
drag, startPoint x: 30, startPoint y: 182, endPoint x: 68, endPoint y: 187, distance: 37.5
click at [68, 187] on div "Customer Name: (773) 885-8210 Phone: (773) 885-8210 Address:" at bounding box center [52, 190] width 72 height 45
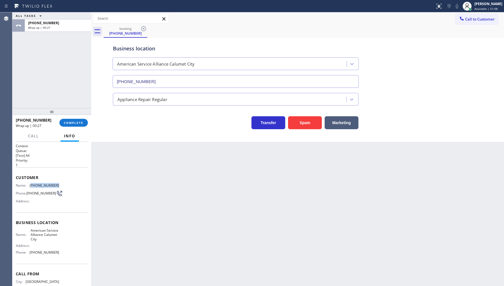
copy span "773) 885-8210"
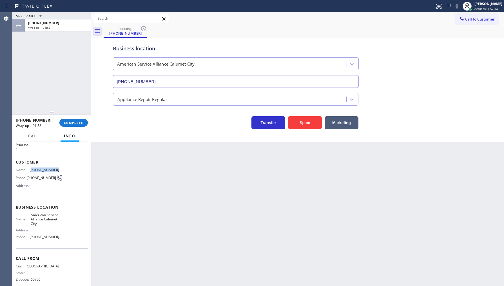
scroll to position [23, 0]
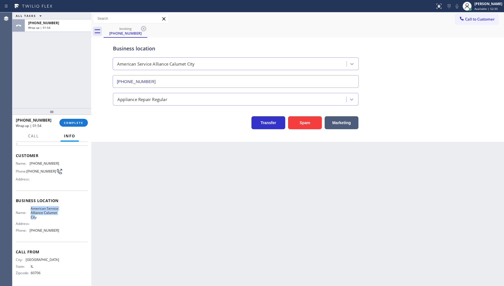
drag, startPoint x: 26, startPoint y: 217, endPoint x: 49, endPoint y: 220, distance: 23.0
click at [49, 220] on div "Name: American Service Alliance Calumet City Address: Phone: (708) 554-7898" at bounding box center [37, 220] width 43 height 28
drag, startPoint x: 30, startPoint y: 232, endPoint x: 61, endPoint y: 232, distance: 31.0
click at [61, 232] on div "Name: American Service Alliance Calumet City Address: Phone: (708) 554-7898" at bounding box center [52, 220] width 72 height 28
copy span "708) 554-7898"
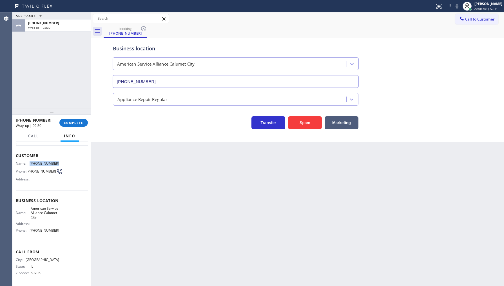
drag, startPoint x: 29, startPoint y: 162, endPoint x: 60, endPoint y: 162, distance: 30.7
click at [60, 162] on div "Name: (773) 885-8210 Phone: (773) 885-8210 Address:" at bounding box center [52, 172] width 72 height 22
copy div "(773) 885-8210"
drag, startPoint x: 30, startPoint y: 209, endPoint x: 33, endPoint y: 214, distance: 6.2
click at [33, 214] on span "American Service Alliance Calumet City" at bounding box center [45, 212] width 28 height 13
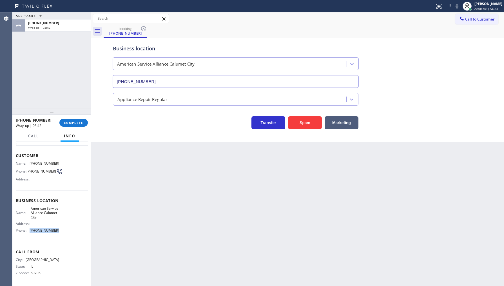
drag, startPoint x: 28, startPoint y: 231, endPoint x: 61, endPoint y: 231, distance: 33.5
click at [61, 231] on div "Name: American Service Alliance Calumet City Address: Phone: (708) 554-7898" at bounding box center [52, 220] width 72 height 28
copy div "(708) 554-7898"
click at [63, 123] on button "COMPLETE" at bounding box center [73, 123] width 28 height 8
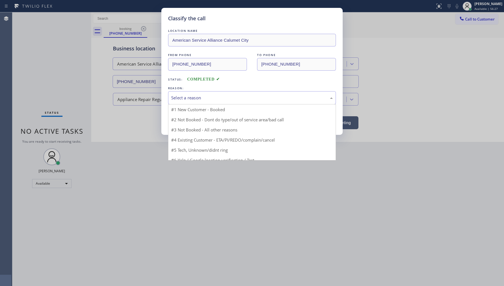
click at [180, 98] on div "Select a reason" at bounding box center [252, 98] width 162 height 6
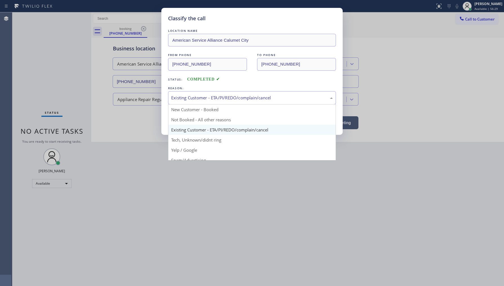
click at [185, 100] on div "Existing Customer - ETA/PI/REDO/complain/cancel" at bounding box center [252, 98] width 162 height 6
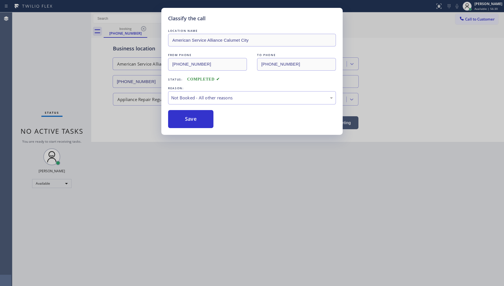
click at [184, 119] on button "Save" at bounding box center [190, 119] width 45 height 18
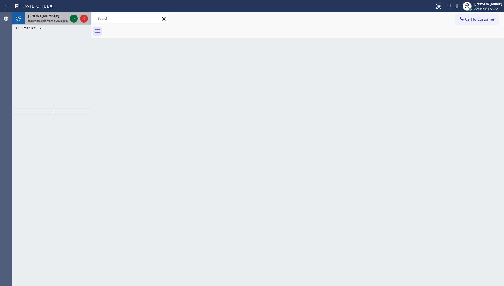
click at [75, 16] on icon at bounding box center [73, 18] width 7 height 7
click at [77, 16] on icon at bounding box center [73, 18] width 7 height 7
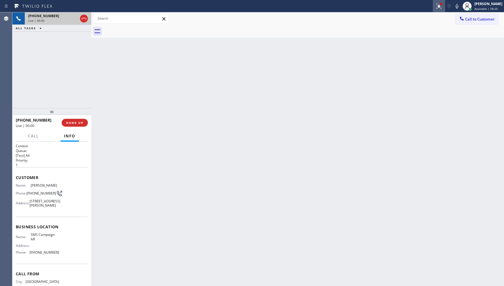
click at [437, 8] on icon at bounding box center [439, 6] width 7 height 7
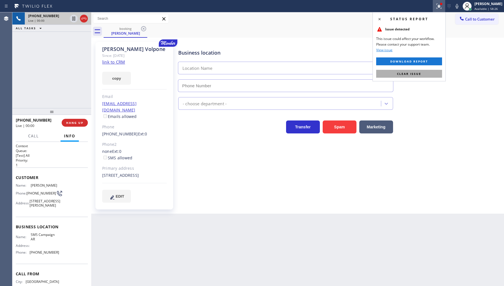
click at [422, 73] on button "Clear issue" at bounding box center [409, 74] width 66 height 8
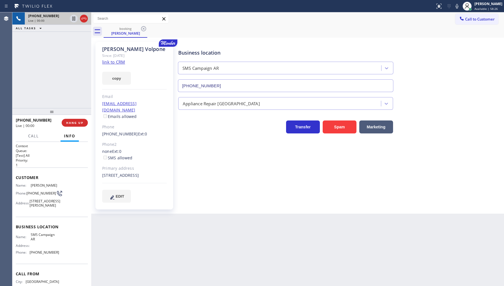
type input "(855) 253-8659"
click at [114, 62] on link "link to CRM" at bounding box center [113, 62] width 23 height 6
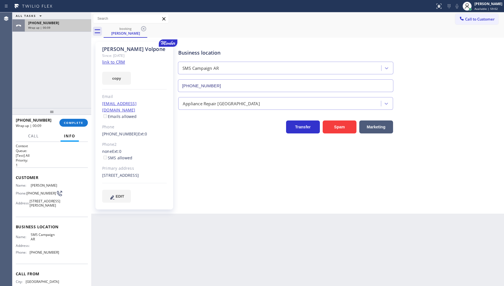
click at [15, 30] on div at bounding box center [18, 25] width 12 height 12
click at [56, 82] on div "ALL TASKS ALL TASKS ACTIVE TASKS TASKS IN WRAP UP +17325223978 Wrap up | 00:29" at bounding box center [51, 60] width 79 height 96
click at [77, 125] on span "COMPLETE" at bounding box center [73, 123] width 19 height 4
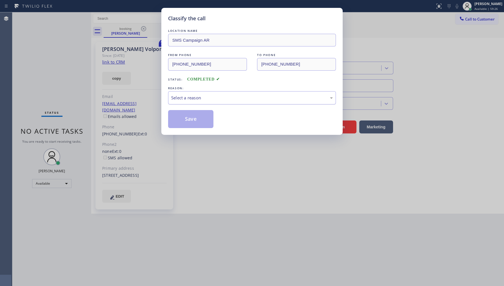
drag, startPoint x: 169, startPoint y: 92, endPoint x: 173, endPoint y: 96, distance: 6.2
click at [173, 96] on div "Select a reason" at bounding box center [252, 97] width 168 height 13
click at [178, 120] on button "Save" at bounding box center [190, 119] width 45 height 18
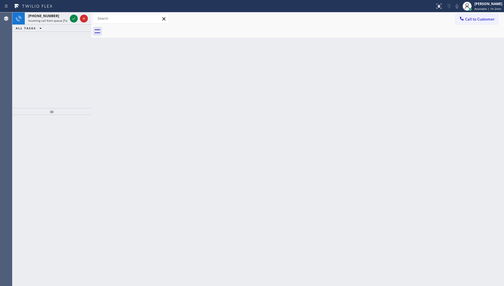
click at [32, 61] on div "+16264839943 Incoming call from queue [Test] All ALL TASKS ALL TASKS ACTIVE TAS…" at bounding box center [51, 60] width 79 height 96
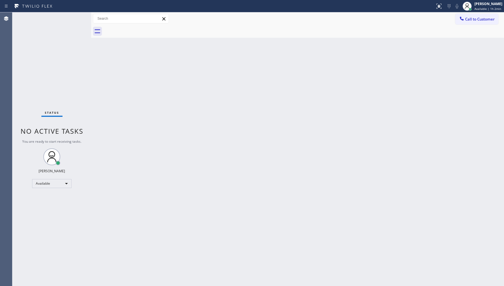
click at [74, 23] on div "Status No active tasks You are ready to start receiving tasks. JENIZA ALCAYDE A…" at bounding box center [51, 149] width 79 height 274
click at [189, 168] on div "Back to Dashboard Change Sender ID Customers Technicians Select a contact Outbo…" at bounding box center [297, 149] width 413 height 274
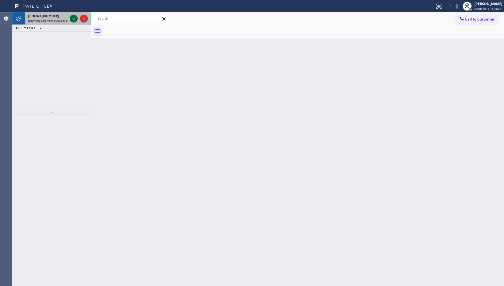
click at [72, 18] on icon at bounding box center [73, 18] width 7 height 7
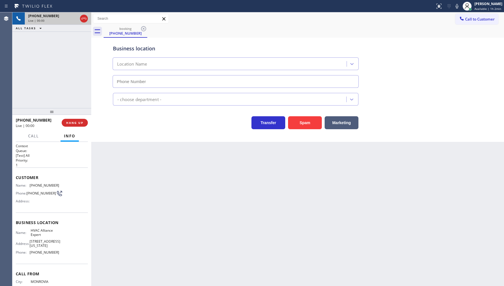
type input "(855) 999-4417"
click at [64, 122] on button "HANG UP" at bounding box center [75, 123] width 26 height 8
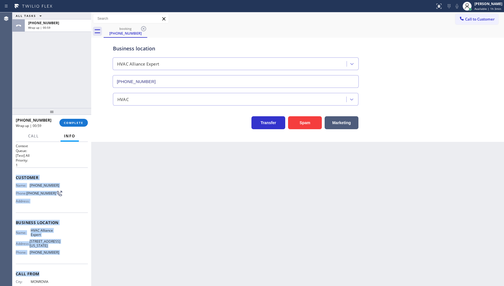
drag, startPoint x: 19, startPoint y: 193, endPoint x: 53, endPoint y: 266, distance: 80.8
click at [53, 266] on div "Context Queue: [Test] All Priority: 1 Customer Name: (626) 491-8139 Phone: (626…" at bounding box center [51, 214] width 79 height 144
copy div "Customer Name: (626) 491-8139 Phone: (626) 491-8139 Address: Business location …"
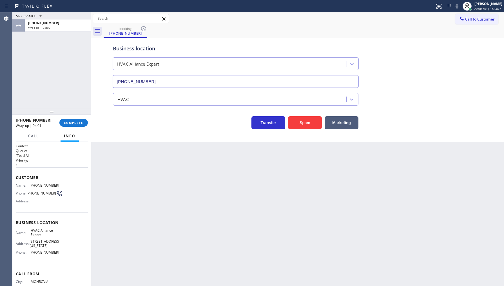
click at [45, 74] on div "ALL TASKS ALL TASKS ACTIVE TASKS TASKS IN WRAP UP +16264918139 Wrap up | 04:00" at bounding box center [51, 60] width 79 height 96
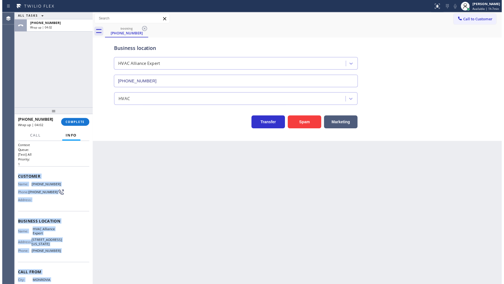
scroll to position [23, 0]
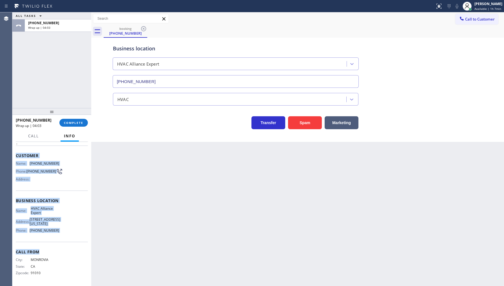
drag, startPoint x: 14, startPoint y: 176, endPoint x: 71, endPoint y: 244, distance: 88.8
click at [71, 244] on div "Context Queue: [Test] All Priority: 1 Customer Name: (626) 491-8139 Phone: (626…" at bounding box center [51, 214] width 79 height 144
copy div "Customer Name: (626) 491-8139 Phone: (626) 491-8139 Address: Business location …"
click at [79, 120] on button "COMPLETE" at bounding box center [73, 123] width 28 height 8
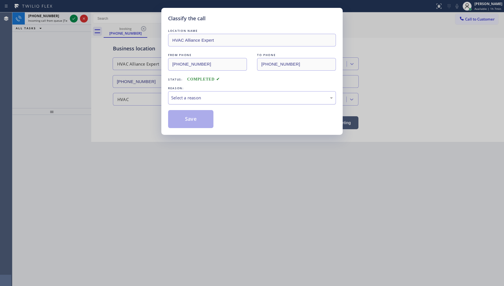
click at [196, 101] on div "Select a reason" at bounding box center [252, 97] width 168 height 13
click at [184, 119] on button "Save" at bounding box center [190, 119] width 45 height 18
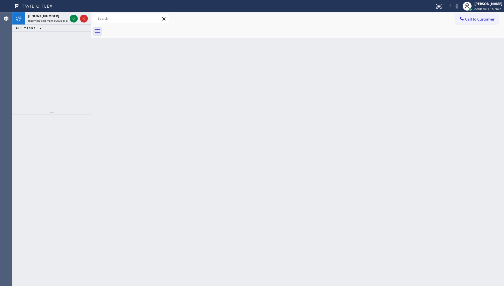
click at [72, 12] on div "Classify the call LOCATION NAME AR B2B SMS FROM PHONE (732) 522-3978 TO PHONE (…" at bounding box center [258, 149] width 492 height 274
click at [72, 18] on icon at bounding box center [73, 18] width 7 height 7
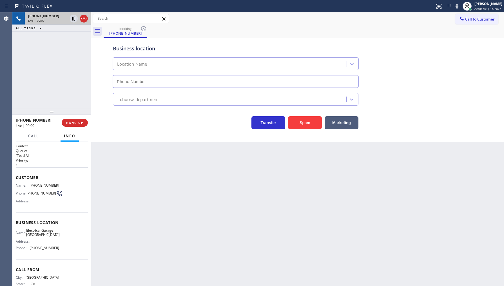
type input "(949) 506-4330"
click at [456, 6] on icon at bounding box center [456, 6] width 7 height 7
click at [73, 20] on icon at bounding box center [73, 18] width 7 height 7
click at [75, 19] on icon at bounding box center [74, 19] width 4 height 4
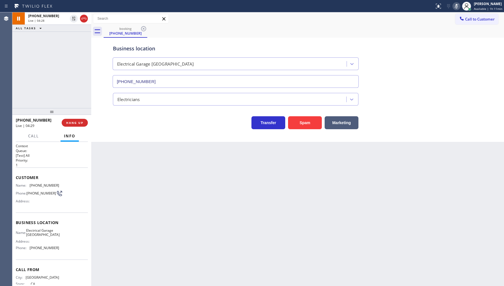
click at [457, 6] on rect at bounding box center [456, 6] width 4 height 4
click at [28, 63] on div "+13235740605 Live | 05:43 ALL TASKS ALL TASKS ACTIVE TASKS TASKS IN WRAP UP" at bounding box center [51, 60] width 79 height 96
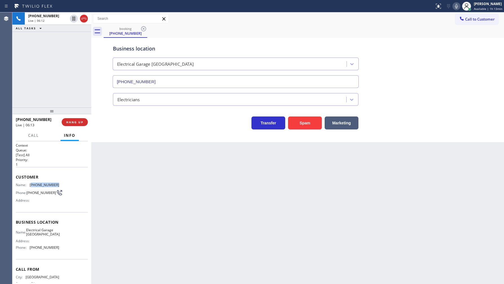
drag, startPoint x: 31, startPoint y: 184, endPoint x: 60, endPoint y: 187, distance: 28.9
click at [60, 187] on div "Name: (323) 574-0605 Phone: (323) 574-0605 Address:" at bounding box center [52, 193] width 72 height 22
copy span "323) 574-0605"
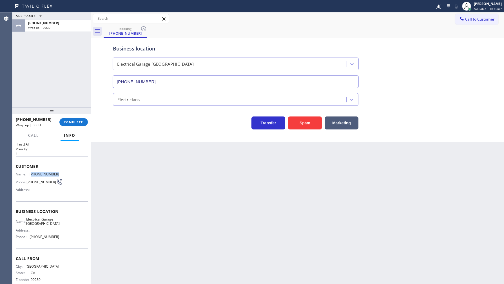
scroll to position [21, 0]
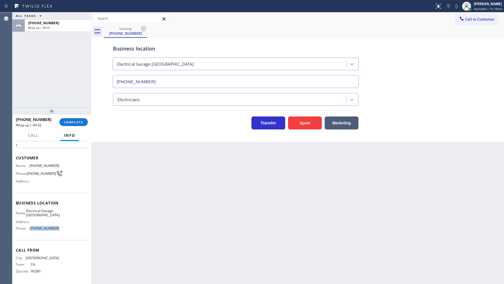
drag, startPoint x: 31, startPoint y: 227, endPoint x: 56, endPoint y: 231, distance: 25.6
click at [56, 231] on div "Name: Electrical Garage Costa Mesa Address: Phone: (949) 506-4330" at bounding box center [52, 220] width 72 height 24
copy span "949) 506-4330"
drag, startPoint x: 27, startPoint y: 211, endPoint x: 60, endPoint y: 216, distance: 33.2
click at [60, 216] on div "Name: Electrical Garage Costa Mesa Address: Phone: (949) 506-4330" at bounding box center [52, 220] width 72 height 24
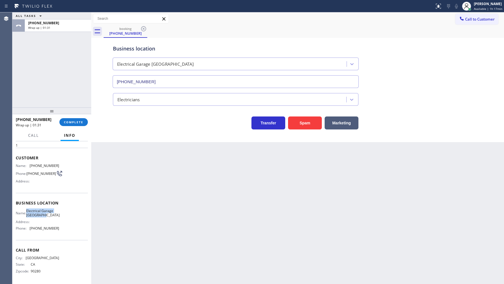
copy div "Electrical Garage Costa Mesa"
click at [74, 26] on icon at bounding box center [73, 25] width 7 height 7
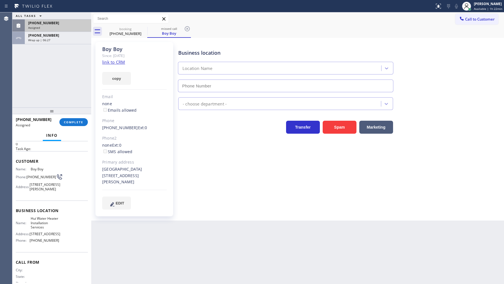
type input "(213) 572-6479"
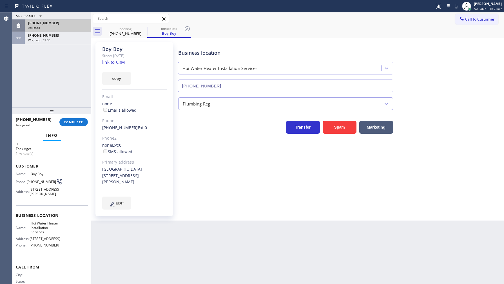
click at [80, 26] on div "Assigned" at bounding box center [58, 28] width 60 height 4
click at [78, 123] on span "COMPLETE" at bounding box center [73, 122] width 19 height 4
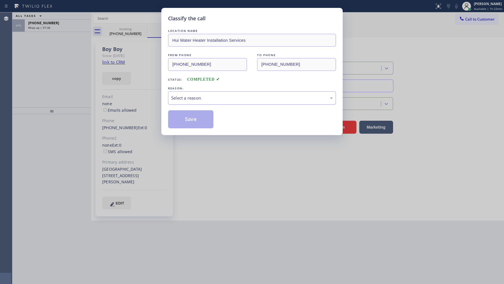
click at [187, 101] on div "Select a reason" at bounding box center [252, 97] width 168 height 13
click at [190, 119] on button "Save" at bounding box center [190, 119] width 45 height 18
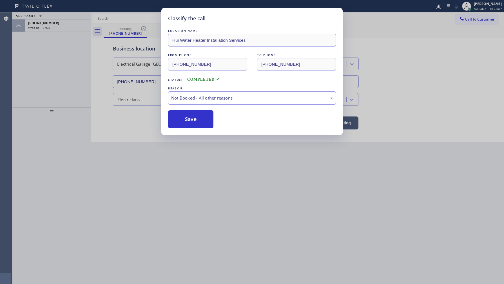
click at [190, 119] on button "Save" at bounding box center [190, 119] width 45 height 18
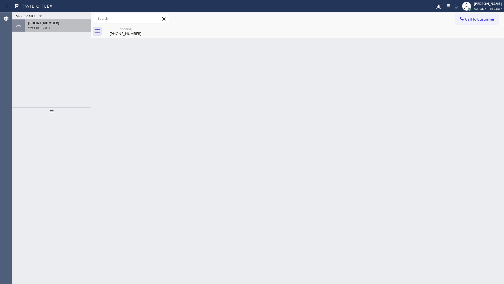
click at [73, 24] on div "+13235740605" at bounding box center [58, 23] width 60 height 5
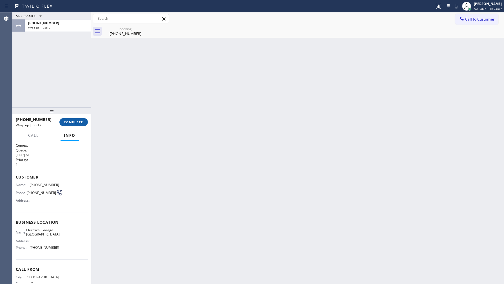
click at [75, 121] on span "COMPLETE" at bounding box center [73, 122] width 19 height 4
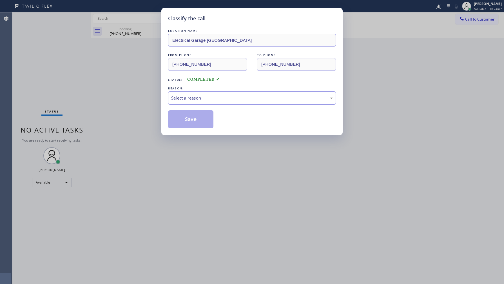
click at [173, 89] on div "REASON:" at bounding box center [252, 88] width 168 height 6
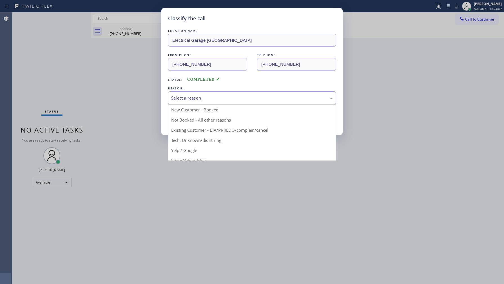
click at [175, 99] on div "Select a reason" at bounding box center [252, 98] width 162 height 6
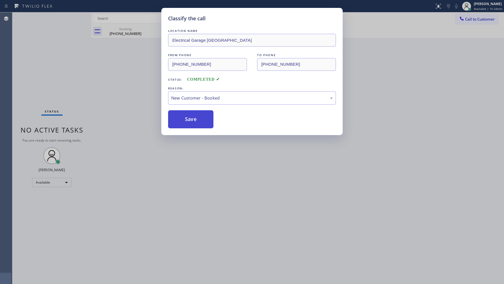
click at [175, 117] on button "Save" at bounding box center [190, 119] width 45 height 18
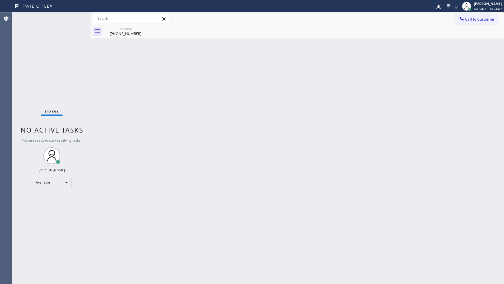
drag, startPoint x: 142, startPoint y: 282, endPoint x: 142, endPoint y: 286, distance: 3.7
click at [142, 284] on html "Status report No issues detected If you experience an issue, please download th…" at bounding box center [252, 142] width 504 height 284
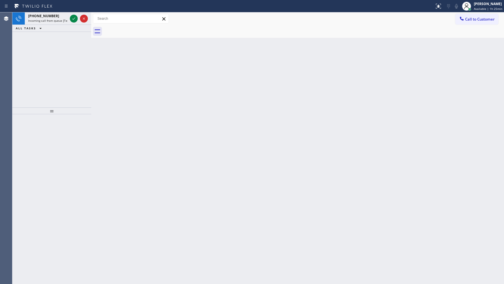
click at [26, 33] on div "+12102372863 Incoming call from queue [Test] All ALL TASKS ALL TASKS ACTIVE TAS…" at bounding box center [51, 59] width 79 height 95
click at [74, 17] on icon at bounding box center [73, 18] width 7 height 7
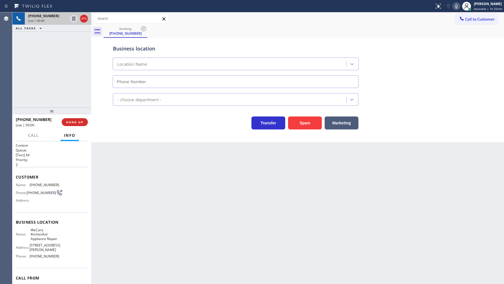
type input "(210) 982-0879"
click at [75, 116] on div "+12102372863 Live | 00:12 HANG UP" at bounding box center [52, 122] width 72 height 15
click at [72, 121] on span "HANG UP" at bounding box center [74, 122] width 17 height 4
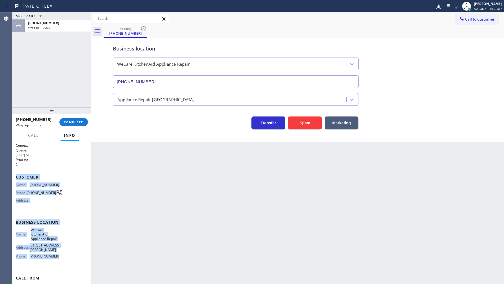
drag, startPoint x: 14, startPoint y: 174, endPoint x: 58, endPoint y: 262, distance: 98.6
click at [58, 262] on div "Context Queue: [Test] All Priority: 2 Customer Name: (210) 237-2863 Phone: (210…" at bounding box center [51, 212] width 79 height 143
copy div "Customer Name: (210) 237-2863 Phone: (210) 237-2863 Address: Business location …"
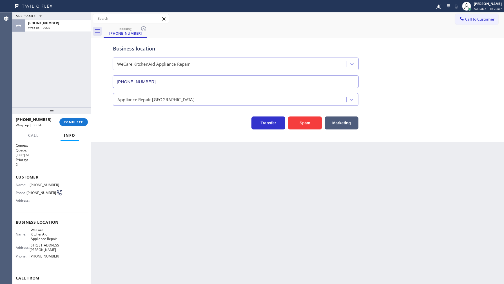
drag, startPoint x: 88, startPoint y: 117, endPoint x: 81, endPoint y: 120, distance: 8.1
click at [88, 117] on div "+12102372863 Wrap up | 00:34 COMPLETE" at bounding box center [51, 122] width 79 height 16
click at [80, 121] on span "COMPLETE" at bounding box center [73, 122] width 19 height 4
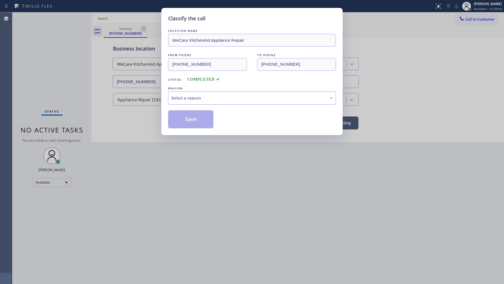
click at [194, 98] on div "Select a reason" at bounding box center [252, 98] width 162 height 6
click at [187, 117] on button "Save" at bounding box center [190, 119] width 45 height 18
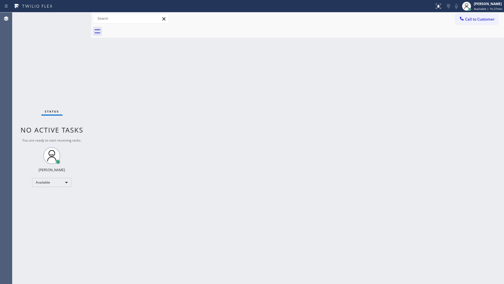
drag, startPoint x: 37, startPoint y: 68, endPoint x: 41, endPoint y: 66, distance: 4.3
click at [41, 66] on div "Status No active tasks You are ready to start receiving tasks. JENIZA ALCAYDE A…" at bounding box center [51, 147] width 79 height 271
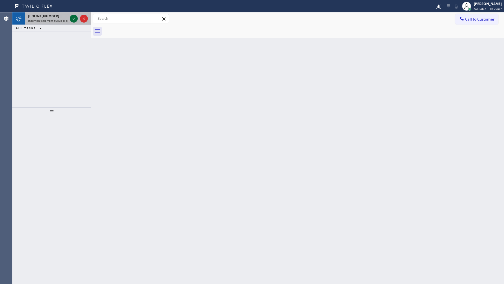
drag, startPoint x: 75, startPoint y: 24, endPoint x: 74, endPoint y: 18, distance: 6.0
click at [75, 22] on div at bounding box center [79, 18] width 20 height 12
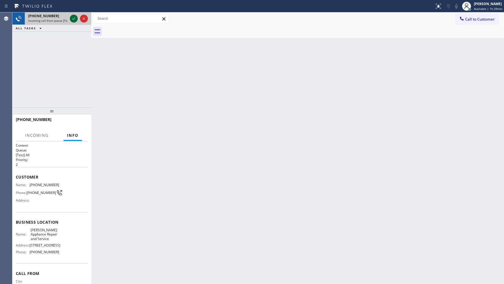
click at [74, 18] on icon at bounding box center [73, 18] width 7 height 7
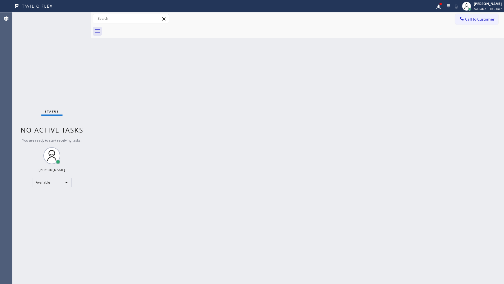
drag, startPoint x: 139, startPoint y: 261, endPoint x: 69, endPoint y: 19, distance: 251.8
click at [69, 19] on div "Status No active tasks You are ready to start receiving tasks. JENIZA ALCAYDE A…" at bounding box center [51, 147] width 79 height 271
click at [72, 19] on div "Status No active tasks You are ready to start receiving tasks. JENIZA ALCAYDE A…" at bounding box center [51, 147] width 79 height 271
click at [73, 19] on div "Status No active tasks You are ready to start receiving tasks. JENIZA ALCAYDE A…" at bounding box center [51, 147] width 79 height 271
drag, startPoint x: 73, startPoint y: 19, endPoint x: 73, endPoint y: 40, distance: 21.4
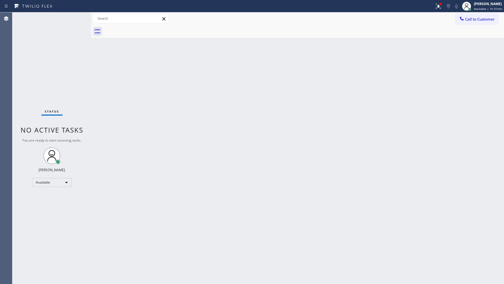
click at [73, 40] on div "Status No active tasks You are ready to start receiving tasks. JENIZA ALCAYDE A…" at bounding box center [51, 147] width 79 height 271
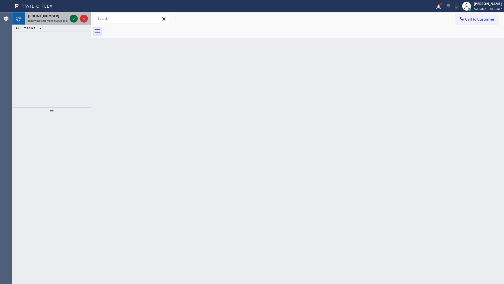
click at [73, 20] on icon at bounding box center [73, 18] width 7 height 7
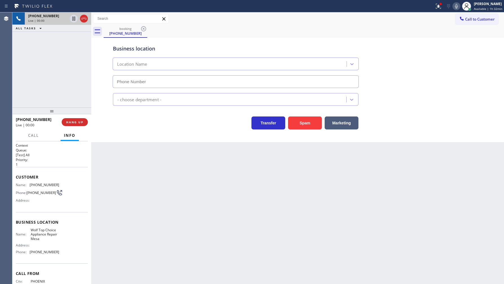
type input "(623) 292-5313"
click at [442, 10] on button at bounding box center [438, 6] width 12 height 12
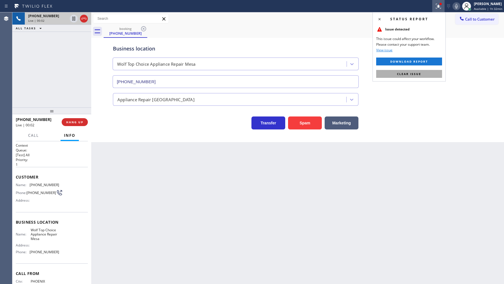
click at [431, 74] on button "Clear issue" at bounding box center [409, 74] width 66 height 8
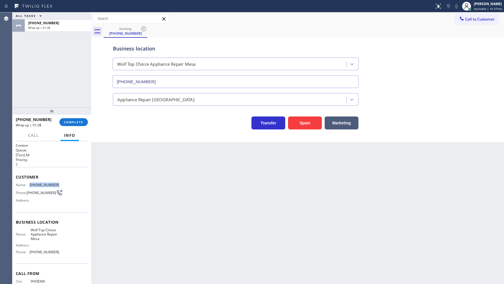
drag, startPoint x: 26, startPoint y: 186, endPoint x: 69, endPoint y: 185, distance: 42.3
click at [69, 185] on div "Name: (602) 438-2274 Phone: (602) 438-2274 Address:" at bounding box center [52, 193] width 72 height 22
drag, startPoint x: 28, startPoint y: 254, endPoint x: 64, endPoint y: 248, distance: 36.2
click at [64, 252] on div "Name: Wolf Top Choice Appliance Repair Mesa Address: Phone: (623) 292-5313" at bounding box center [52, 241] width 72 height 28
click at [77, 117] on div "+16024382274 Wrap up | 04:03 COMPLETE" at bounding box center [52, 122] width 72 height 15
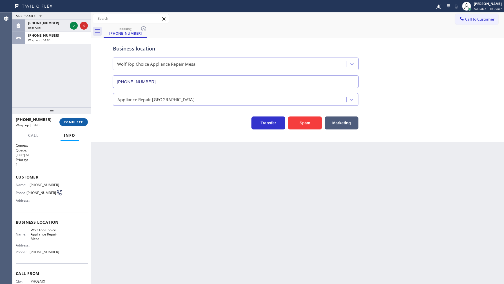
drag, startPoint x: 58, startPoint y: 118, endPoint x: 71, endPoint y: 122, distance: 13.7
click at [62, 120] on div "+16024382274 Wrap up | 04:05 COMPLETE" at bounding box center [52, 122] width 72 height 15
click at [71, 122] on span "COMPLETE" at bounding box center [73, 122] width 19 height 4
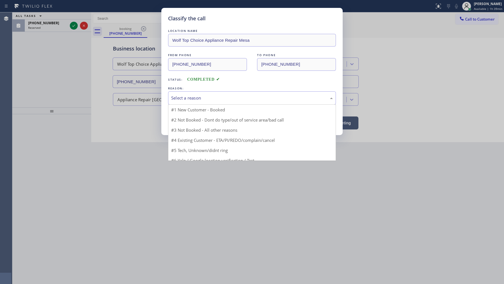
click at [182, 96] on div "Select a reason" at bounding box center [252, 98] width 162 height 6
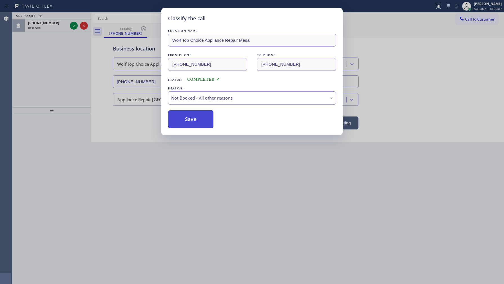
click at [182, 119] on button "Save" at bounding box center [190, 119] width 45 height 18
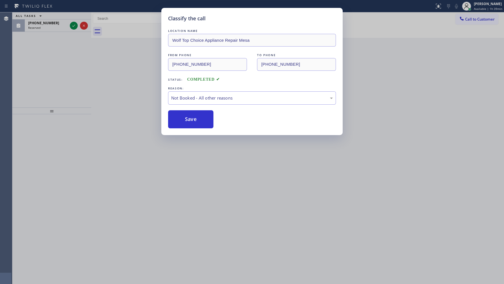
click at [75, 26] on div "Classify the call LOCATION NAME AR B2B SMS FROM PHONE (732) 522-3978 TO PHONE (…" at bounding box center [258, 147] width 492 height 271
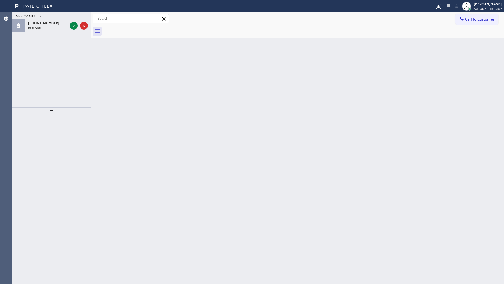
click at [75, 26] on icon at bounding box center [73, 25] width 7 height 7
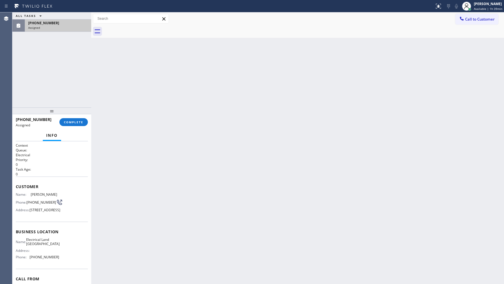
click at [71, 22] on div "ALL TASKS ALL TASKS ACTIVE TASKS TASKS IN WRAP UP (408) 590-4073 Assigned" at bounding box center [51, 21] width 79 height 19
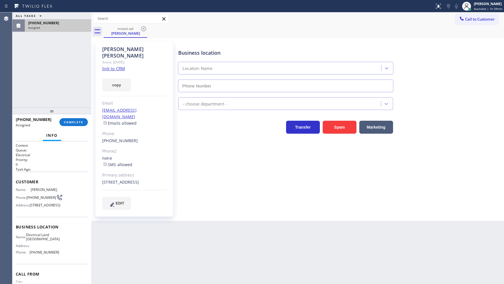
click at [71, 22] on div "(408) 590-4073" at bounding box center [58, 23] width 60 height 5
type input "(408) 677-2851"
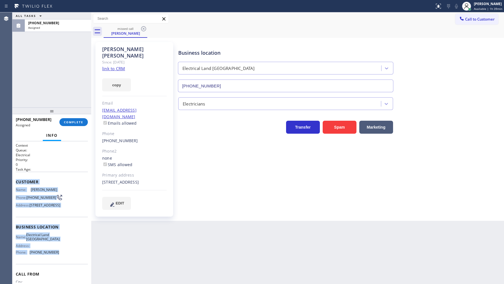
drag, startPoint x: 16, startPoint y: 180, endPoint x: 68, endPoint y: 268, distance: 102.1
click at [66, 269] on div "Context Queue: Electrical Priority: 0 Task Age: Customer Name: Patrick Esrey Ph…" at bounding box center [52, 224] width 72 height 163
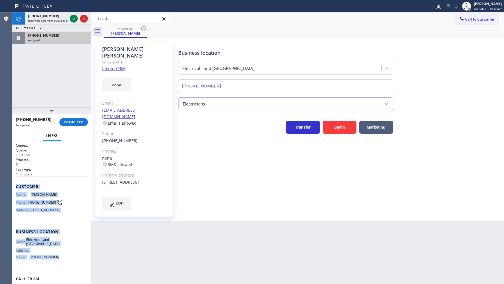
click at [55, 40] on div "Assigned" at bounding box center [58, 40] width 60 height 4
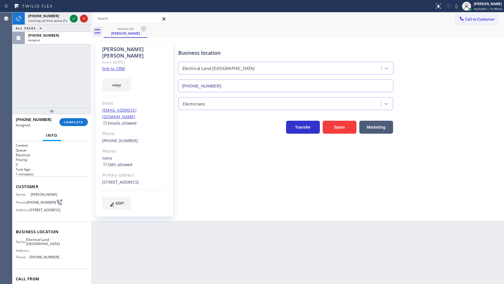
click at [71, 18] on div "+13106541504 Incoming call from queue [Test] All ALL TASKS ALL TASKS ACTIVE TAS…" at bounding box center [51, 28] width 79 height 32
click at [72, 19] on icon at bounding box center [73, 18] width 7 height 7
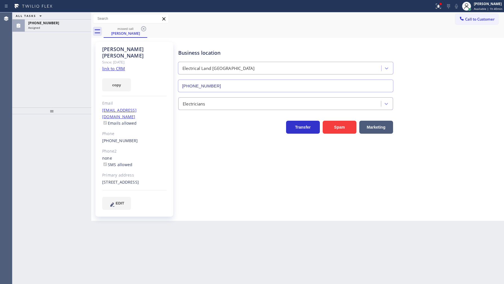
click at [74, 17] on div "ALL TASKS ALL TASKS ACTIVE TASKS TASKS IN WRAP UP (408) 590-4073 Assigned" at bounding box center [51, 21] width 79 height 19
drag, startPoint x: 74, startPoint y: 17, endPoint x: 77, endPoint y: 24, distance: 6.7
click at [77, 24] on div "ALL TASKS ALL TASKS ACTIVE TASKS TASKS IN WRAP UP (408) 590-4073 Assigned" at bounding box center [51, 21] width 79 height 19
click at [72, 32] on div "ALL TASKS ALL TASKS ACTIVE TASKS TASKS IN WRAP UP (408) 590-4073 Assigned" at bounding box center [51, 59] width 79 height 95
drag, startPoint x: 71, startPoint y: 21, endPoint x: 72, endPoint y: 28, distance: 7.7
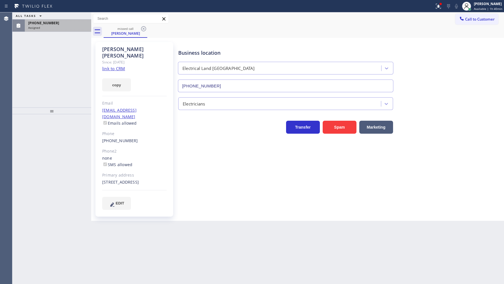
click at [72, 27] on div "(408) 590-4073 Assigned" at bounding box center [57, 25] width 64 height 12
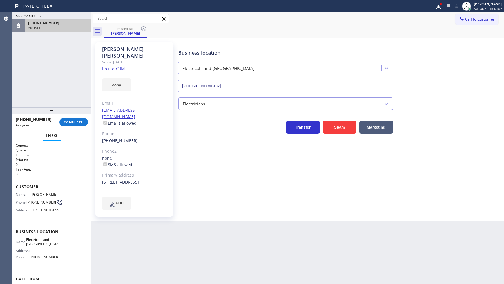
click at [72, 28] on div "Assigned" at bounding box center [58, 28] width 60 height 4
click at [73, 33] on div "ALL TASKS ALL TASKS ACTIVE TASKS TASKS IN WRAP UP (408) 590-4073 Assigned" at bounding box center [51, 59] width 79 height 95
click at [82, 120] on span "COMPLETE" at bounding box center [73, 122] width 19 height 4
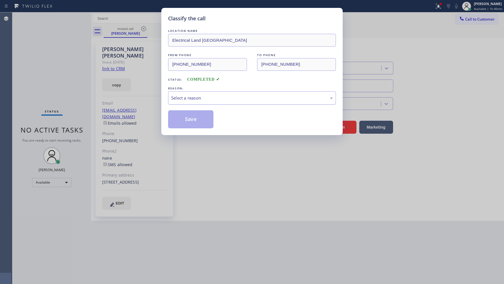
click at [184, 96] on div "Select a reason" at bounding box center [252, 98] width 162 height 6
click at [188, 116] on button "Save" at bounding box center [190, 119] width 45 height 18
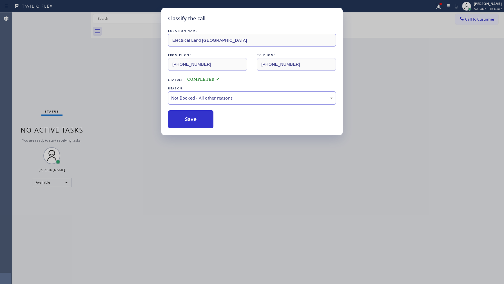
click at [188, 116] on button "Save" at bounding box center [190, 119] width 45 height 18
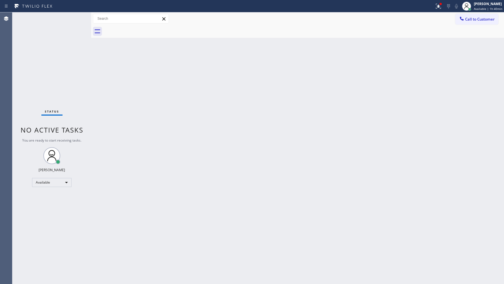
click at [40, 84] on div "Status No active tasks You are ready to start receiving tasks. JENIZA ALCAYDE A…" at bounding box center [51, 147] width 79 height 271
drag, startPoint x: 40, startPoint y: 84, endPoint x: 43, endPoint y: 59, distance: 24.5
click at [40, 81] on div "Status No active tasks You are ready to start receiving tasks. JENIZA ALCAYDE A…" at bounding box center [51, 147] width 79 height 271
click at [73, 16] on div "Status No active tasks You are ready to start receiving tasks. JENIZA ALCAYDE A…" at bounding box center [51, 147] width 79 height 271
click at [196, 145] on div "Back to Dashboard Change Sender ID Customers Technicians Select a contact Outbo…" at bounding box center [297, 147] width 413 height 271
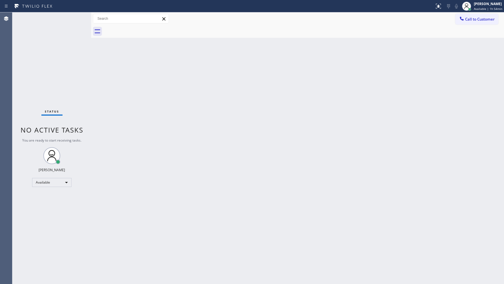
click at [72, 21] on div "Status No active tasks You are ready to start receiving tasks. JENIZA ALCAYDE A…" at bounding box center [51, 147] width 79 height 271
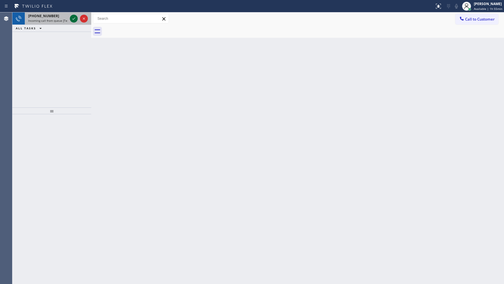
click at [72, 19] on icon at bounding box center [73, 18] width 7 height 7
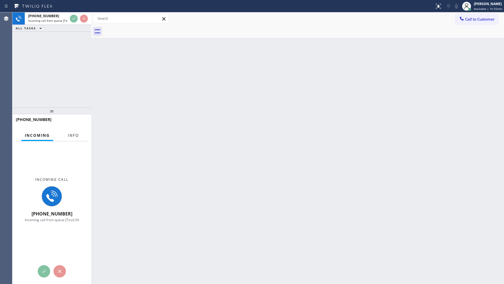
click at [78, 131] on button "Info" at bounding box center [73, 135] width 18 height 11
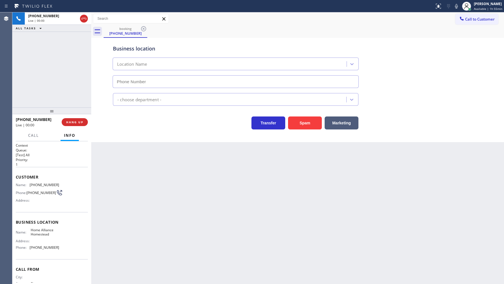
type input "[PHONE_NUMBER]"
click at [73, 120] on span "HANG UP" at bounding box center [74, 122] width 17 height 4
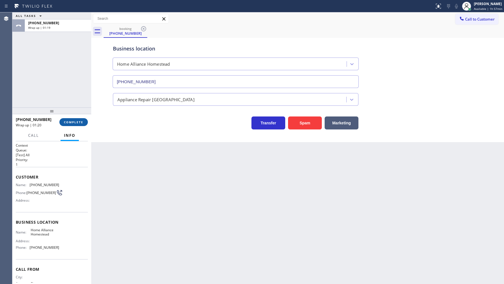
click at [72, 121] on span "COMPLETE" at bounding box center [73, 122] width 19 height 4
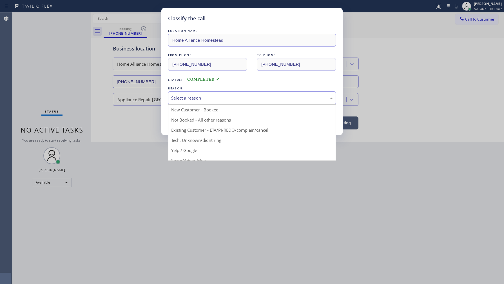
click at [182, 100] on div "Select a reason" at bounding box center [252, 98] width 162 height 6
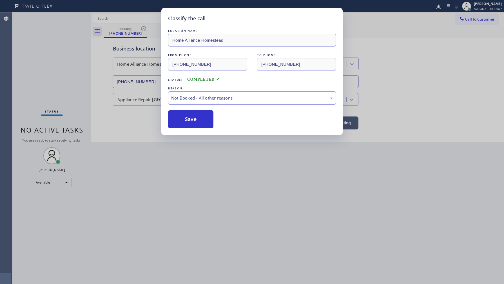
click at [185, 121] on button "Save" at bounding box center [190, 119] width 45 height 18
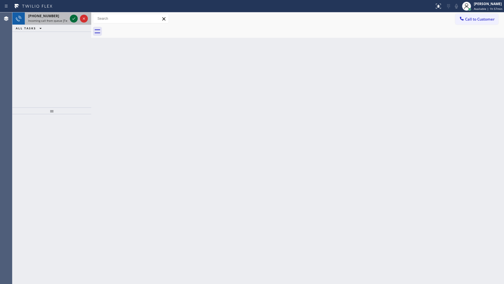
click at [70, 18] on div at bounding box center [74, 18] width 8 height 7
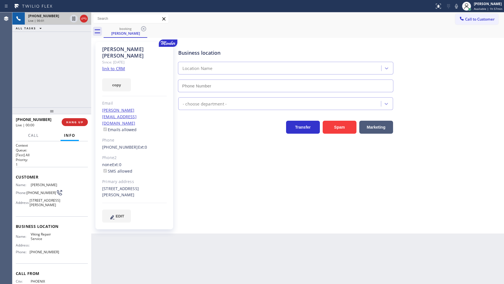
type input "[PHONE_NUMBER]"
click at [122, 66] on link "link to CRM" at bounding box center [113, 69] width 23 height 6
click at [460, 5] on div at bounding box center [456, 6] width 8 height 7
click at [111, 78] on button "copy" at bounding box center [116, 84] width 29 height 13
click at [43, 79] on div "[PHONE_NUMBER] Live | 01:25 ALL TASKS ALL TASKS ACTIVE TASKS TASKS IN WRAP UP" at bounding box center [51, 59] width 79 height 95
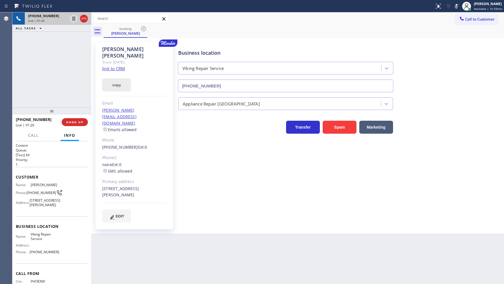
click at [116, 78] on button "copy" at bounding box center [116, 84] width 29 height 13
click at [455, 6] on icon at bounding box center [456, 6] width 7 height 7
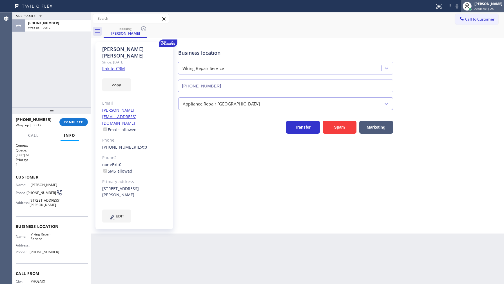
click at [474, 5] on div "JENIZA ALCAYDE Available | 2h" at bounding box center [488, 6] width 31 height 10
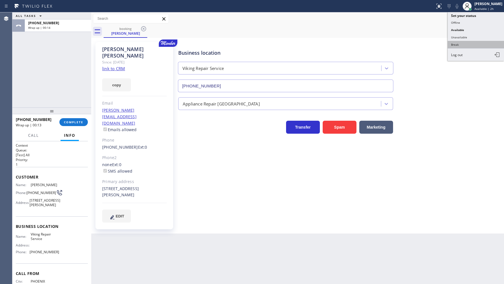
click at [451, 47] on button "Break" at bounding box center [476, 44] width 56 height 7
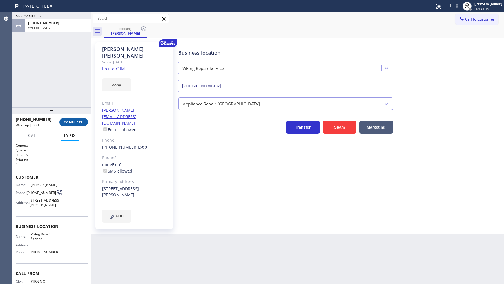
click at [73, 119] on button "COMPLETE" at bounding box center [73, 122] width 28 height 8
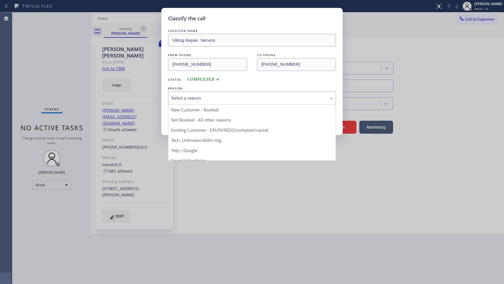
drag, startPoint x: 182, startPoint y: 97, endPoint x: 182, endPoint y: 111, distance: 14.1
click at [182, 98] on div "Select a reason" at bounding box center [252, 98] width 162 height 6
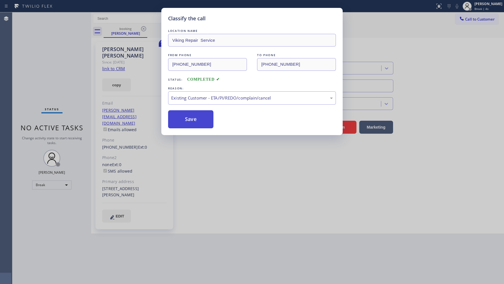
click at [185, 126] on button "Save" at bounding box center [190, 119] width 45 height 18
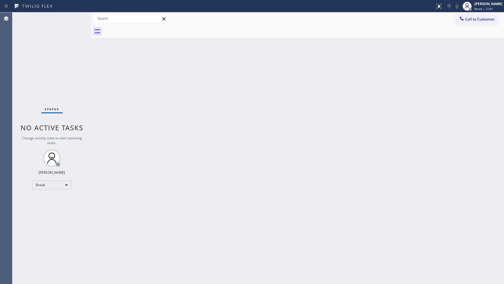
click at [53, 58] on div "Status No active tasks Change activity state to start receiving tasks. JENIZA A…" at bounding box center [51, 147] width 79 height 271
click at [47, 185] on div "Break" at bounding box center [51, 184] width 39 height 9
click at [43, 198] on li "Available" at bounding box center [51, 199] width 38 height 7
click at [479, 191] on div "Back to Dashboard Change Sender ID Customers Technicians Select a contact Outbo…" at bounding box center [297, 147] width 413 height 271
click at [202, 87] on div "Back to Dashboard Change Sender ID Customers Technicians Select a contact Outbo…" at bounding box center [297, 147] width 413 height 271
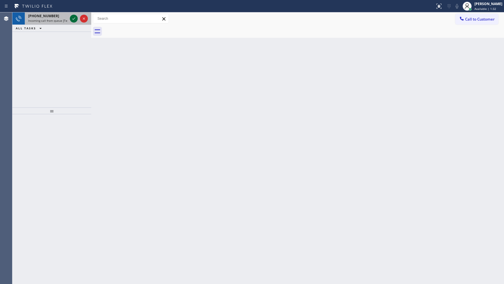
click at [72, 15] on button at bounding box center [74, 19] width 8 height 8
click at [72, 20] on icon at bounding box center [73, 18] width 7 height 7
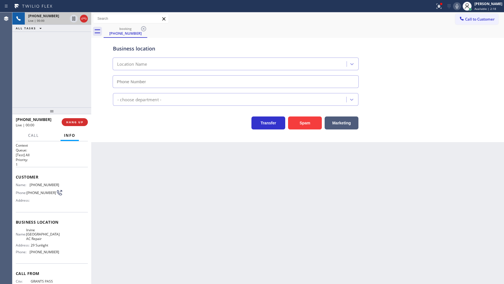
type input "[PHONE_NUMBER]"
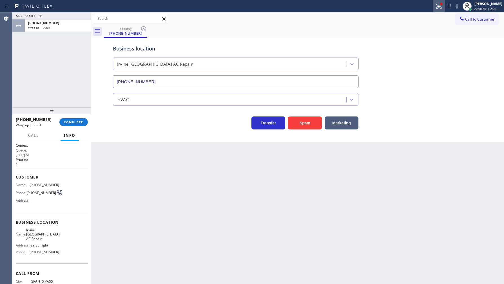
click at [442, 6] on icon at bounding box center [439, 6] width 7 height 7
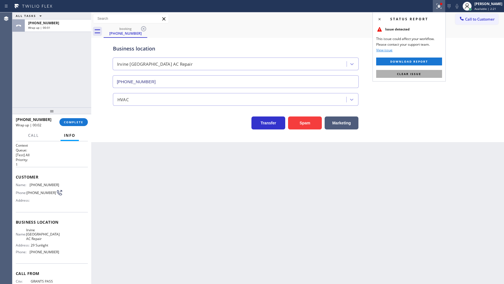
click at [421, 74] on span "Clear issue" at bounding box center [409, 74] width 24 height 4
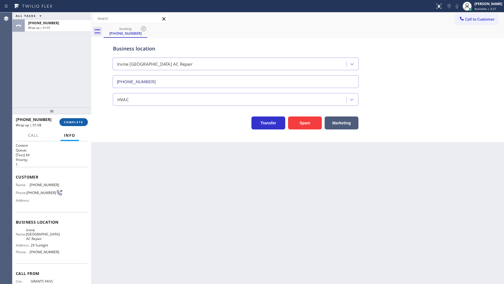
click at [71, 120] on span "COMPLETE" at bounding box center [73, 122] width 19 height 4
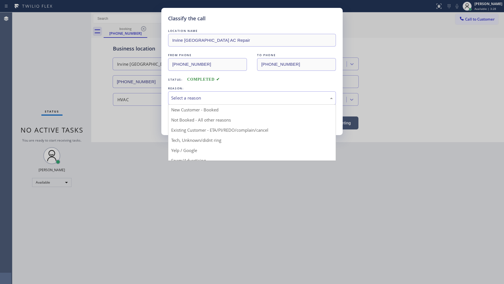
click at [193, 99] on div "Select a reason" at bounding box center [252, 98] width 162 height 6
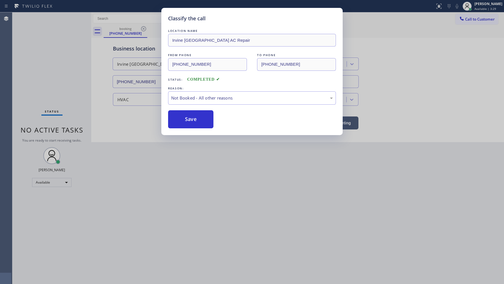
click at [189, 119] on button "Save" at bounding box center [190, 119] width 45 height 18
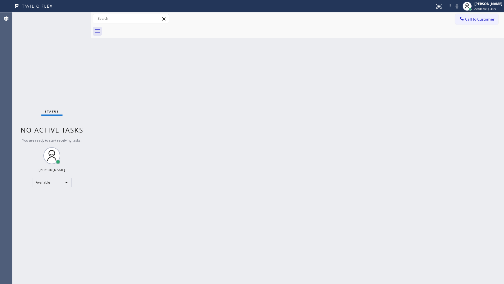
click at [53, 46] on div "Status No active tasks You are ready to start receiving tasks. JENIZA ALCAYDE A…" at bounding box center [51, 147] width 79 height 271
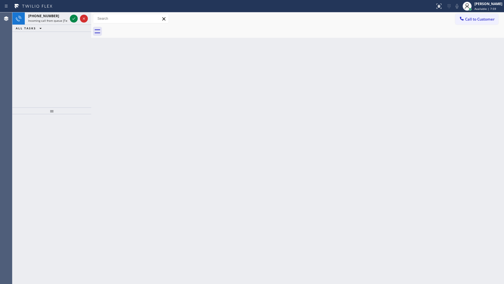
drag, startPoint x: 39, startPoint y: 47, endPoint x: 46, endPoint y: 34, distance: 14.6
click at [41, 45] on div "+14243374450 Incoming call from queue [Test] All ALL TASKS ALL TASKS ACTIVE TAS…" at bounding box center [51, 59] width 79 height 95
click at [53, 26] on div "ALL TASKS ALL TASKS ACTIVE TASKS TASKS IN WRAP UP" at bounding box center [51, 28] width 79 height 7
click at [59, 17] on div "+14243374450 Incoming call from queue [Test] All" at bounding box center [47, 18] width 44 height 12
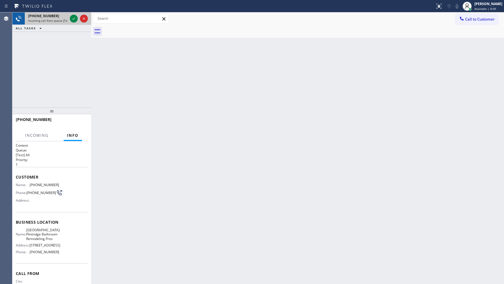
click at [59, 17] on div "+14243374450" at bounding box center [47, 16] width 39 height 5
drag, startPoint x: 69, startPoint y: 13, endPoint x: 71, endPoint y: 16, distance: 3.6
click at [71, 15] on div at bounding box center [79, 18] width 20 height 12
click at [71, 16] on icon at bounding box center [73, 18] width 7 height 7
click at [75, 26] on div "+14243374450 Incoming call from queue [Test] All ALL TASKS ALL TASKS ACTIVE TAS…" at bounding box center [51, 21] width 79 height 19
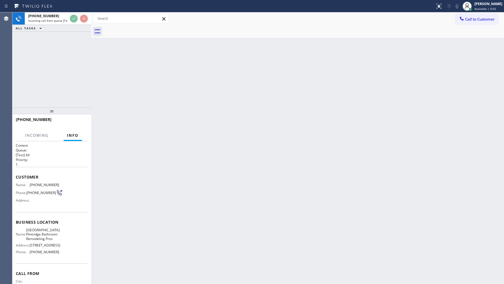
click at [78, 27] on div "ALL TASKS ALL TASKS ACTIVE TASKS TASKS IN WRAP UP" at bounding box center [51, 28] width 79 height 7
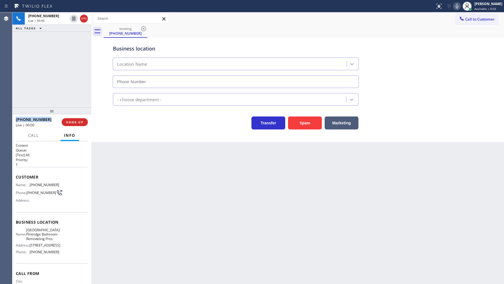
type input "(818) 210-4317"
click at [64, 120] on button "HANG UP" at bounding box center [75, 122] width 26 height 8
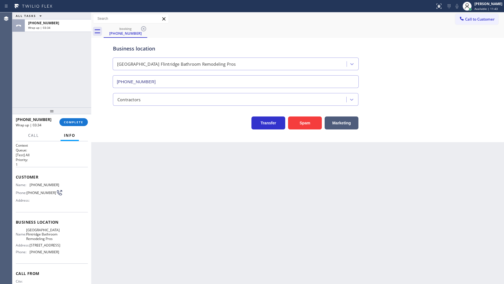
click at [70, 128] on div "+14243374450 Wrap up | 03:34 COMPLETE" at bounding box center [52, 122] width 72 height 15
click at [64, 111] on div at bounding box center [51, 110] width 79 height 7
click at [68, 121] on span "COMPLETE" at bounding box center [73, 122] width 19 height 4
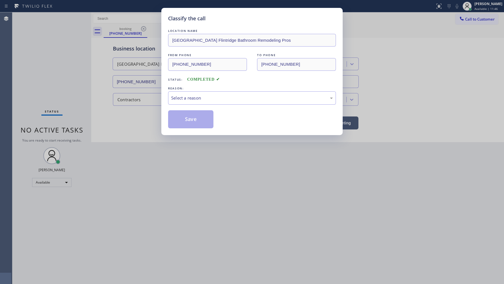
click at [142, 96] on div "Classify the call LOCATION NAME La Canada Flintridge Bathroom Remodeling Pros F…" at bounding box center [252, 142] width 504 height 284
click at [193, 93] on div "Select a reason" at bounding box center [252, 97] width 168 height 13
click at [184, 121] on button "Save" at bounding box center [190, 119] width 45 height 18
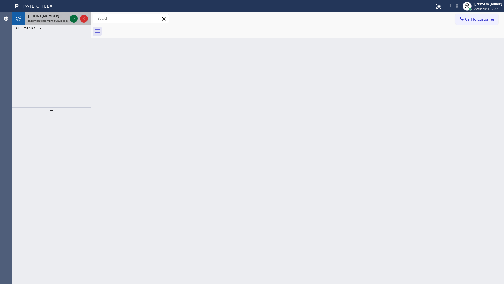
click at [72, 19] on icon at bounding box center [73, 18] width 3 height 2
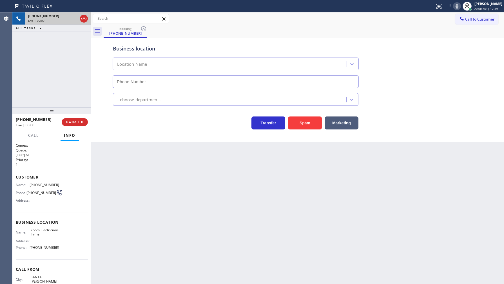
type input "(949) 873-0851"
drag, startPoint x: 360, startPoint y: 209, endPoint x: 382, endPoint y: 202, distance: 23.3
click at [361, 209] on div "Back to Dashboard Change Sender ID Customers Technicians Select a contact Outbo…" at bounding box center [297, 147] width 413 height 271
drag, startPoint x: 28, startPoint y: 183, endPoint x: 73, endPoint y: 184, distance: 45.6
click at [73, 187] on div "Name: (310) 795-7758 Phone: (310) 795-7758 Address:" at bounding box center [52, 193] width 72 height 22
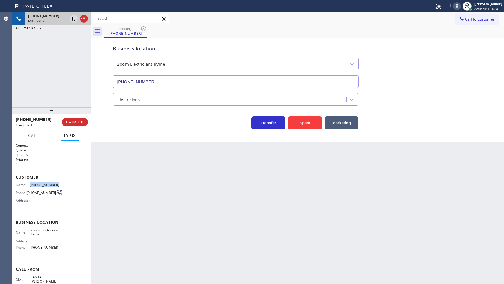
copy div "(310) 795-7758"
click at [77, 121] on span "HANG UP" at bounding box center [74, 122] width 17 height 4
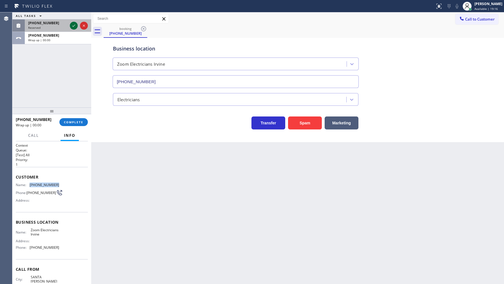
click at [75, 26] on icon at bounding box center [73, 25] width 7 height 7
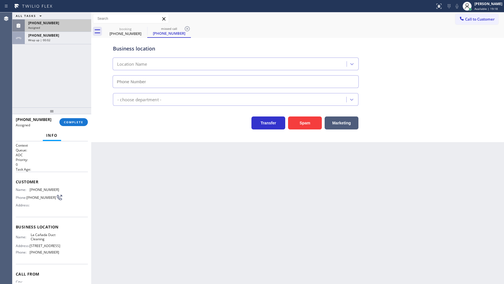
type input "(818) 210-4757"
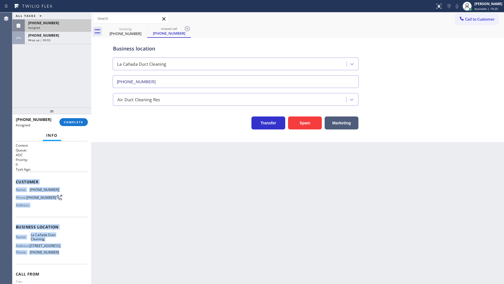
drag, startPoint x: 15, startPoint y: 175, endPoint x: 61, endPoint y: 252, distance: 89.8
click at [61, 252] on div "Context Queue: ADC Priority: 0 Task Age: Customer Name: (714) 677-8246 Phone: (…" at bounding box center [52, 224] width 72 height 163
copy div "Customer Name: (714) 677-8246 Phone: (714) 677-8246 Address: Business location …"
click at [72, 126] on button "COMPLETE" at bounding box center [73, 122] width 28 height 8
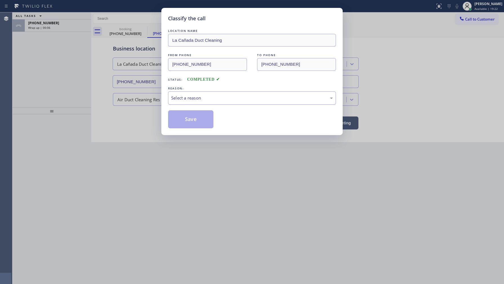
click at [181, 95] on div "Select a reason" at bounding box center [252, 98] width 162 height 6
click at [183, 119] on button "Save" at bounding box center [190, 119] width 45 height 18
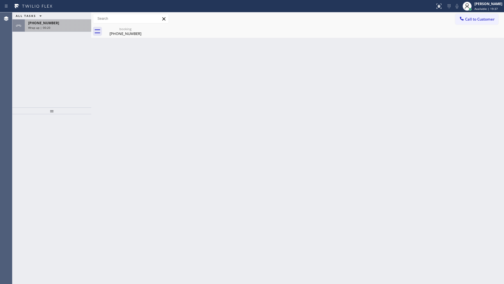
click at [59, 27] on div "Wrap up | 00:20" at bounding box center [58, 28] width 60 height 4
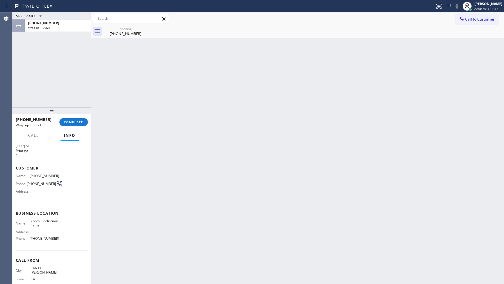
scroll to position [25, 0]
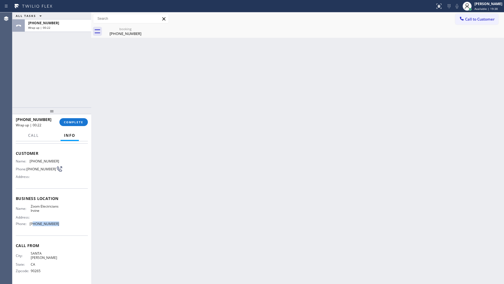
drag, startPoint x: 32, startPoint y: 228, endPoint x: 47, endPoint y: 228, distance: 14.9
click at [56, 227] on div "Name: Zoom Electricians Irvine Address: Phone: (949) 873-0851" at bounding box center [52, 216] width 72 height 24
drag, startPoint x: 28, startPoint y: 228, endPoint x: 63, endPoint y: 227, distance: 34.4
click at [62, 228] on div "Name: Zoom Electricians Irvine Address: Phone: (949) 873-0851" at bounding box center [52, 216] width 72 height 24
copy div "(949) 873-0851"
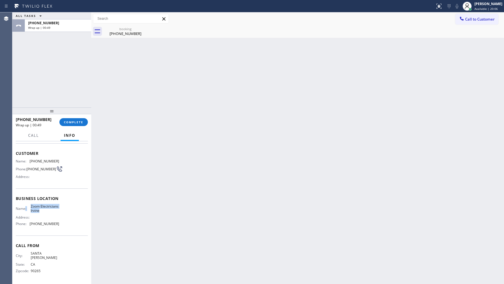
drag, startPoint x: 25, startPoint y: 206, endPoint x: 38, endPoint y: 215, distance: 15.1
click at [38, 213] on div "Name: Zoom Electricians Irvine" at bounding box center [37, 208] width 43 height 9
click at [24, 219] on span "Address:" at bounding box center [23, 217] width 15 height 4
drag, startPoint x: 29, startPoint y: 206, endPoint x: 50, endPoint y: 215, distance: 22.5
click at [50, 213] on div "Name: Zoom Electricians Irvine" at bounding box center [37, 208] width 43 height 9
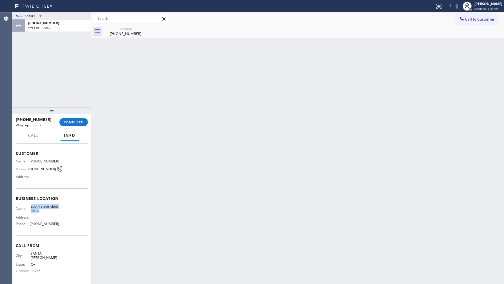
copy span "Zoom Electricians Irvine"
click at [78, 122] on span "COMPLETE" at bounding box center [73, 122] width 19 height 4
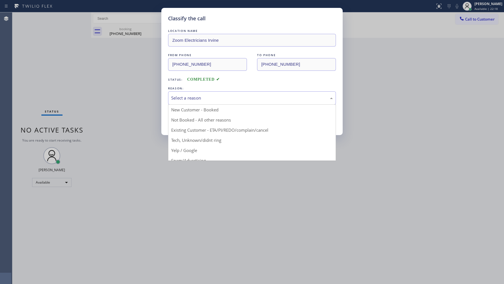
click at [178, 96] on div "Select a reason" at bounding box center [252, 98] width 162 height 6
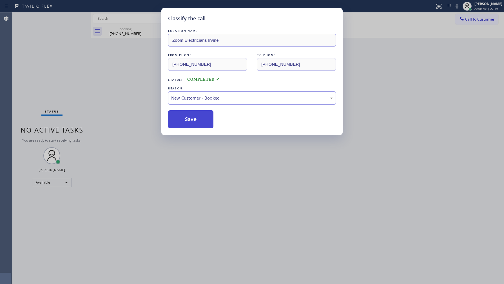
click at [182, 123] on button "Save" at bounding box center [190, 119] width 45 height 18
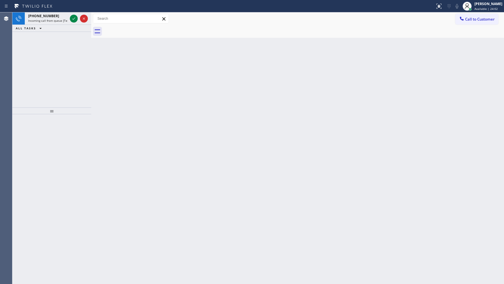
drag, startPoint x: 35, startPoint y: 52, endPoint x: 40, endPoint y: 50, distance: 5.9
click at [37, 52] on div "+13232302607 Incoming call from queue [Test] All ALL TASKS ALL TASKS ACTIVE TAS…" at bounding box center [51, 59] width 79 height 95
click at [73, 19] on icon at bounding box center [73, 18] width 3 height 2
click at [37, 22] on span "[PHONE_NUMBER]" at bounding box center [43, 23] width 31 height 5
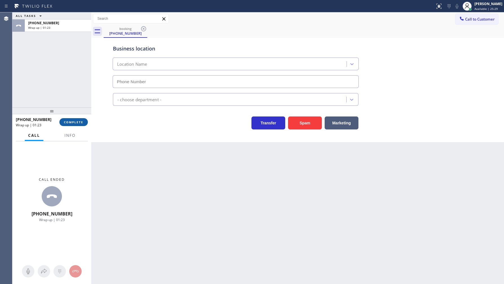
type input "[PHONE_NUMBER]"
click at [71, 124] on button "COMPLETE" at bounding box center [73, 122] width 28 height 8
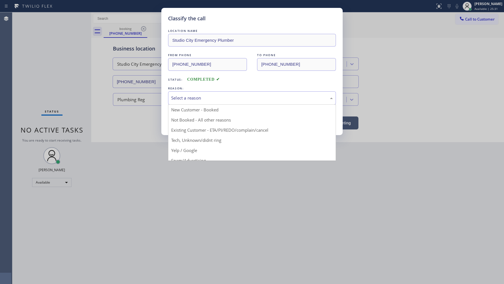
click at [182, 97] on div "Select a reason" at bounding box center [252, 98] width 162 height 6
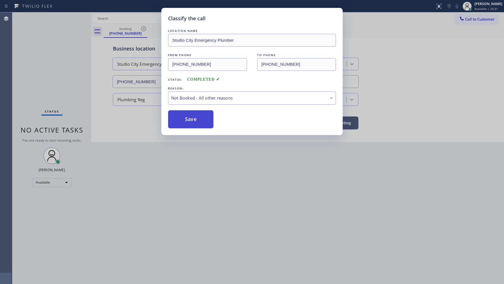
drag, startPoint x: 181, startPoint y: 117, endPoint x: 190, endPoint y: 111, distance: 11.3
click at [186, 114] on button "Save" at bounding box center [190, 119] width 45 height 18
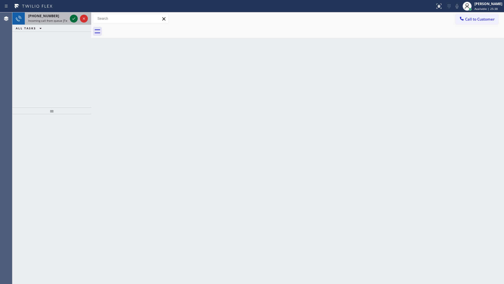
click at [75, 21] on icon at bounding box center [73, 18] width 7 height 7
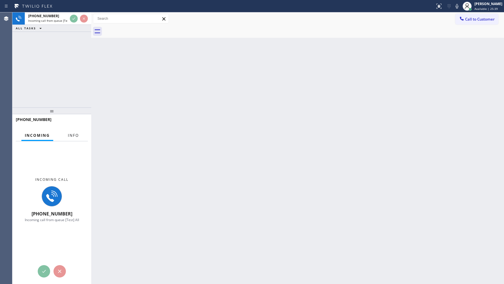
click at [79, 130] on button "Info" at bounding box center [73, 135] width 18 height 11
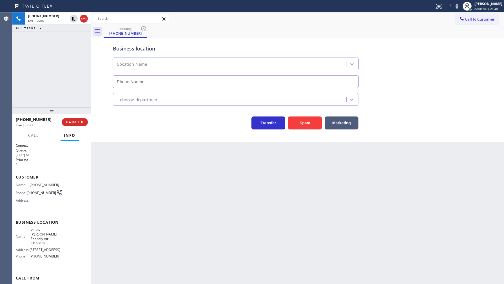
click at [79, 135] on div "Call Info" at bounding box center [52, 135] width 72 height 11
type input "[PHONE_NUMBER]"
click at [79, 135] on div "Call Info" at bounding box center [52, 135] width 72 height 11
click at [77, 119] on button "HANG UP" at bounding box center [75, 122] width 26 height 8
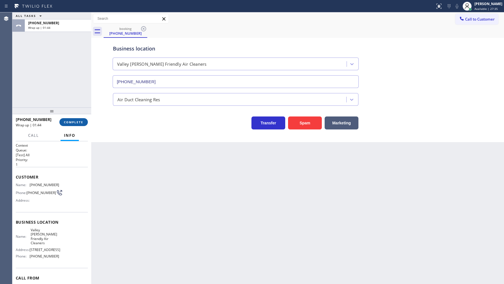
click at [68, 128] on div "[PHONE_NUMBER] Wrap up | 01:44 COMPLETE" at bounding box center [52, 122] width 72 height 15
click at [72, 123] on span "COMPLETE" at bounding box center [73, 122] width 19 height 4
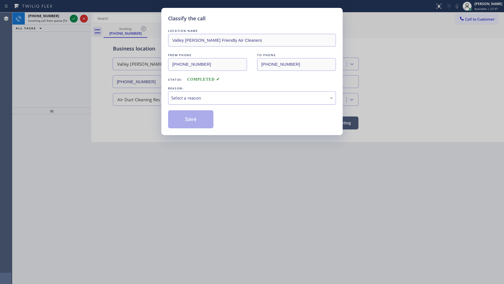
click at [183, 101] on div "Select a reason" at bounding box center [252, 98] width 162 height 6
click at [181, 115] on button "Save" at bounding box center [190, 119] width 45 height 18
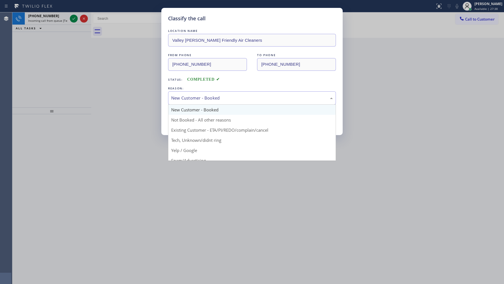
click at [182, 103] on div "New Customer - Booked" at bounding box center [252, 97] width 168 height 13
drag, startPoint x: 184, startPoint y: 112, endPoint x: 184, endPoint y: 116, distance: 3.7
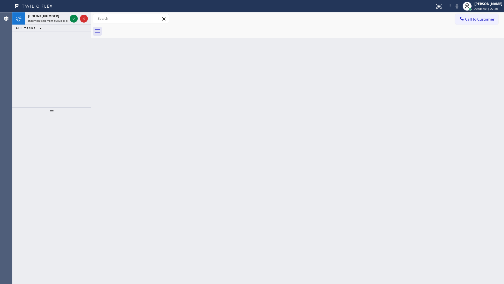
click at [184, 116] on div "Back to Dashboard Change Sender ID Customers Technicians Select a contact Outbo…" at bounding box center [297, 147] width 413 height 271
click at [184, 115] on div "Back to Dashboard Change Sender ID Customers Technicians Select a contact Outbo…" at bounding box center [297, 147] width 413 height 271
click at [77, 18] on icon at bounding box center [73, 18] width 7 height 7
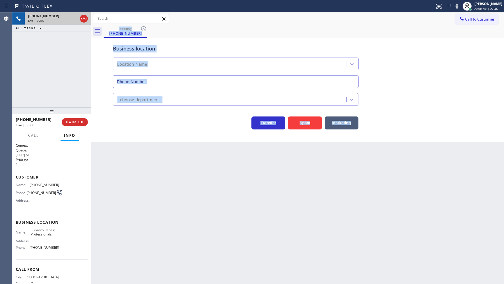
type input "[PHONE_NUMBER]"
click at [134, 178] on div "Back to Dashboard Change Sender ID Customers Technicians Select a contact Outbo…" at bounding box center [297, 147] width 413 height 271
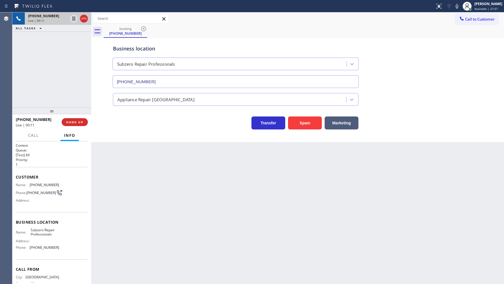
click at [336, 33] on div "booking [PHONE_NUMBER]" at bounding box center [304, 31] width 400 height 13
click at [458, 6] on icon at bounding box center [457, 6] width 7 height 7
click at [454, 7] on icon at bounding box center [457, 6] width 7 height 7
click at [47, 69] on div "[PHONE_NUMBER] Live | 02:08 ALL TASKS ALL TASKS ACTIVE TASKS TASKS IN WRAP UP" at bounding box center [51, 59] width 79 height 95
drag, startPoint x: 29, startPoint y: 185, endPoint x: 75, endPoint y: 185, distance: 45.3
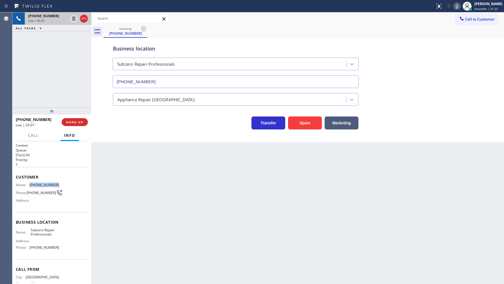
click at [75, 185] on div "Name: [PHONE_NUMBER] Phone: [PHONE_NUMBER] Address:" at bounding box center [52, 193] width 72 height 22
copy div "[PHONE_NUMBER]"
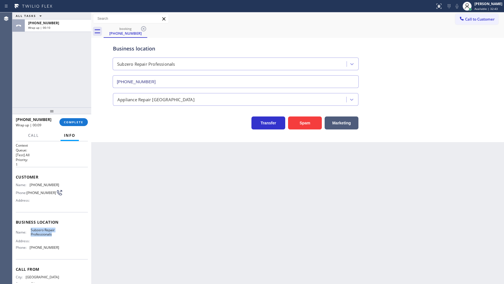
drag, startPoint x: 28, startPoint y: 231, endPoint x: 50, endPoint y: 234, distance: 21.6
click at [50, 234] on div "Name: Subzero Repair Professionals" at bounding box center [37, 231] width 43 height 9
copy div "Subzero Repair Professionals"
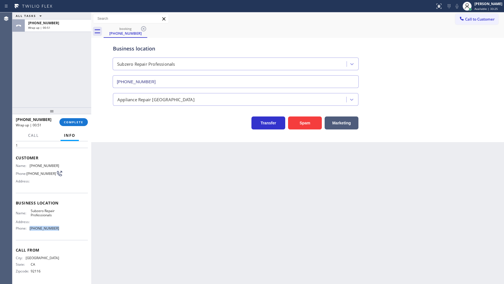
drag, startPoint x: 33, startPoint y: 230, endPoint x: 61, endPoint y: 230, distance: 27.9
click at [61, 230] on div "Name: Subzero Repair Professionals Address: Phone: [PHONE_NUMBER]" at bounding box center [52, 220] width 72 height 24
copy div "[PHONE_NUMBER]"
click at [70, 122] on span "COMPLETE" at bounding box center [73, 122] width 19 height 4
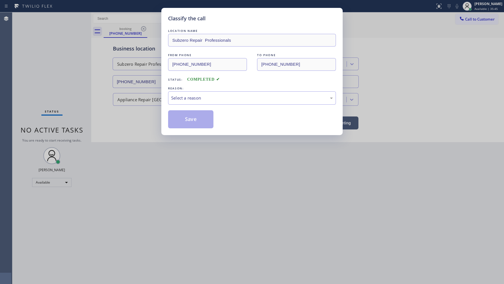
click at [168, 104] on div "Select a reason" at bounding box center [252, 97] width 168 height 13
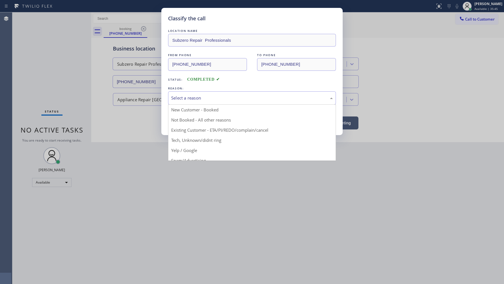
click at [173, 102] on div "Select a reason" at bounding box center [252, 97] width 168 height 13
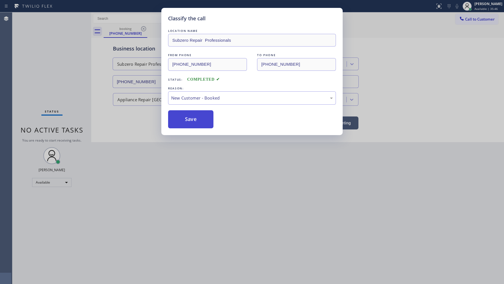
click at [176, 115] on button "Save" at bounding box center [190, 119] width 45 height 18
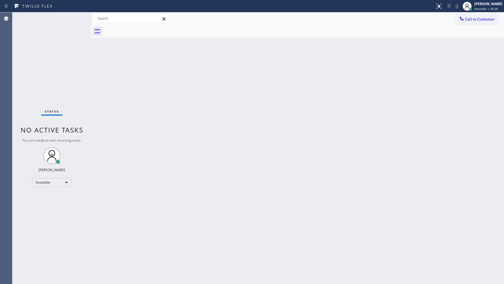
click at [36, 71] on div "Status No active tasks You are ready to start receiving tasks. JENIZA ALCAYDE A…" at bounding box center [51, 147] width 79 height 271
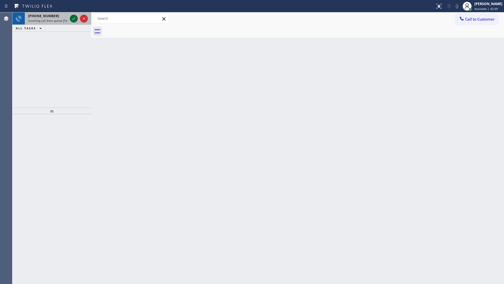
click at [73, 19] on icon at bounding box center [73, 18] width 7 height 7
click at [71, 14] on div at bounding box center [79, 18] width 20 height 12
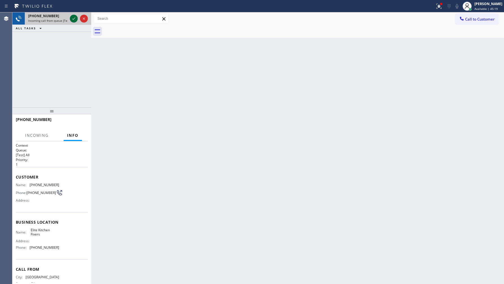
click at [72, 18] on icon at bounding box center [73, 18] width 7 height 7
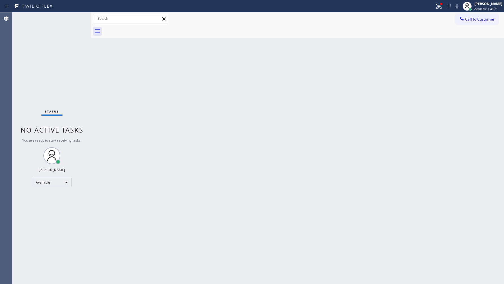
drag, startPoint x: 75, startPoint y: 17, endPoint x: 75, endPoint y: 12, distance: 5.1
click at [75, 16] on div "Status No active tasks You are ready to start receiving tasks. JENIZA ALCAYDE A…" at bounding box center [51, 147] width 79 height 271
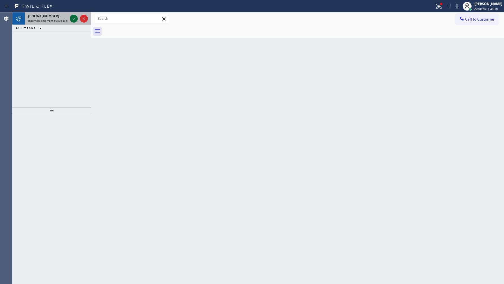
click at [71, 19] on icon at bounding box center [73, 18] width 7 height 7
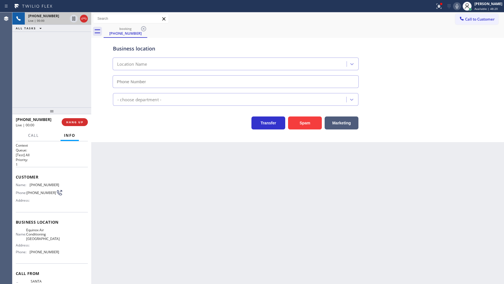
type input "[PHONE_NUMBER]"
click at [434, 11] on button at bounding box center [439, 6] width 12 height 12
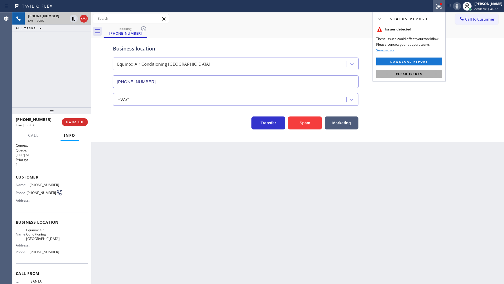
click at [431, 71] on button "Clear issues" at bounding box center [409, 74] width 66 height 8
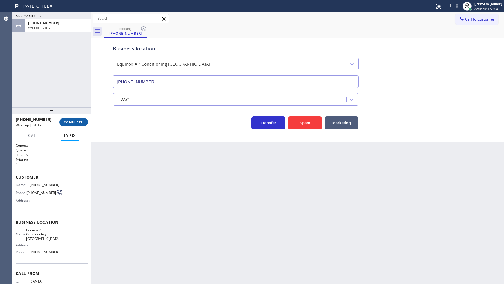
click at [76, 122] on span "COMPLETE" at bounding box center [73, 122] width 19 height 4
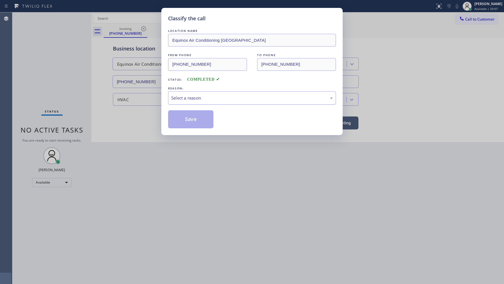
click at [182, 102] on div "Select a reason" at bounding box center [252, 97] width 168 height 13
click at [185, 118] on button "Save" at bounding box center [190, 119] width 45 height 18
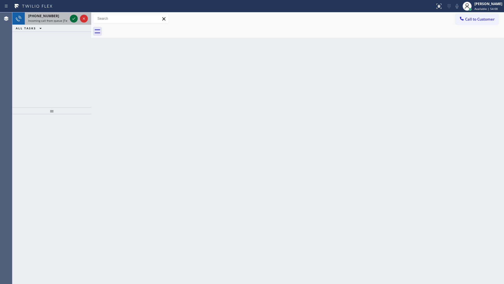
click at [73, 20] on icon at bounding box center [73, 18] width 7 height 7
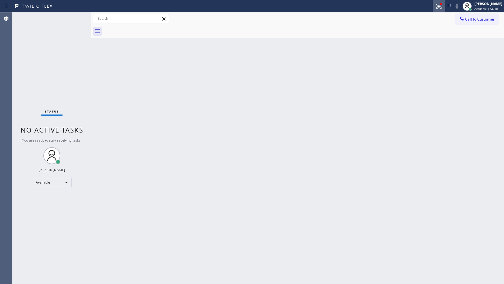
click at [436, 5] on div at bounding box center [439, 6] width 12 height 7
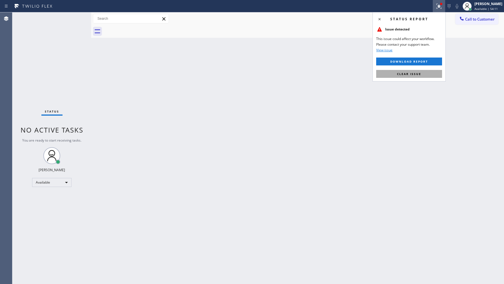
click at [427, 73] on button "Clear issue" at bounding box center [409, 74] width 66 height 8
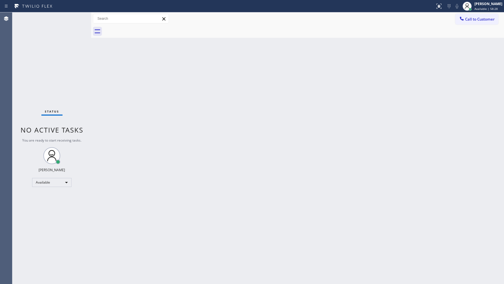
click at [47, 79] on div "Status No active tasks You are ready to start receiving tasks. JENIZA ALCAYDE A…" at bounding box center [51, 147] width 79 height 271
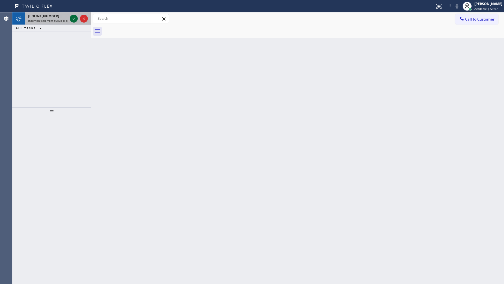
click at [74, 18] on icon at bounding box center [73, 18] width 7 height 7
click at [67, 64] on div "[PHONE_NUMBER] Incoming call from queue [Test] All ALL TASKS ALL TASKS ACTIVE T…" at bounding box center [51, 59] width 79 height 95
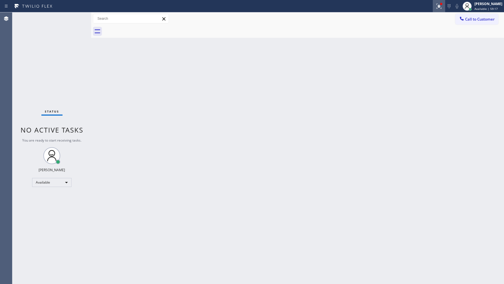
click at [439, 3] on icon at bounding box center [439, 6] width 7 height 7
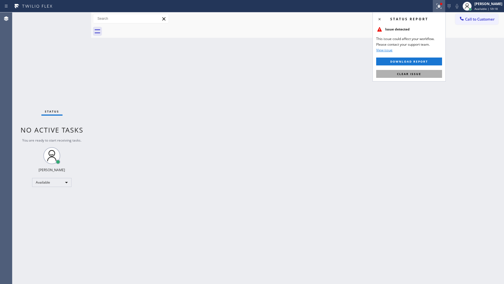
click at [414, 77] on button "Clear issue" at bounding box center [409, 74] width 66 height 8
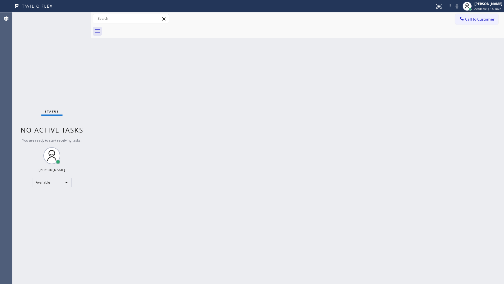
click at [478, 180] on div "Back to Dashboard Change Sender ID Customers Technicians Select a contact Outbo…" at bounding box center [297, 147] width 413 height 271
drag, startPoint x: 165, startPoint y: 116, endPoint x: 165, endPoint y: 113, distance: 2.8
click at [165, 113] on div "Back to Dashboard Change Sender ID Customers Technicians Select a contact Outbo…" at bounding box center [297, 147] width 413 height 271
click at [502, 100] on div "Back to Dashboard Change Sender ID Customers Technicians Select a contact Outbo…" at bounding box center [297, 147] width 413 height 271
click at [48, 181] on div "Available" at bounding box center [51, 182] width 39 height 9
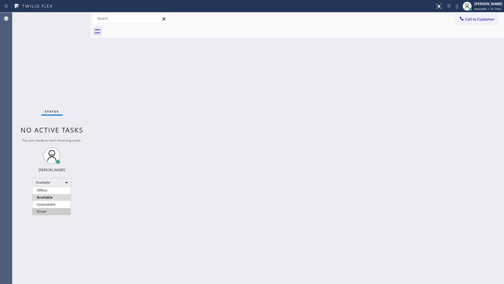
click at [48, 211] on li "Break" at bounding box center [51, 211] width 38 height 7
click at [50, 188] on div "Break" at bounding box center [51, 184] width 39 height 9
click at [49, 198] on li "Available" at bounding box center [51, 199] width 38 height 7
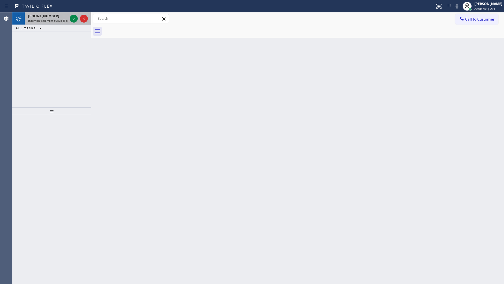
drag, startPoint x: 44, startPoint y: 19, endPoint x: 60, endPoint y: 19, distance: 16.6
click at [44, 19] on span "Incoming call from queue [Test] All" at bounding box center [51, 21] width 47 height 4
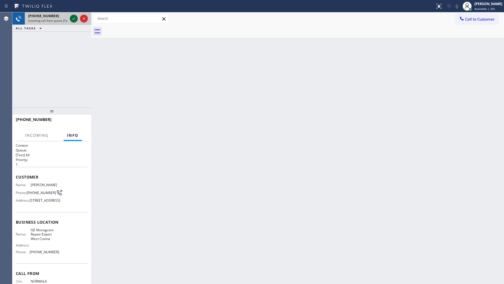
click at [74, 18] on icon at bounding box center [73, 18] width 7 height 7
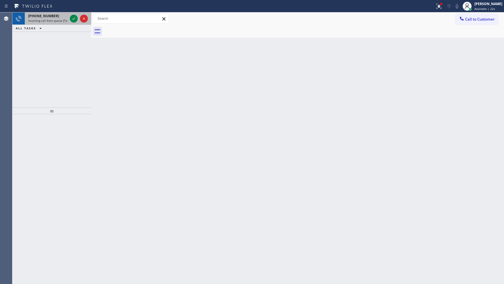
click at [80, 14] on div at bounding box center [79, 18] width 20 height 12
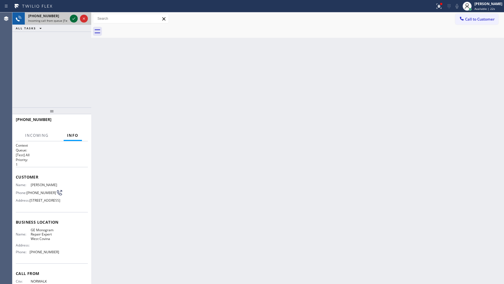
click at [77, 16] on div at bounding box center [74, 18] width 8 height 7
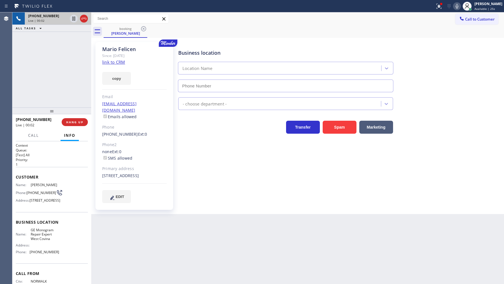
type input "[PHONE_NUMBER]"
click at [110, 60] on link "link to CRM" at bounding box center [113, 62] width 23 height 6
click at [458, 5] on icon at bounding box center [457, 6] width 7 height 7
click at [74, 17] on icon at bounding box center [73, 18] width 7 height 7
click at [489, 124] on div "Transfer Spam Marketing" at bounding box center [339, 124] width 325 height 18
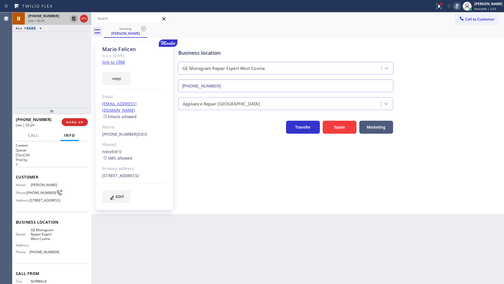
drag, startPoint x: 27, startPoint y: 51, endPoint x: 63, endPoint y: 30, distance: 41.7
click at [41, 42] on div "[PHONE_NUMBER] Live | 02:29 ALL TASKS ALL TASKS ACTIVE TASKS TASKS IN WRAP UP" at bounding box center [51, 59] width 79 height 95
click at [74, 20] on icon at bounding box center [74, 19] width 4 height 4
click at [457, 7] on icon at bounding box center [457, 6] width 7 height 7
click at [435, 8] on div at bounding box center [439, 6] width 12 height 7
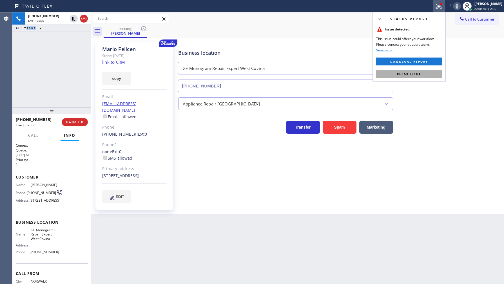
click at [418, 74] on span "Clear issue" at bounding box center [409, 74] width 24 height 4
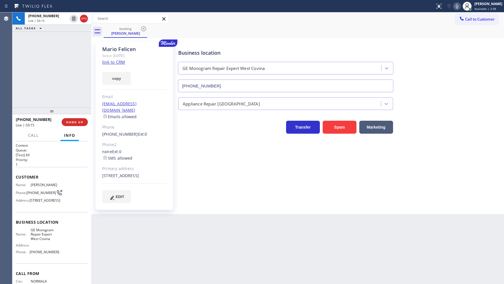
click at [193, 233] on div "Back to Dashboard Change Sender ID Customers Technicians Select a contact Outbo…" at bounding box center [297, 147] width 413 height 271
click at [35, 85] on div "[PHONE_NUMBER] Live | 03:23 ALL TASKS ALL TASKS ACTIVE TASKS TASKS IN WRAP UP" at bounding box center [51, 59] width 79 height 95
click at [48, 85] on div "[PHONE_NUMBER] Live | 03:39 ALL TASKS ALL TASKS ACTIVE TASKS TASKS IN WRAP UP" at bounding box center [51, 59] width 79 height 95
click at [70, 124] on button "HANG UP" at bounding box center [75, 122] width 26 height 8
click at [70, 121] on span "COMPLETE" at bounding box center [73, 122] width 19 height 4
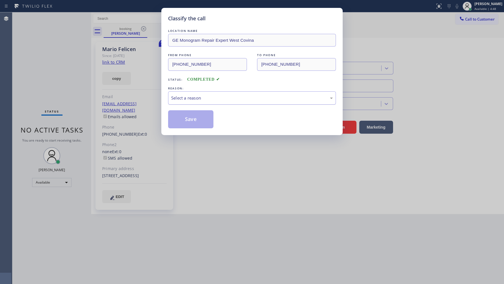
click at [193, 96] on div "Select a reason" at bounding box center [252, 98] width 162 height 6
click at [189, 124] on button "Save" at bounding box center [190, 119] width 45 height 18
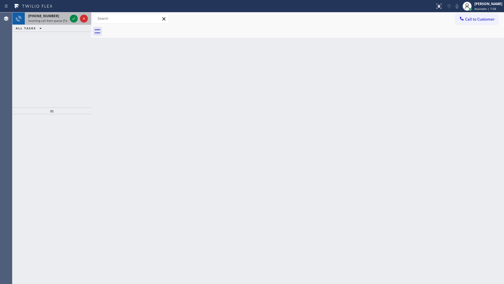
click at [69, 17] on div at bounding box center [79, 18] width 20 height 12
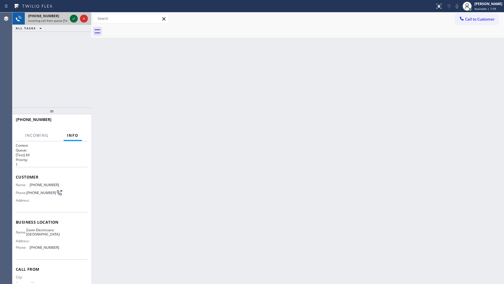
click at [71, 17] on icon at bounding box center [73, 18] width 7 height 7
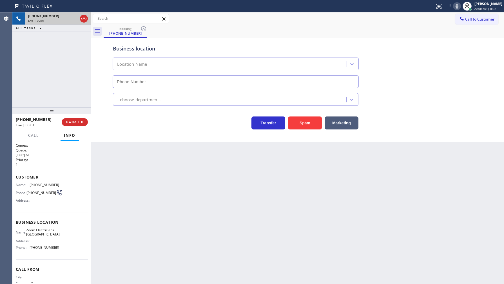
type input "[PHONE_NUMBER]"
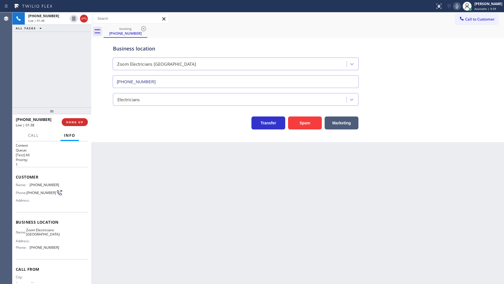
click at [458, 6] on icon at bounding box center [457, 6] width 7 height 7
click at [73, 18] on icon at bounding box center [73, 18] width 7 height 7
click at [72, 19] on icon at bounding box center [73, 18] width 7 height 7
click at [456, 6] on icon at bounding box center [457, 6] width 7 height 7
click at [59, 89] on div "[PHONE_NUMBER] Live | 04:17 ALL TASKS ALL TASKS ACTIVE TASKS TASKS IN WRAP UP" at bounding box center [51, 59] width 79 height 95
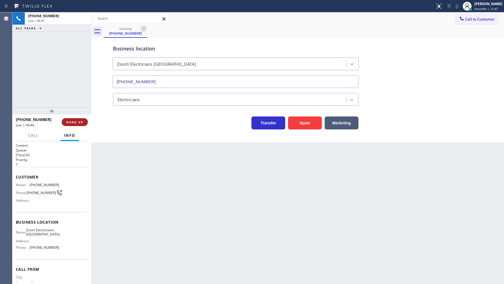
click at [74, 122] on span "HANG UP" at bounding box center [74, 122] width 17 height 4
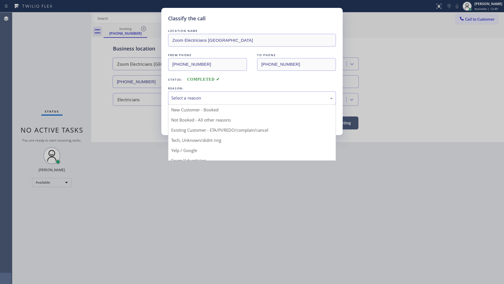
click at [189, 98] on div "Select a reason" at bounding box center [252, 98] width 162 height 6
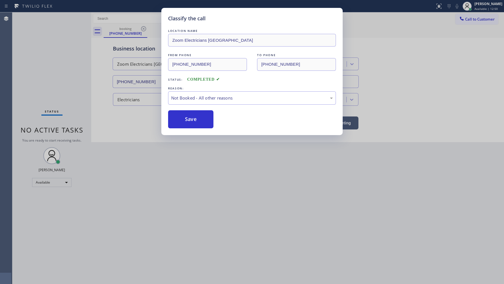
click at [192, 116] on button "Save" at bounding box center [190, 119] width 45 height 18
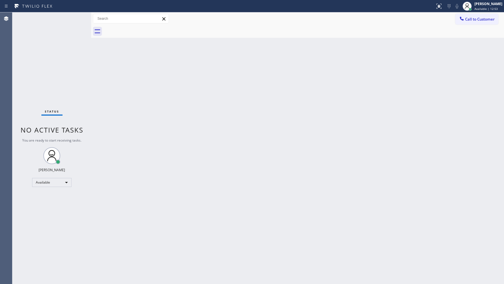
drag, startPoint x: 328, startPoint y: 86, endPoint x: 432, endPoint y: 8, distance: 130.0
click at [336, 77] on div "Back to Dashboard Change Sender ID Customers Technicians Select a contact Outbo…" at bounding box center [297, 147] width 413 height 271
click at [456, 77] on div "Back to Dashboard Change Sender ID Customers Technicians Select a contact Outbo…" at bounding box center [297, 147] width 413 height 271
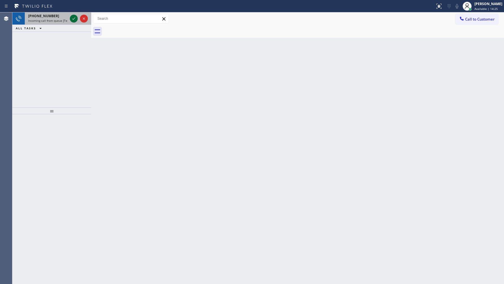
click at [75, 21] on icon at bounding box center [73, 18] width 7 height 7
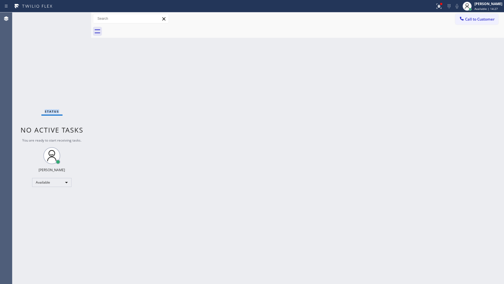
click at [75, 17] on div "Status No active tasks You are ready to start receiving tasks. JENIZA ALCAYDE A…" at bounding box center [51, 147] width 79 height 271
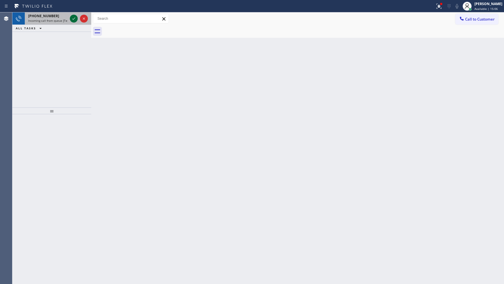
click at [75, 17] on icon at bounding box center [73, 18] width 7 height 7
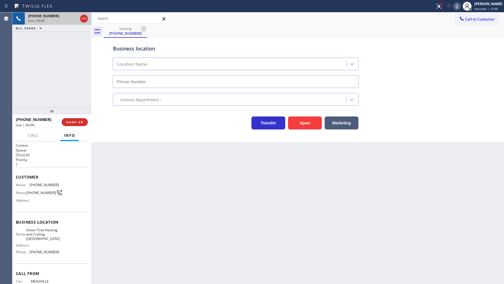
type input "[PHONE_NUMBER]"
click at [437, 7] on icon at bounding box center [439, 6] width 7 height 7
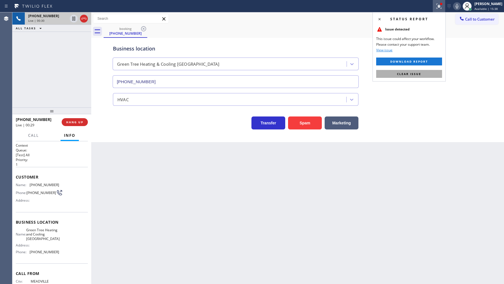
click at [422, 75] on button "Clear issue" at bounding box center [409, 74] width 66 height 8
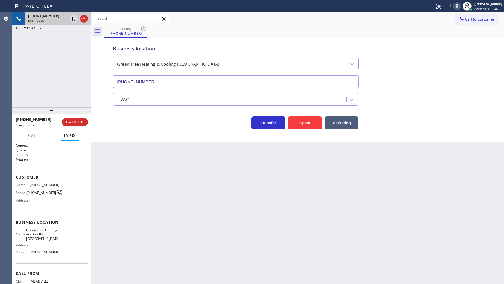
click at [48, 77] on div "[PHONE_NUMBER] Live | 00:38 ALL TASKS ALL TASKS ACTIVE TASKS TASKS IN WRAP UP" at bounding box center [51, 59] width 79 height 95
click at [336, 127] on button "Marketing" at bounding box center [342, 122] width 34 height 13
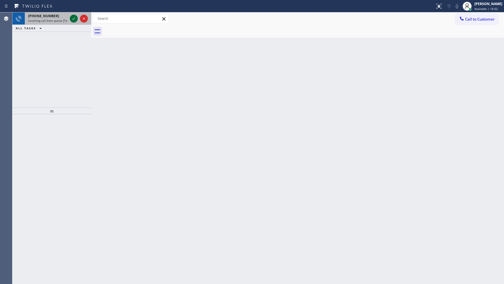
click at [71, 18] on icon at bounding box center [73, 18] width 7 height 7
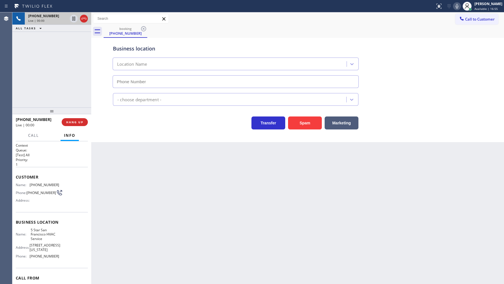
type input "[PHONE_NUMBER]"
drag, startPoint x: 78, startPoint y: 118, endPoint x: 78, endPoint y: 122, distance: 3.9
click at [78, 121] on div "[PHONE_NUMBER] Live | 00:09 HANG UP" at bounding box center [52, 122] width 72 height 15
click at [79, 122] on span "HANG UP" at bounding box center [74, 122] width 17 height 4
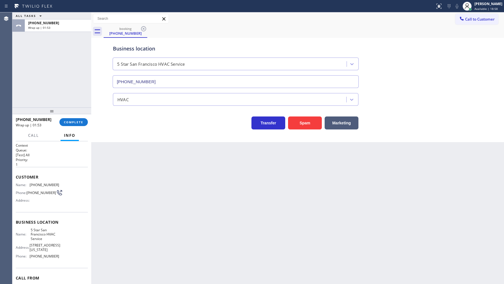
click at [35, 56] on div "ALL TASKS ALL TASKS ACTIVE TASKS TASKS IN WRAP UP [PHONE_NUMBER] Wrap up | 01:53" at bounding box center [51, 59] width 79 height 95
click at [74, 119] on button "COMPLETE" at bounding box center [73, 122] width 28 height 8
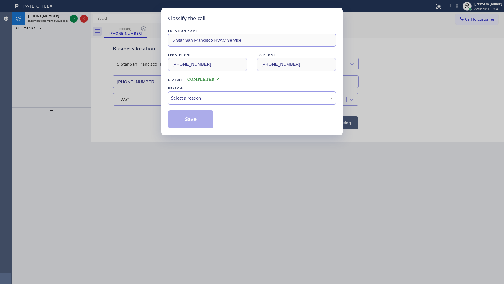
click at [202, 93] on div "Select a reason" at bounding box center [252, 97] width 168 height 13
click at [172, 117] on button "Save" at bounding box center [190, 119] width 45 height 18
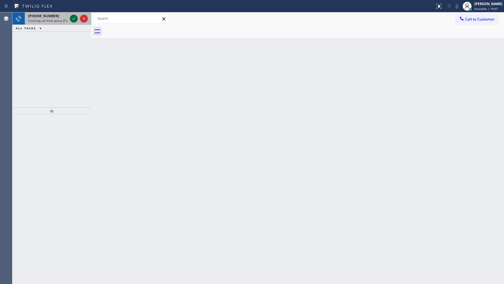
click at [73, 17] on icon at bounding box center [73, 18] width 7 height 7
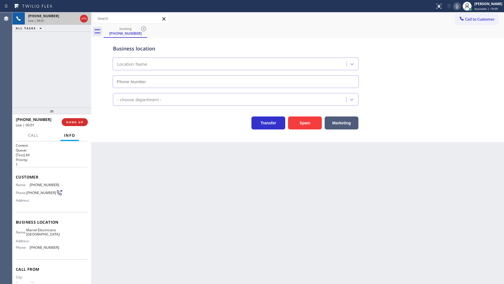
type input "[PHONE_NUMBER]"
drag, startPoint x: 32, startPoint y: 64, endPoint x: 38, endPoint y: 55, distance: 10.5
click at [33, 63] on div "[PHONE_NUMBER] Live | 00:10 ALL TASKS ALL TASKS ACTIVE TASKS TASKS IN WRAP UP" at bounding box center [51, 59] width 79 height 95
click at [164, 149] on div "Back to Dashboard Change Sender ID Customers Technicians Select a contact Outbo…" at bounding box center [297, 147] width 413 height 271
click at [458, 6] on icon at bounding box center [457, 6] width 7 height 7
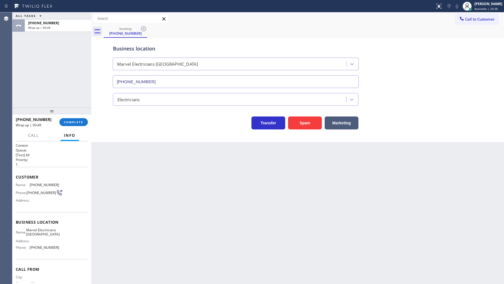
click at [37, 53] on div "ALL TASKS ALL TASKS ACTIVE TASKS TASKS IN WRAP UP [PHONE_NUMBER] Wrap up | 00:49" at bounding box center [51, 59] width 79 height 95
click at [72, 122] on span "COMPLETE" at bounding box center [73, 122] width 19 height 4
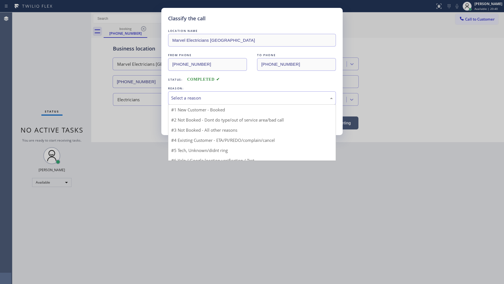
click at [175, 102] on div "Select a reason" at bounding box center [252, 97] width 168 height 13
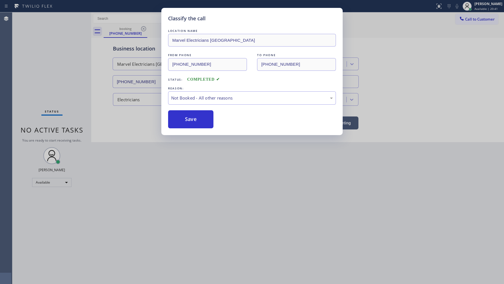
click at [178, 117] on button "Save" at bounding box center [190, 119] width 45 height 18
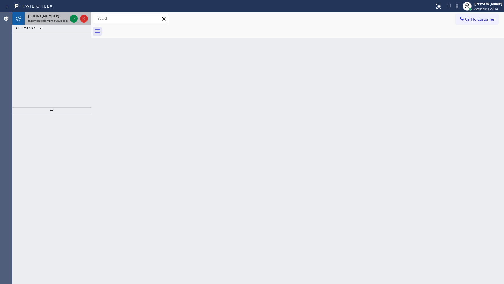
drag, startPoint x: 72, startPoint y: 18, endPoint x: 74, endPoint y: 23, distance: 5.0
click at [73, 21] on icon at bounding box center [73, 18] width 7 height 7
click at [72, 18] on icon at bounding box center [73, 18] width 7 height 7
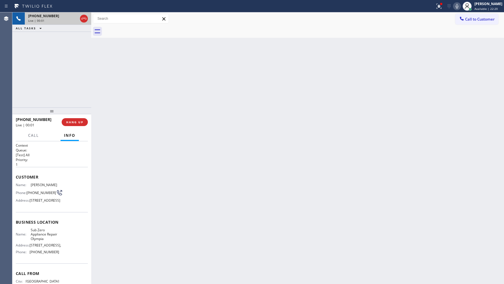
click at [72, 18] on div "[PHONE_NUMBER]" at bounding box center [53, 16] width 50 height 5
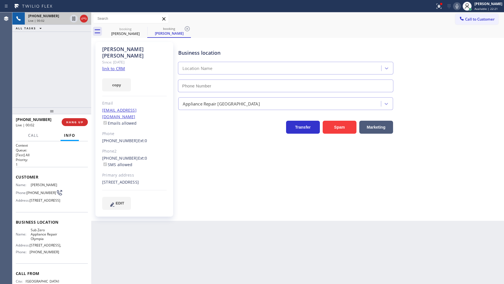
type input "[PHONE_NUMBER]"
click at [104, 66] on link "link to CRM" at bounding box center [113, 69] width 23 height 6
click at [32, 240] on span "Sub Zero Appliance Repair Olympia" at bounding box center [45, 233] width 28 height 13
drag, startPoint x: 30, startPoint y: 249, endPoint x: 73, endPoint y: 258, distance: 44.5
click at [73, 256] on div "Name: Sub Zero Appliance Repair Olympia Address: [STREET_ADDRESS][GEOGRAPHIC_DA…" at bounding box center [52, 241] width 72 height 28
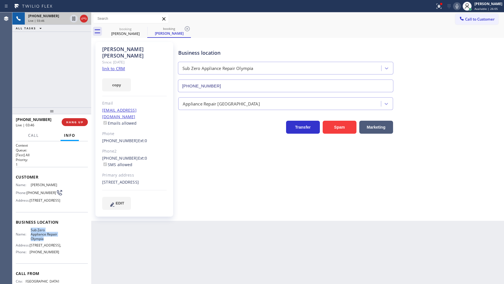
copy span "Sub Zero Appliance Repair Olympia"
drag, startPoint x: 452, startPoint y: 41, endPoint x: 447, endPoint y: 28, distance: 14.9
click at [452, 40] on div "[PERSON_NAME] Since: [DATE] link to CRM copy Email [EMAIL_ADDRESS][DOMAIN_NAME]…" at bounding box center [298, 129] width 410 height 180
click at [442, 8] on icon at bounding box center [439, 6] width 7 height 7
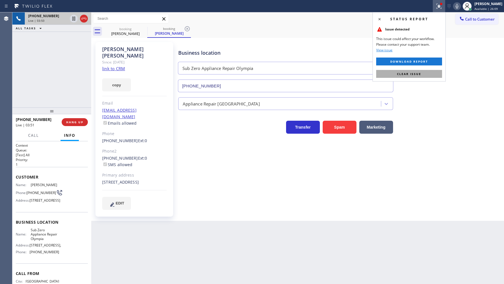
click at [423, 73] on button "Clear issue" at bounding box center [409, 74] width 66 height 8
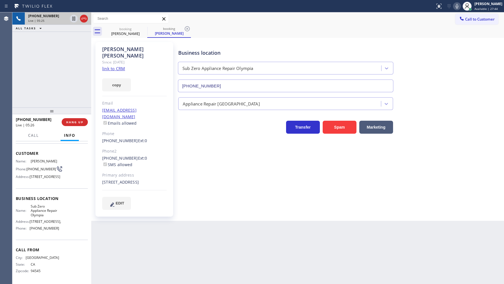
scroll to position [46, 0]
drag, startPoint x: 28, startPoint y: 227, endPoint x: 65, endPoint y: 232, distance: 37.8
click at [65, 232] on div "Name: Sub Zero Appliance Repair Olympia Address: [STREET_ADDRESS][GEOGRAPHIC_DA…" at bounding box center [52, 218] width 72 height 28
copy div "[PHONE_NUMBER]"
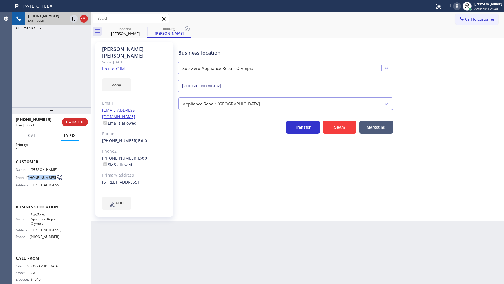
drag, startPoint x: 29, startPoint y: 176, endPoint x: 38, endPoint y: 181, distance: 10.2
click at [38, 179] on span "[PHONE_NUMBER]" at bounding box center [41, 177] width 30 height 4
copy span "415) 987-5507"
click at [232, 163] on div "Business location Sub Zero Appliance Repair [GEOGRAPHIC_DATA] [PHONE_NUMBER] Ap…" at bounding box center [339, 125] width 325 height 164
click at [54, 77] on div "[PHONE_NUMBER] Live | 07:12 ALL TASKS ALL TASKS ACTIVE TASKS TASKS IN WRAP UP" at bounding box center [51, 59] width 79 height 95
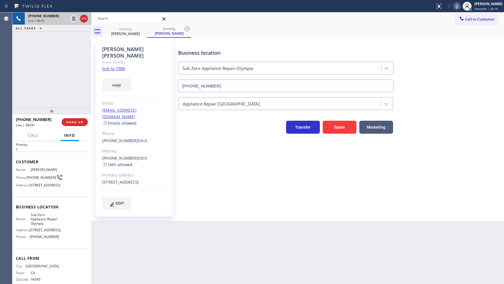
click at [235, 255] on div "Back to Dashboard Change Sender ID Customers Technicians Select a contact Outbo…" at bounding box center [297, 147] width 413 height 271
click at [32, 75] on div "[PHONE_NUMBER] Live | 08:18 ALL TASKS ALL TASKS ACTIVE TASKS TASKS IN WRAP UP" at bounding box center [51, 59] width 79 height 95
click at [29, 72] on div "[PHONE_NUMBER] Live | 08:21 ALL TASKS ALL TASKS ACTIVE TASKS TASKS IN WRAP UP" at bounding box center [51, 59] width 79 height 95
click at [65, 86] on div "[PHONE_NUMBER] Live | 08:31 ALL TASKS ALL TASKS ACTIVE TASKS TASKS IN WRAP UP" at bounding box center [51, 59] width 79 height 95
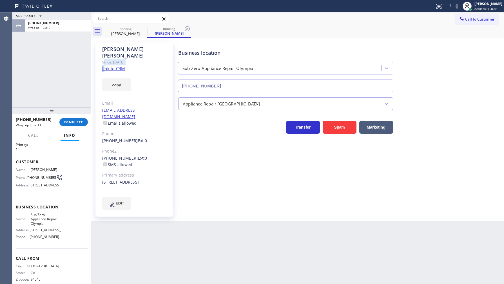
click at [104, 59] on div "[PERSON_NAME] Since: [DATE] link to CRM copy Email [EMAIL_ADDRESS][DOMAIN_NAME]…" at bounding box center [134, 129] width 78 height 174
click at [111, 66] on link "link to CRM" at bounding box center [113, 69] width 23 height 6
drag, startPoint x: 75, startPoint y: 115, endPoint x: 76, endPoint y: 122, distance: 7.0
click at [75, 114] on div at bounding box center [51, 110] width 79 height 7
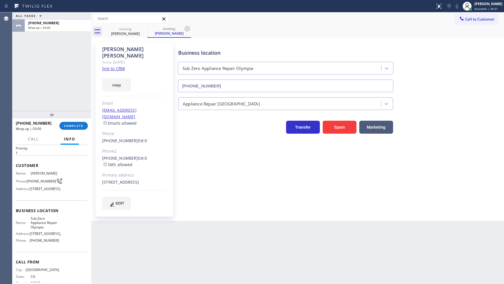
click at [77, 121] on div "[PHONE_NUMBER] Wrap up | 03:00 COMPLETE" at bounding box center [52, 125] width 72 height 15
click at [75, 124] on span "COMPLETE" at bounding box center [73, 126] width 19 height 4
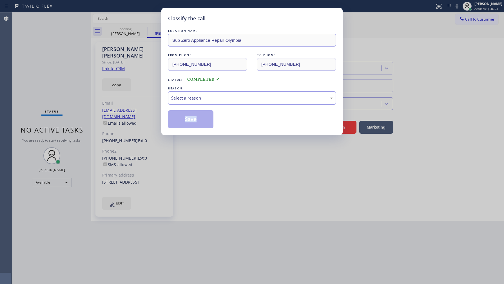
click at [76, 124] on div "Classify the call LOCATION NAME Sub Zero Appliance Repair Olympia FROM PHONE [P…" at bounding box center [252, 142] width 504 height 284
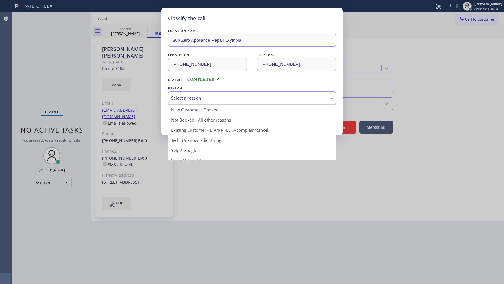
click at [203, 95] on div "Select a reason" at bounding box center [252, 98] width 162 height 6
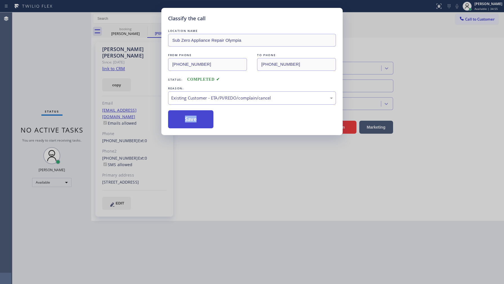
click at [190, 120] on button "Save" at bounding box center [190, 119] width 45 height 18
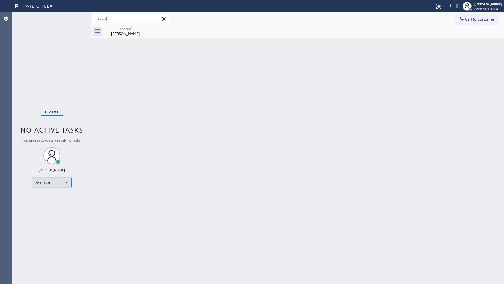
click at [49, 180] on div "Available" at bounding box center [51, 182] width 39 height 9
click at [40, 203] on li "Unavailable" at bounding box center [51, 204] width 38 height 7
click at [56, 77] on div "Status No active tasks Change activity state to start receiving tasks. JENIZA A…" at bounding box center [51, 147] width 79 height 271
click at [477, 1] on div "JENIZA ALCAYDE Unavailable | 57s" at bounding box center [488, 6] width 31 height 10
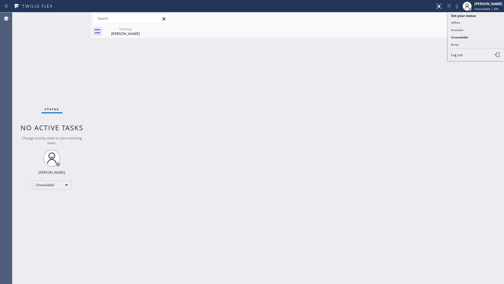
click at [478, 55] on button "Log out" at bounding box center [476, 54] width 56 height 12
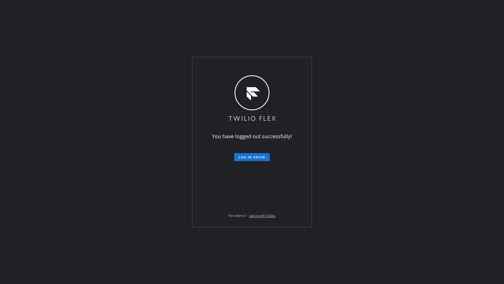
drag, startPoint x: 118, startPoint y: 221, endPoint x: 119, endPoint y: 228, distance: 7.0
click at [119, 222] on div "You have logged out successfully! Log in again Flex Admin? Log in with Twilio." at bounding box center [252, 142] width 504 height 284
